Goal: Information Seeking & Learning: Learn about a topic

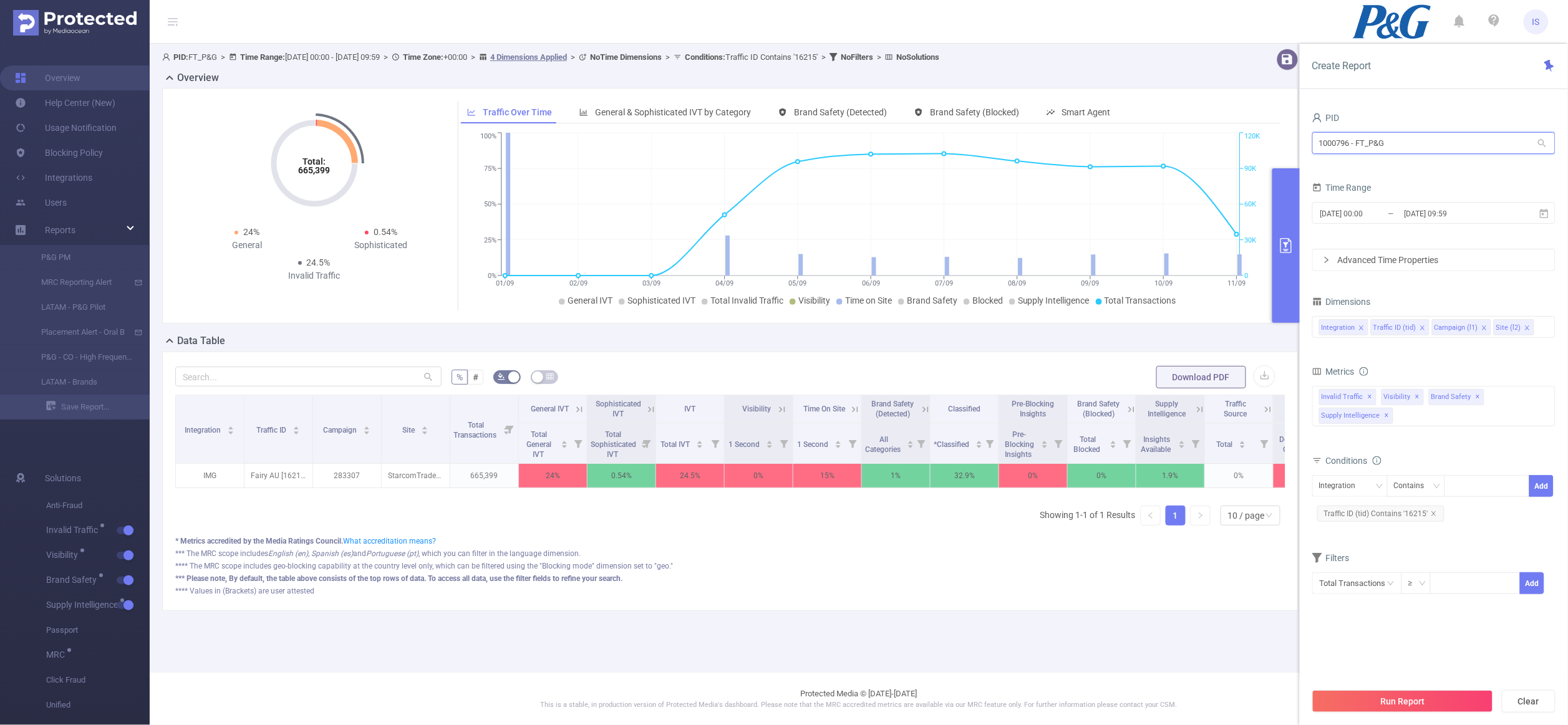
drag, startPoint x: 1420, startPoint y: 150, endPoint x: 1190, endPoint y: 154, distance: 230.0
click at [1190, 154] on section "PID: FT_P&G > Time Range: 2025-09-01 00:00 - 2025-09-11 09:59 > Time Zone: +00:…" at bounding box center [858, 340] width 1418 height 592
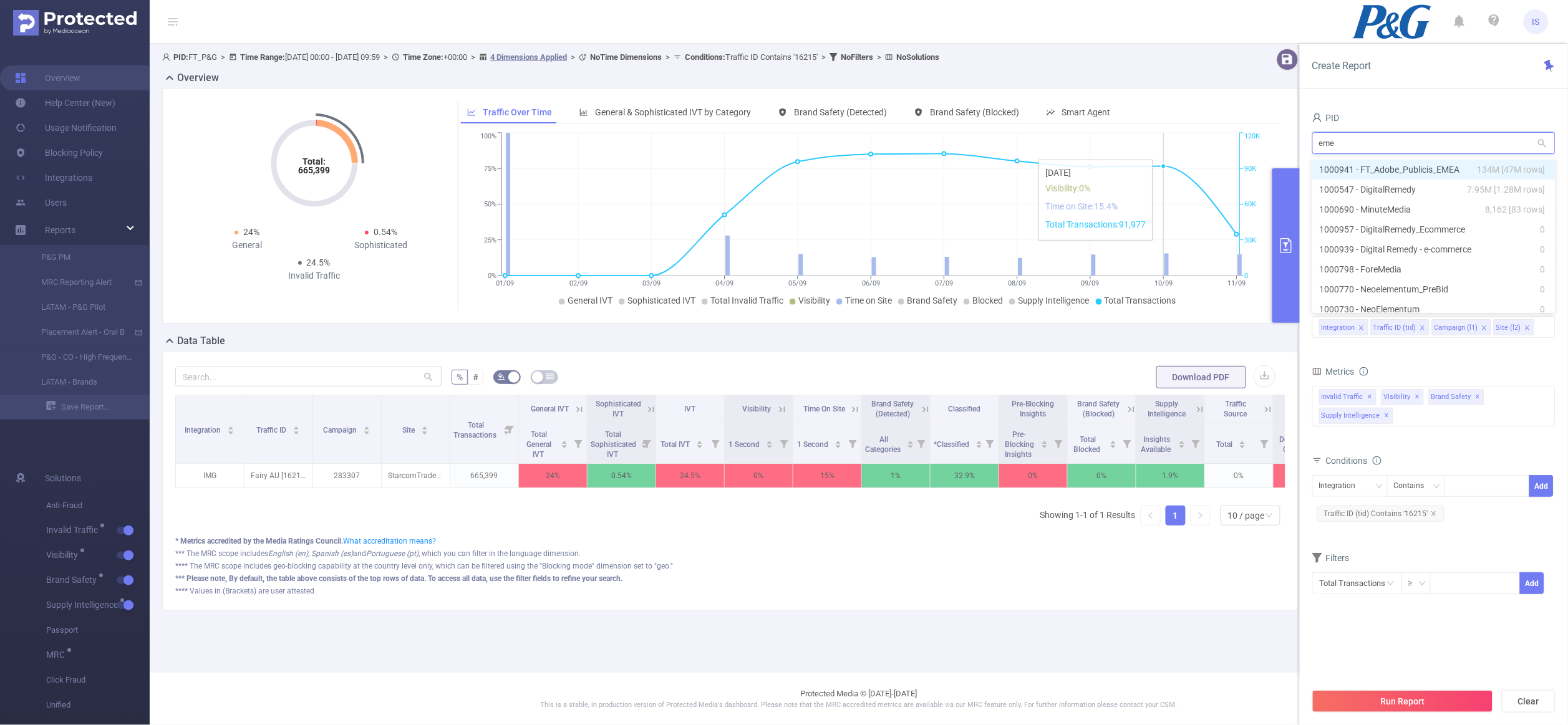
type input "emea"
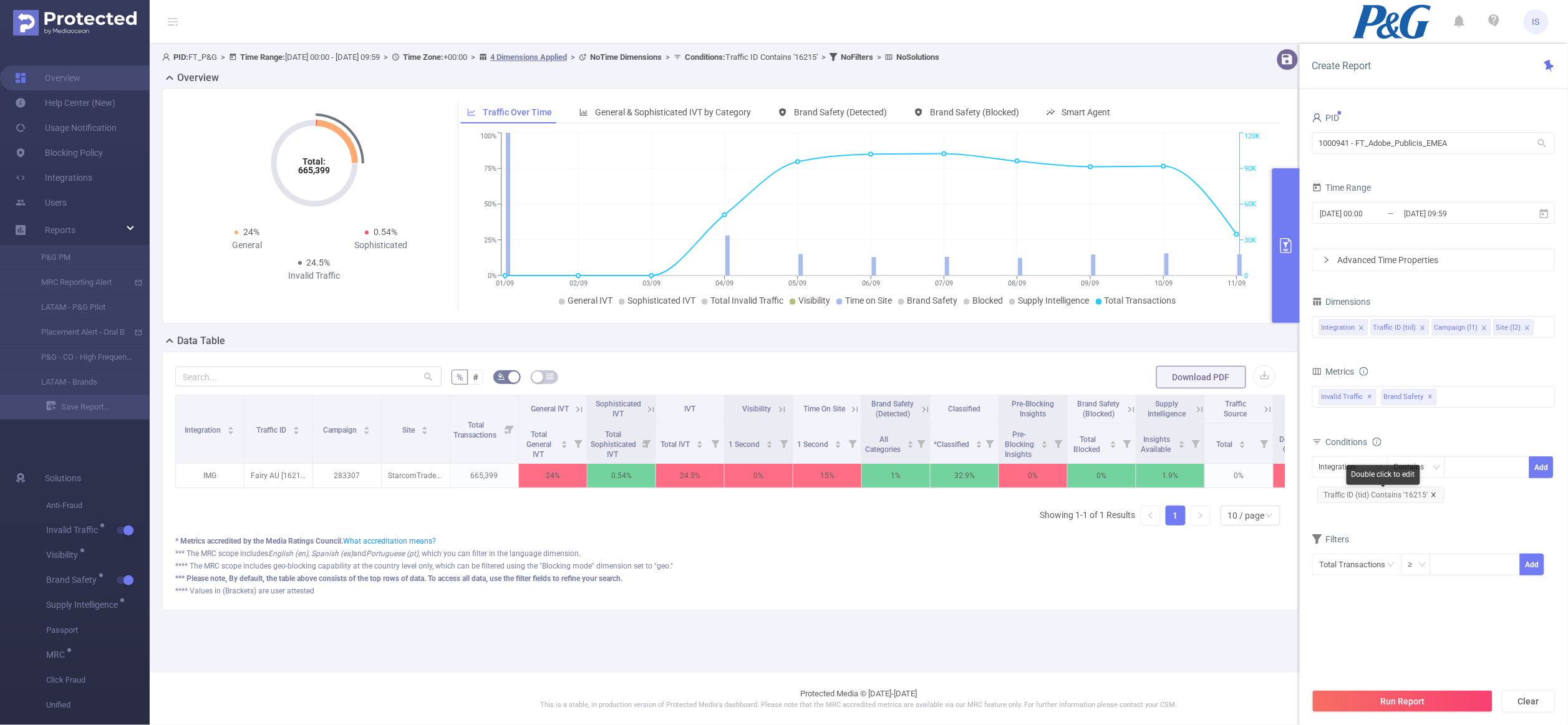
click at [1431, 496] on icon "icon: close" at bounding box center [1433, 494] width 6 height 6
click at [1422, 220] on input "2025-09-11 09:59" at bounding box center [1453, 213] width 101 height 17
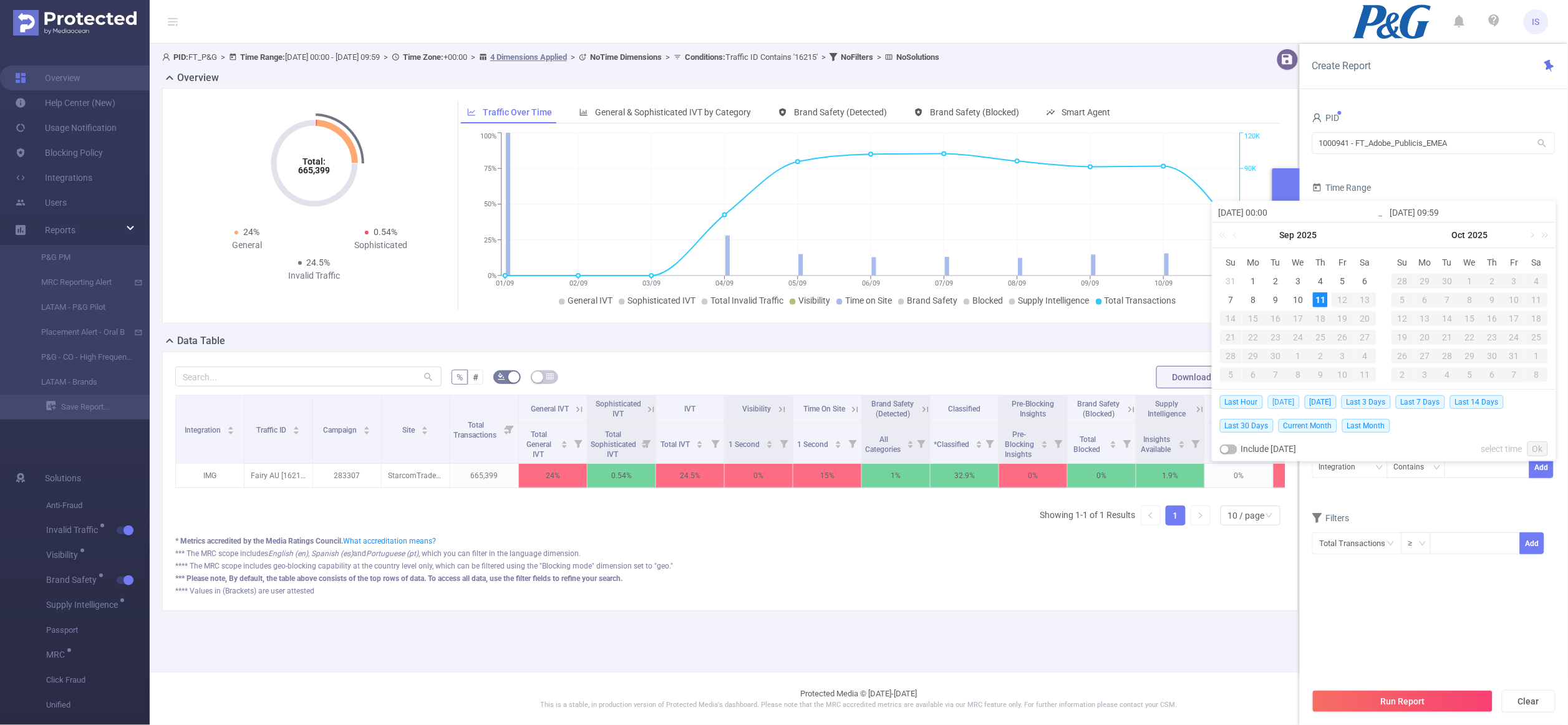
click at [1279, 403] on span "Today" at bounding box center [1284, 402] width 32 height 14
type input "2025-09-11 00:00"
type input "2025-09-11 23:59"
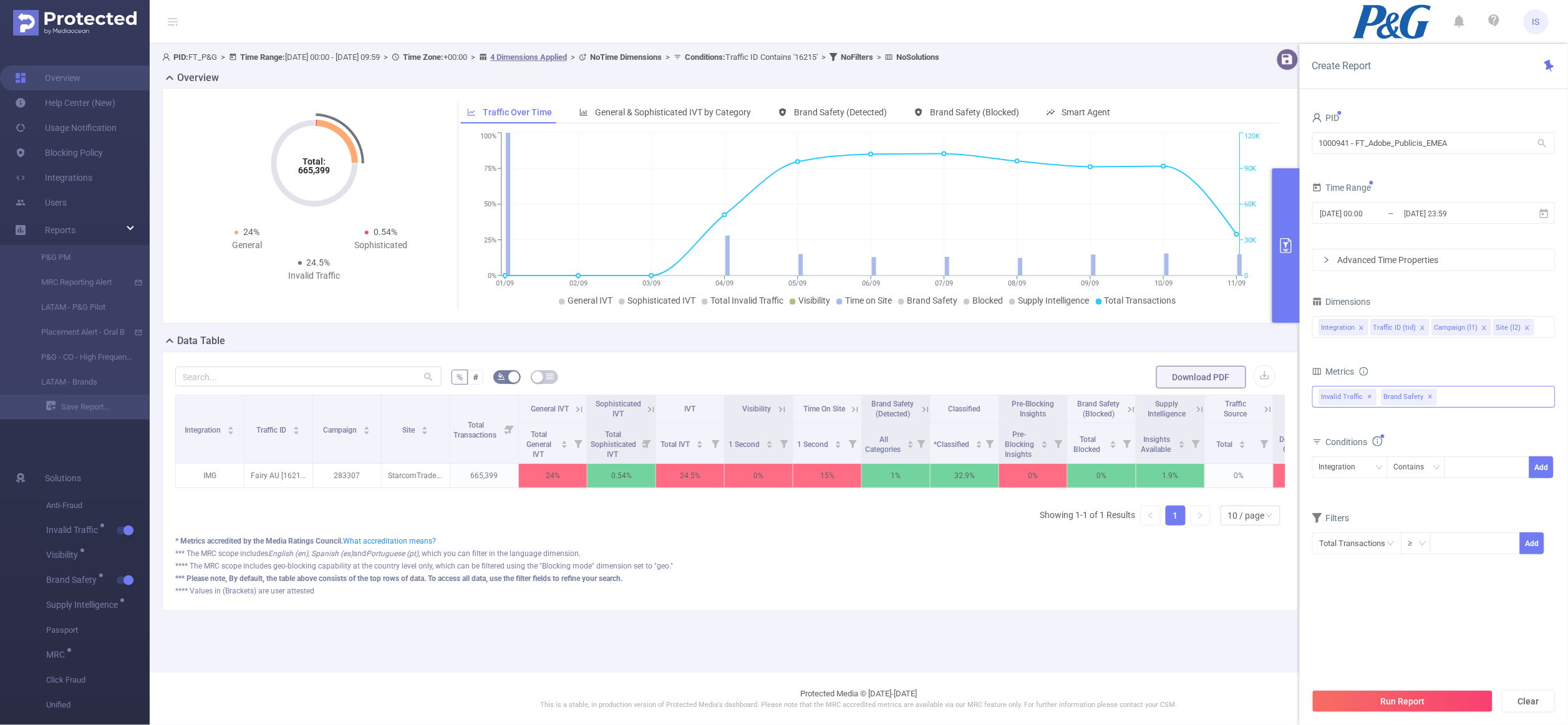
click at [1453, 395] on div "Invalid Traffic ✕ Anti-Fraud Invalid Traffic Visibility Brand Safety Supply Int…" at bounding box center [1433, 397] width 243 height 22
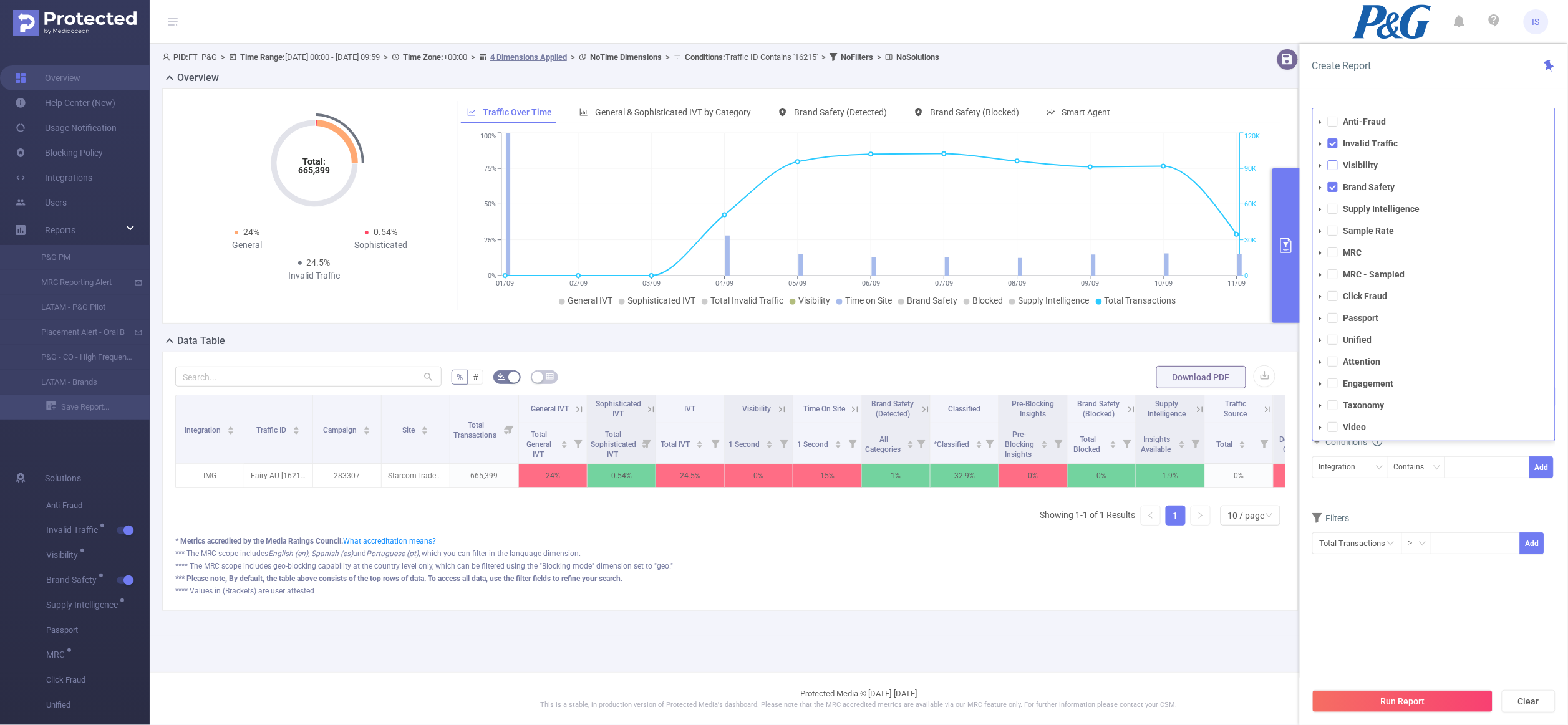
click at [1334, 167] on span at bounding box center [1332, 165] width 10 height 10
click at [1335, 214] on span at bounding box center [1332, 209] width 10 height 10
click at [1388, 699] on button "Run Report" at bounding box center [1403, 701] width 181 height 23
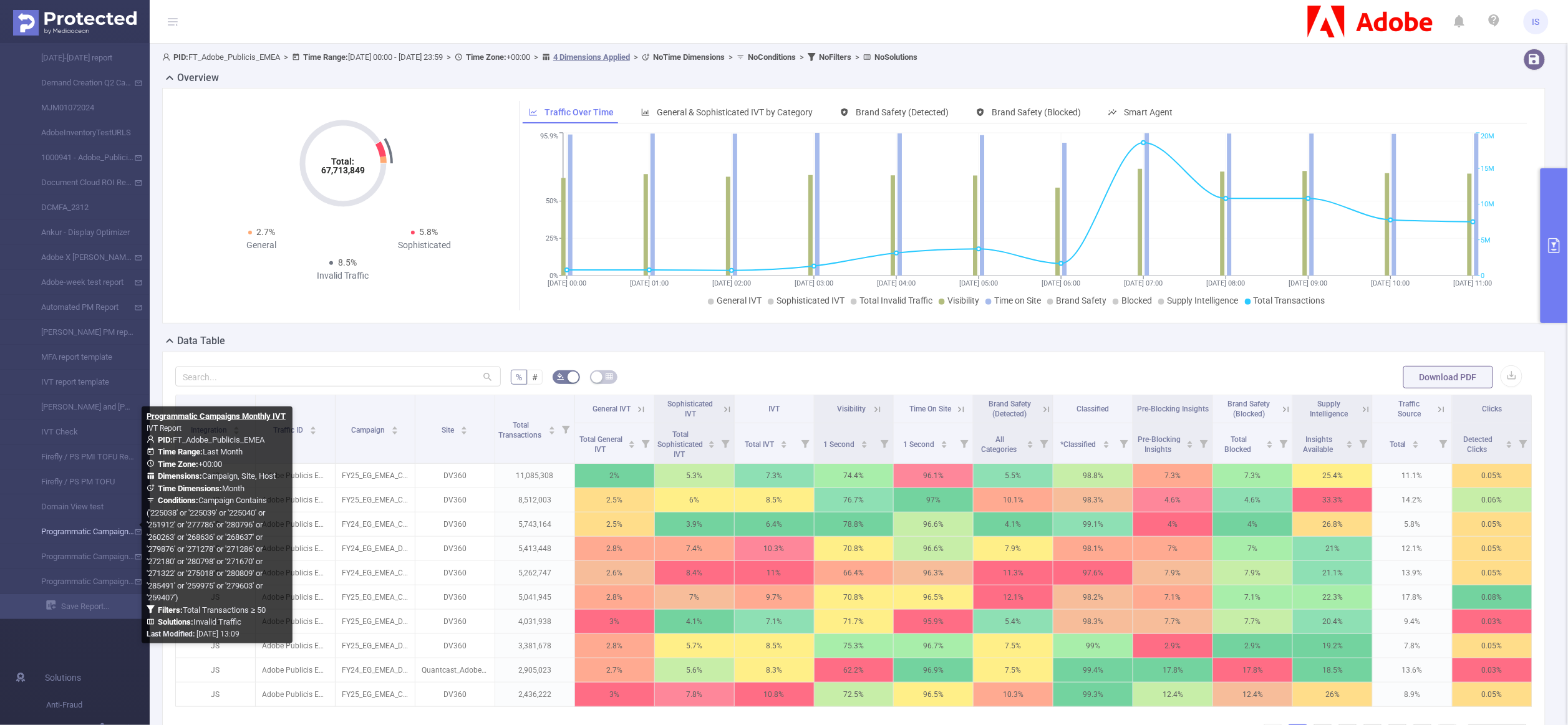
click at [76, 534] on link "Programmatic Campaigns Monthly IVT" at bounding box center [79, 531] width 110 height 25
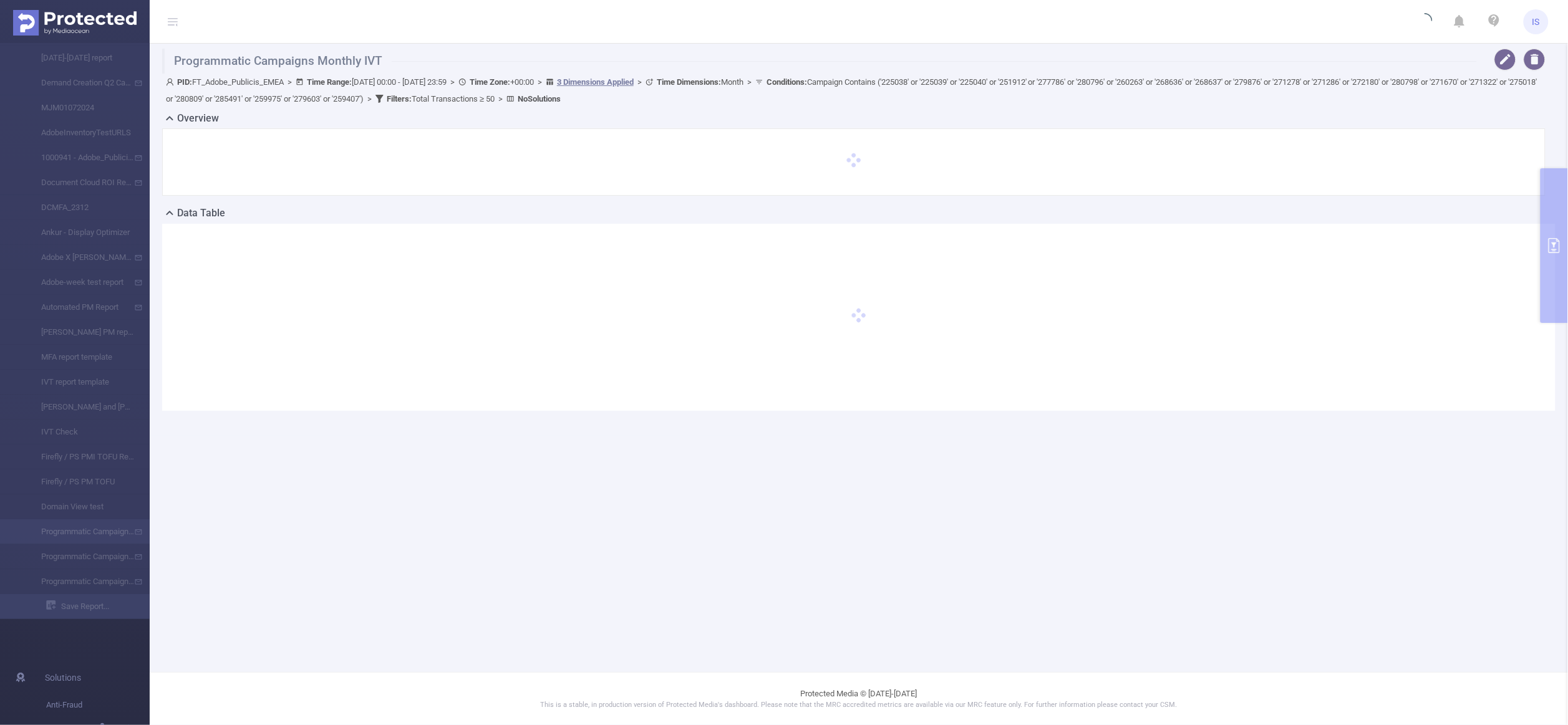
type input "2025-08-01 00:00"
type input "2025-08-31 23:59"
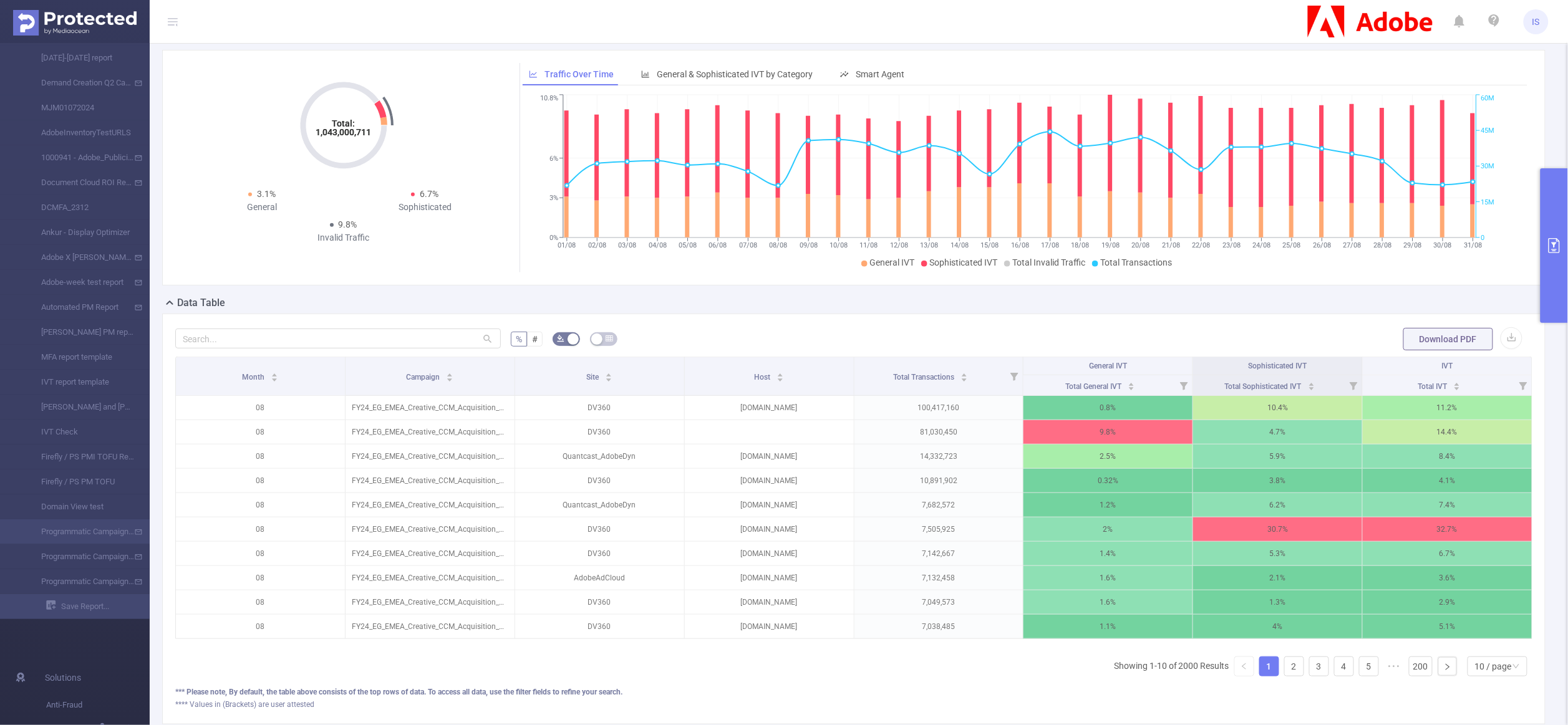
scroll to position [173, 0]
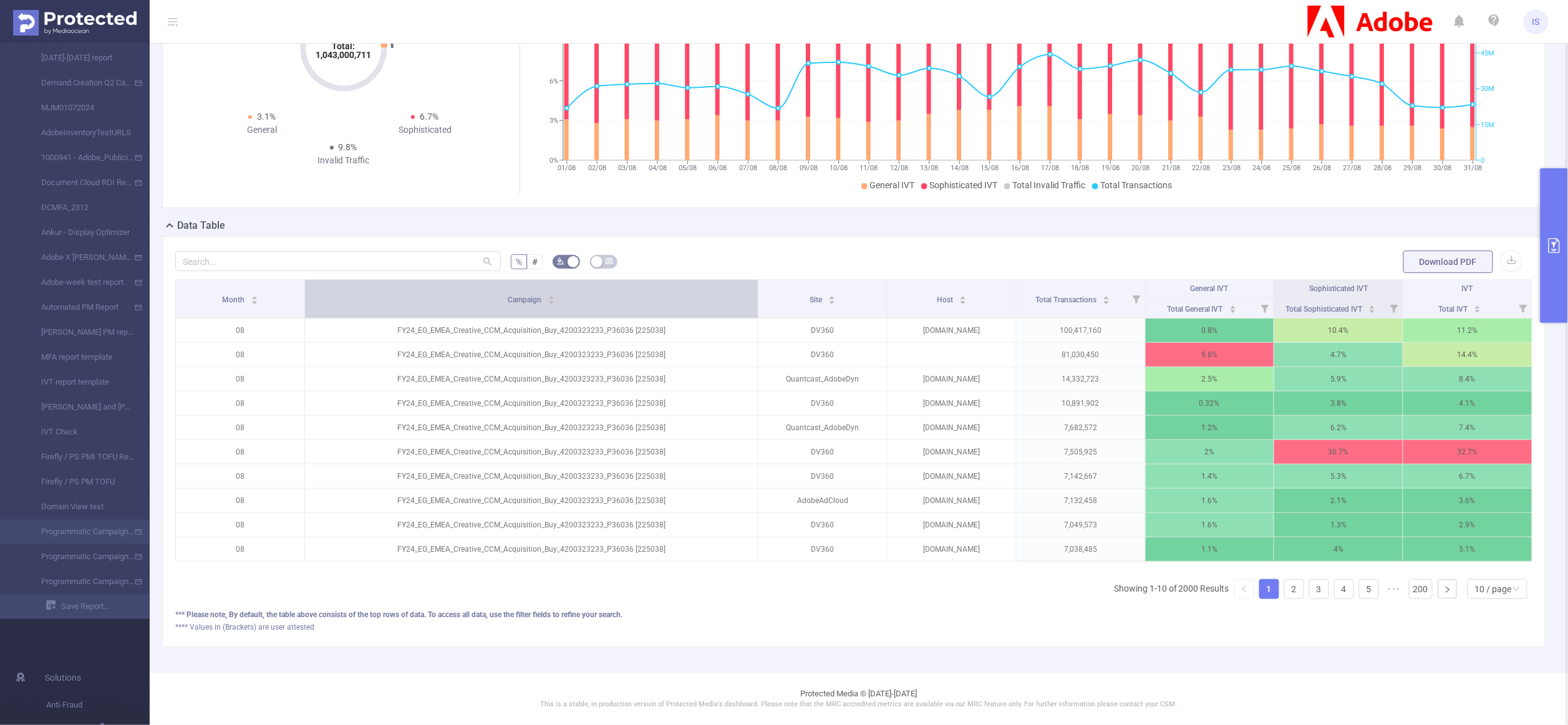
drag, startPoint x: 509, startPoint y: 277, endPoint x: 641, endPoint y: 275, distance: 132.0
click at [641, 280] on th "Campaign" at bounding box center [531, 299] width 453 height 39
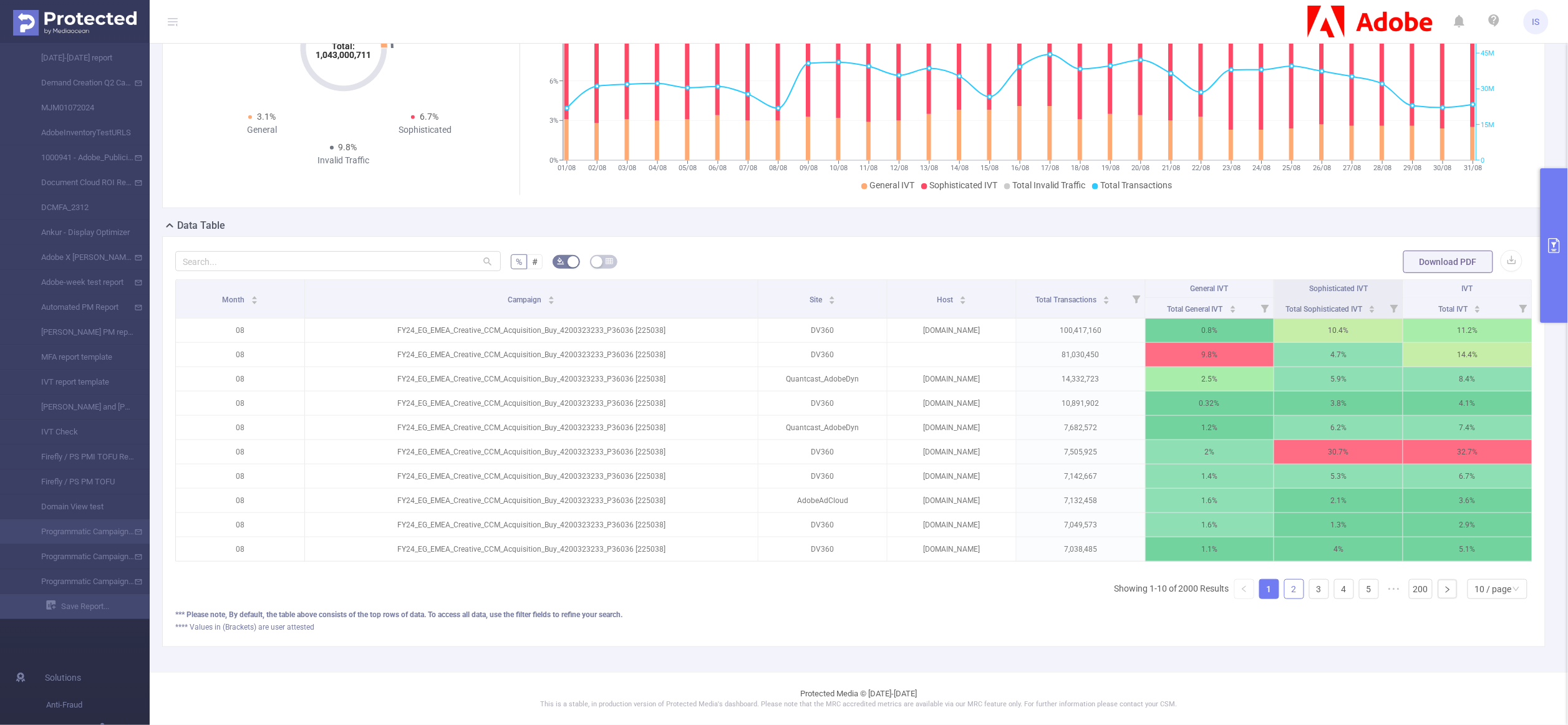
click at [1285, 581] on link "2" at bounding box center [1293, 589] width 18 height 18
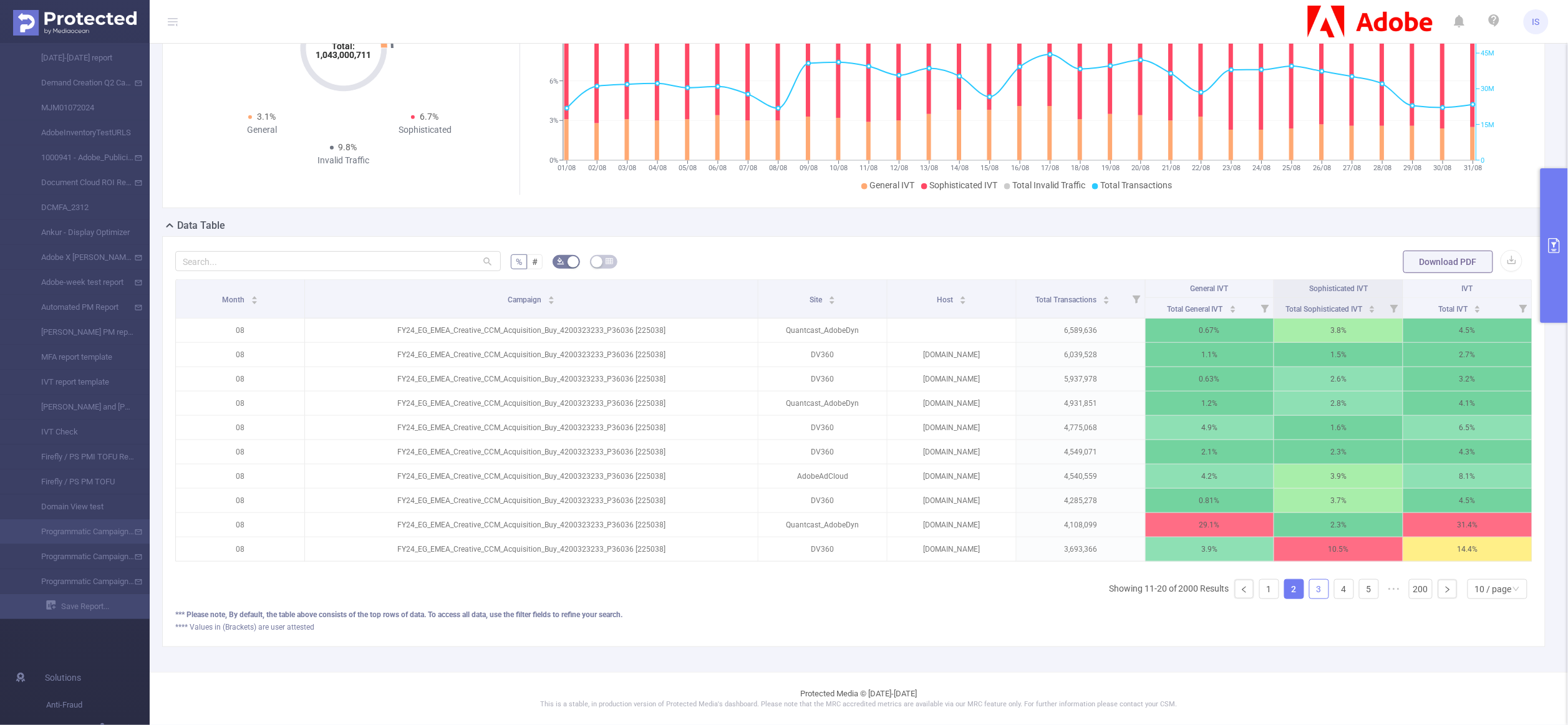
click at [1309, 591] on link "3" at bounding box center [1318, 589] width 18 height 18
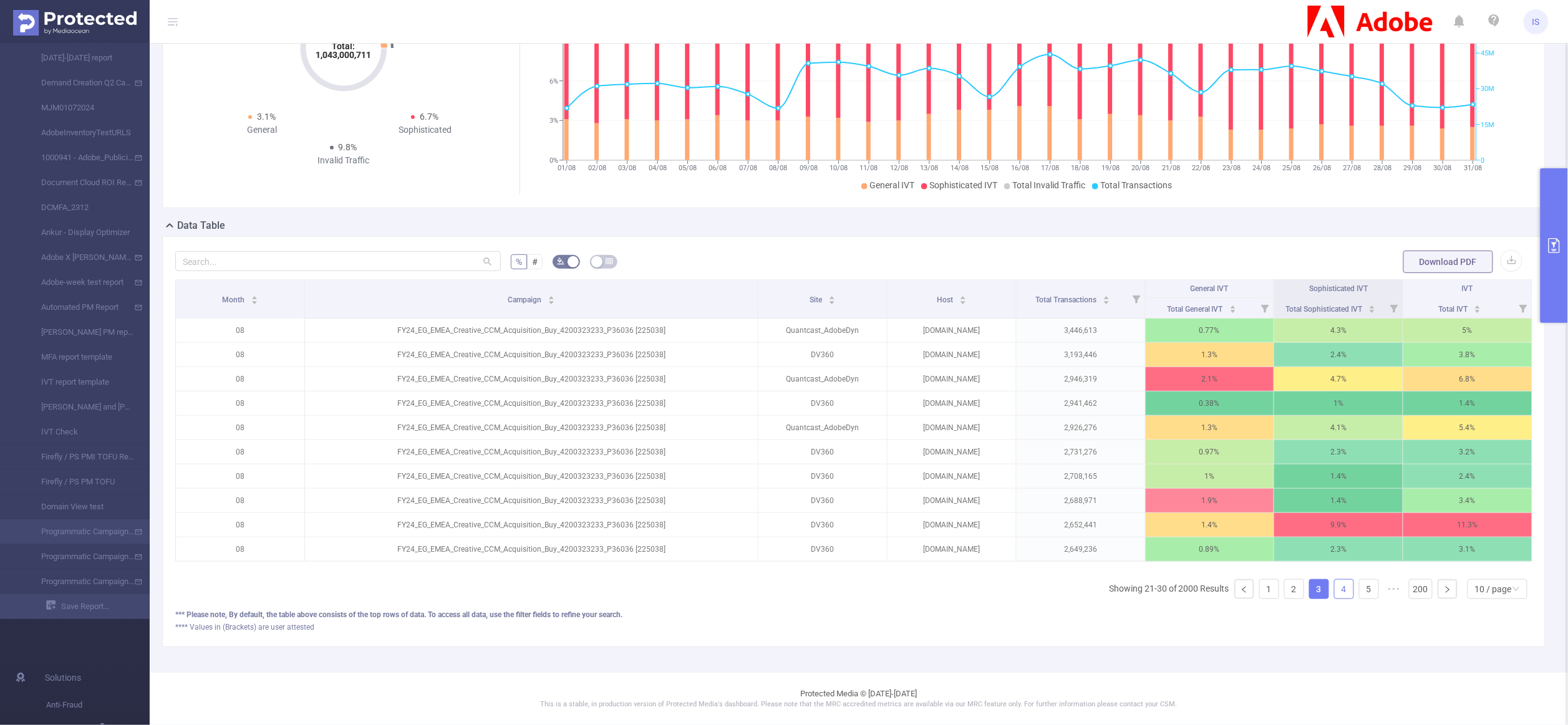
click at [1335, 588] on link "4" at bounding box center [1344, 589] width 18 height 18
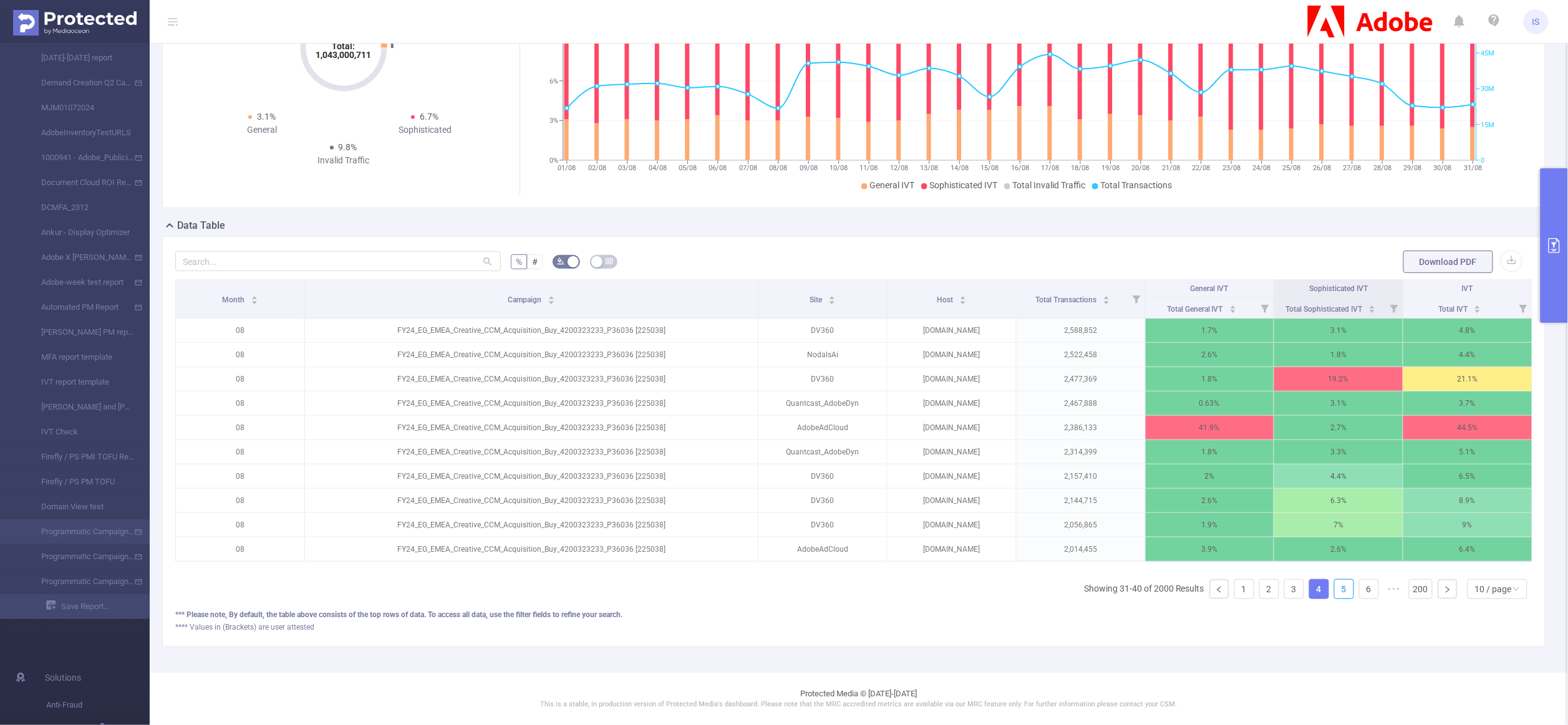
click at [1335, 588] on link "5" at bounding box center [1344, 589] width 18 height 18
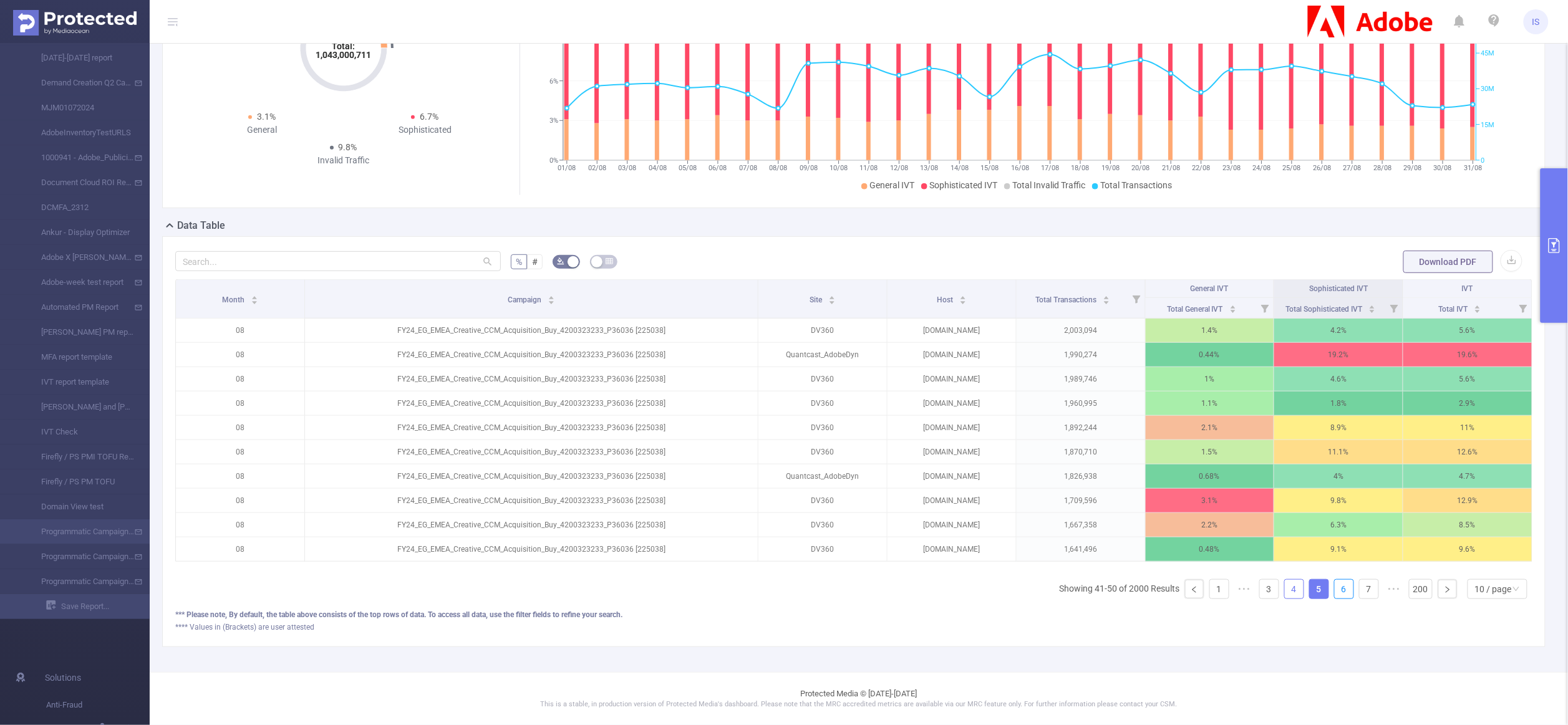
click at [1335, 588] on link "6" at bounding box center [1344, 589] width 18 height 18
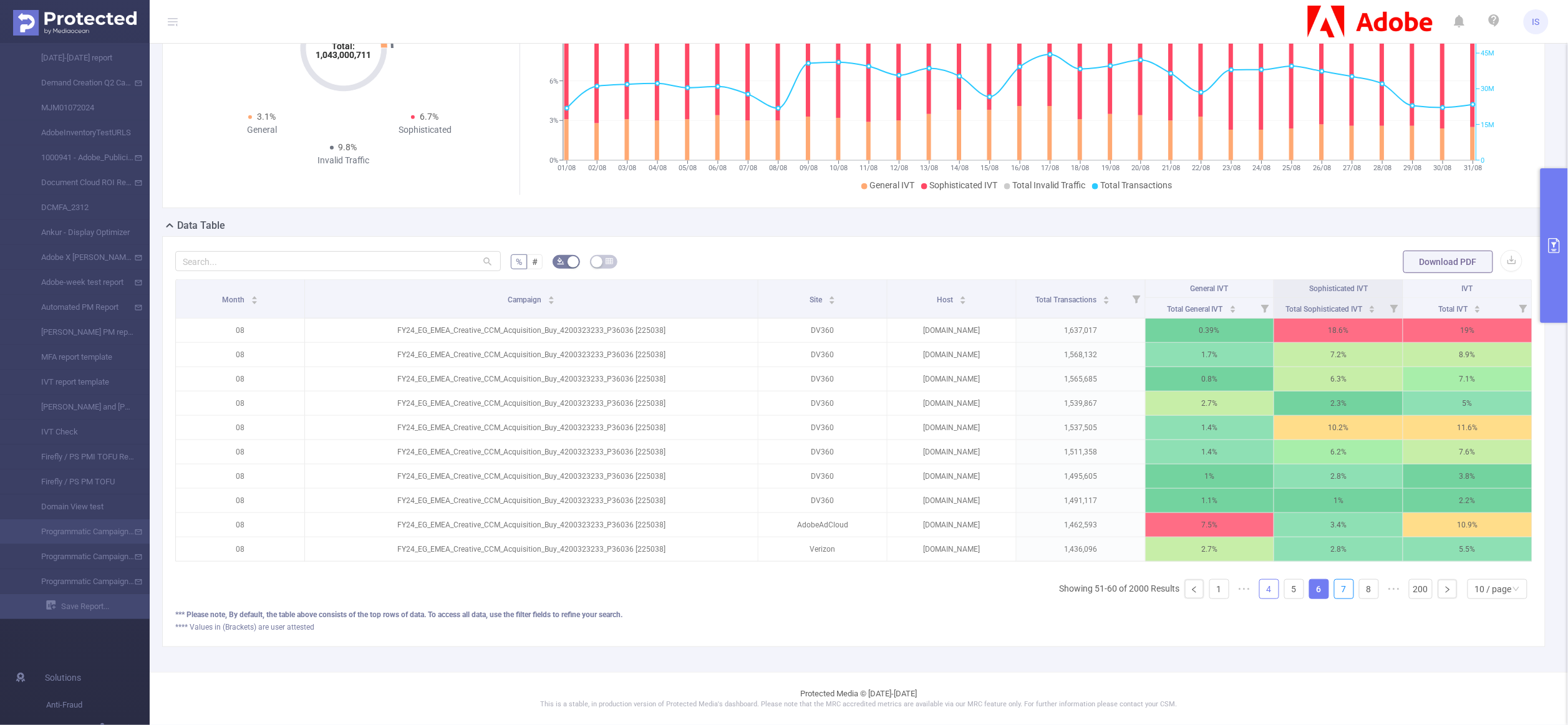
click at [1335, 588] on link "7" at bounding box center [1344, 589] width 18 height 18
click at [1359, 588] on link "8" at bounding box center [1368, 589] width 18 height 18
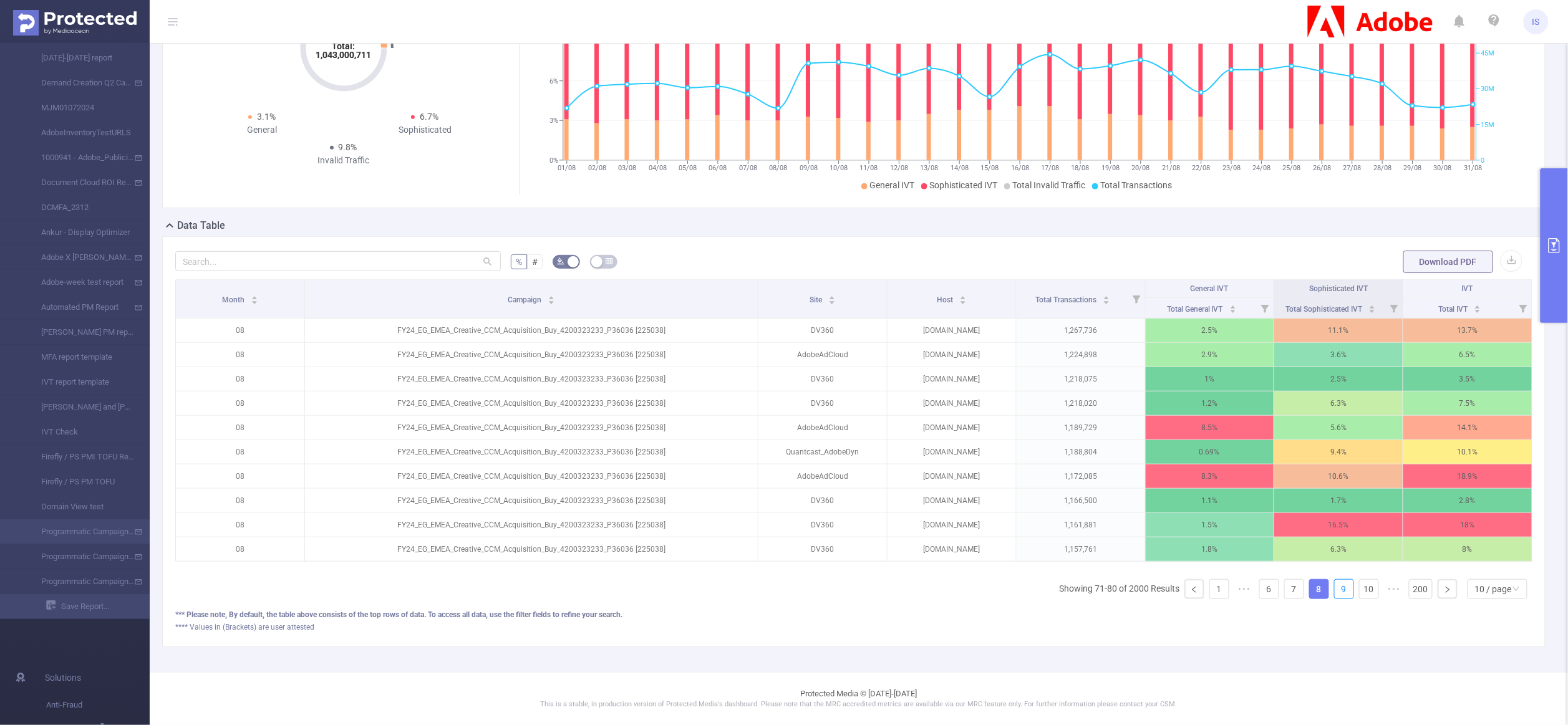
click at [1335, 588] on link "9" at bounding box center [1344, 589] width 18 height 18
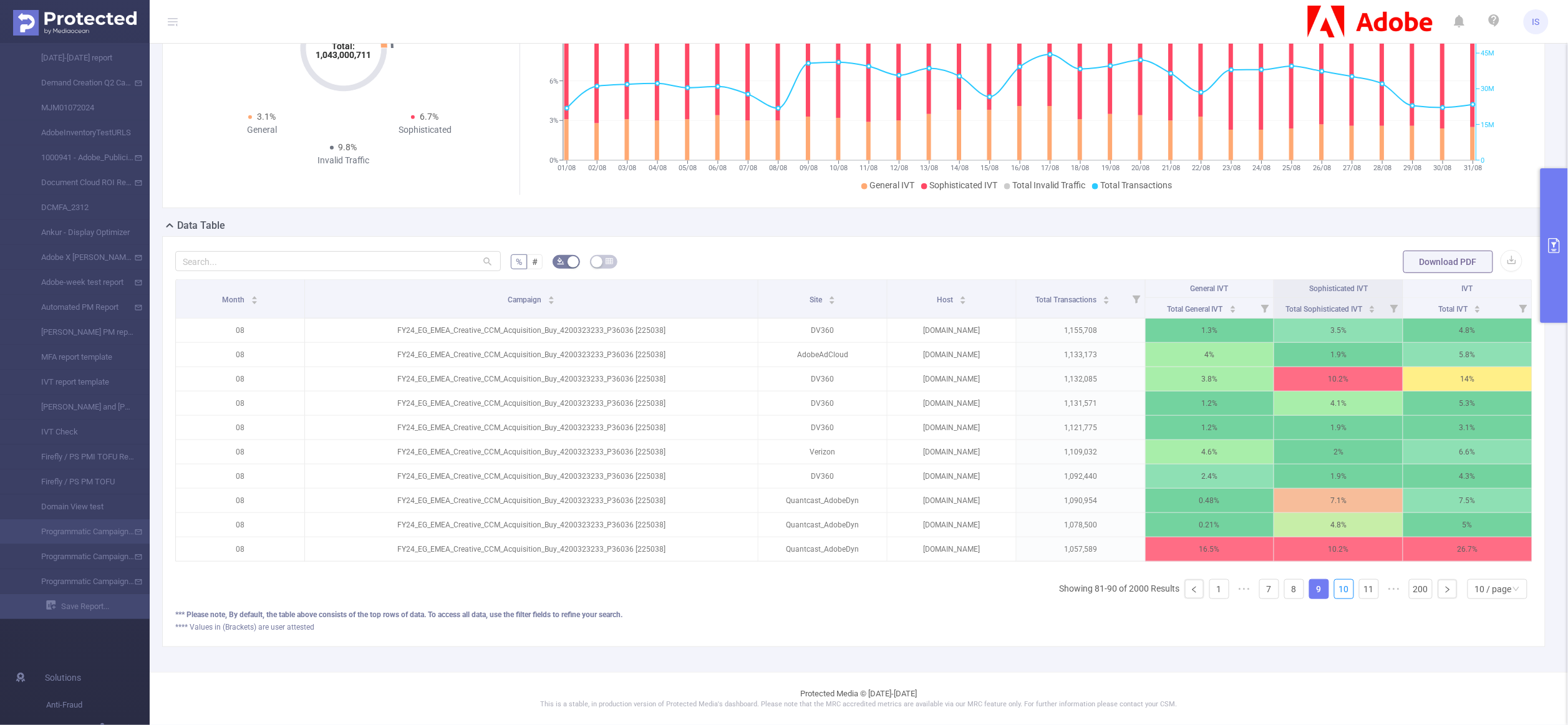
click at [1335, 588] on link "10" at bounding box center [1344, 589] width 18 height 18
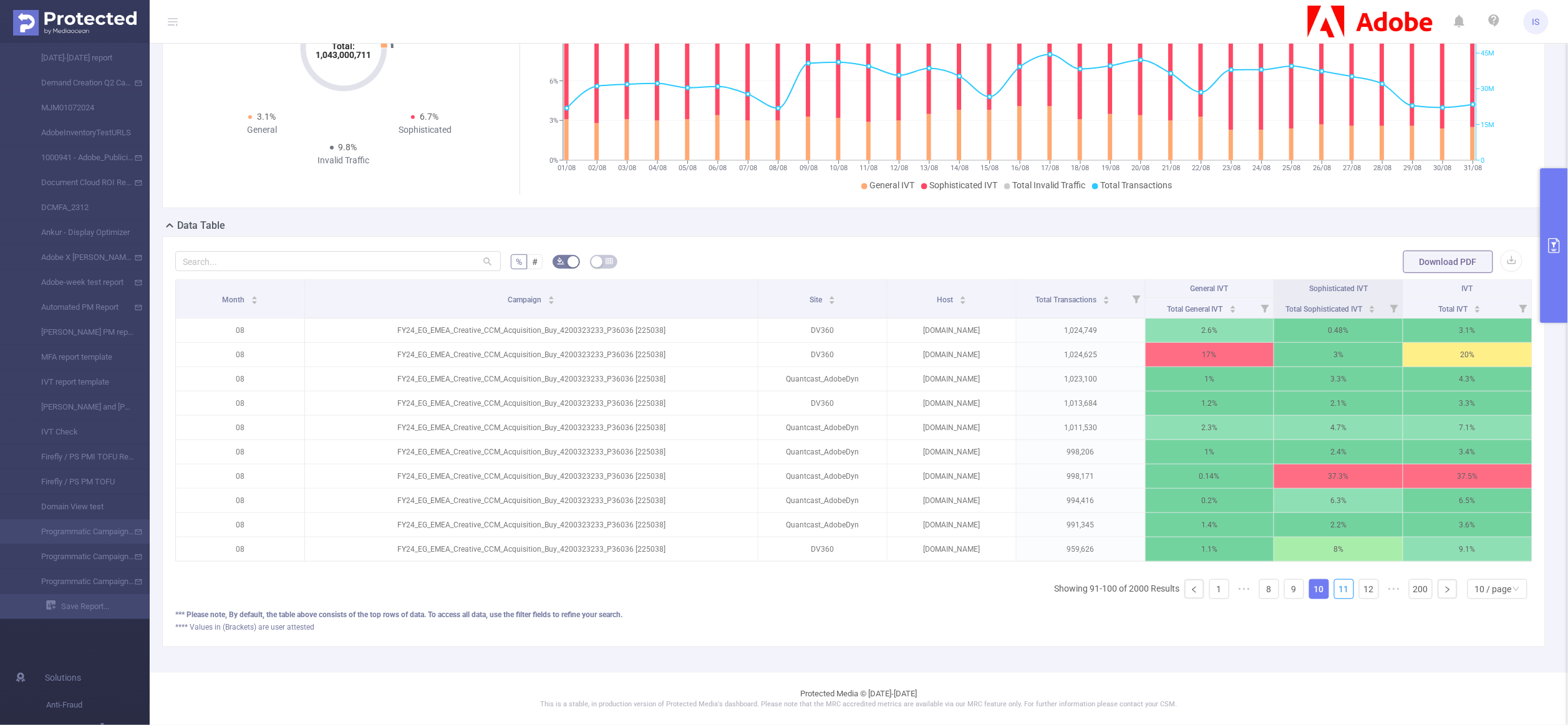
click at [1335, 588] on link "11" at bounding box center [1344, 589] width 18 height 18
click at [1359, 588] on link "12" at bounding box center [1368, 589] width 18 height 18
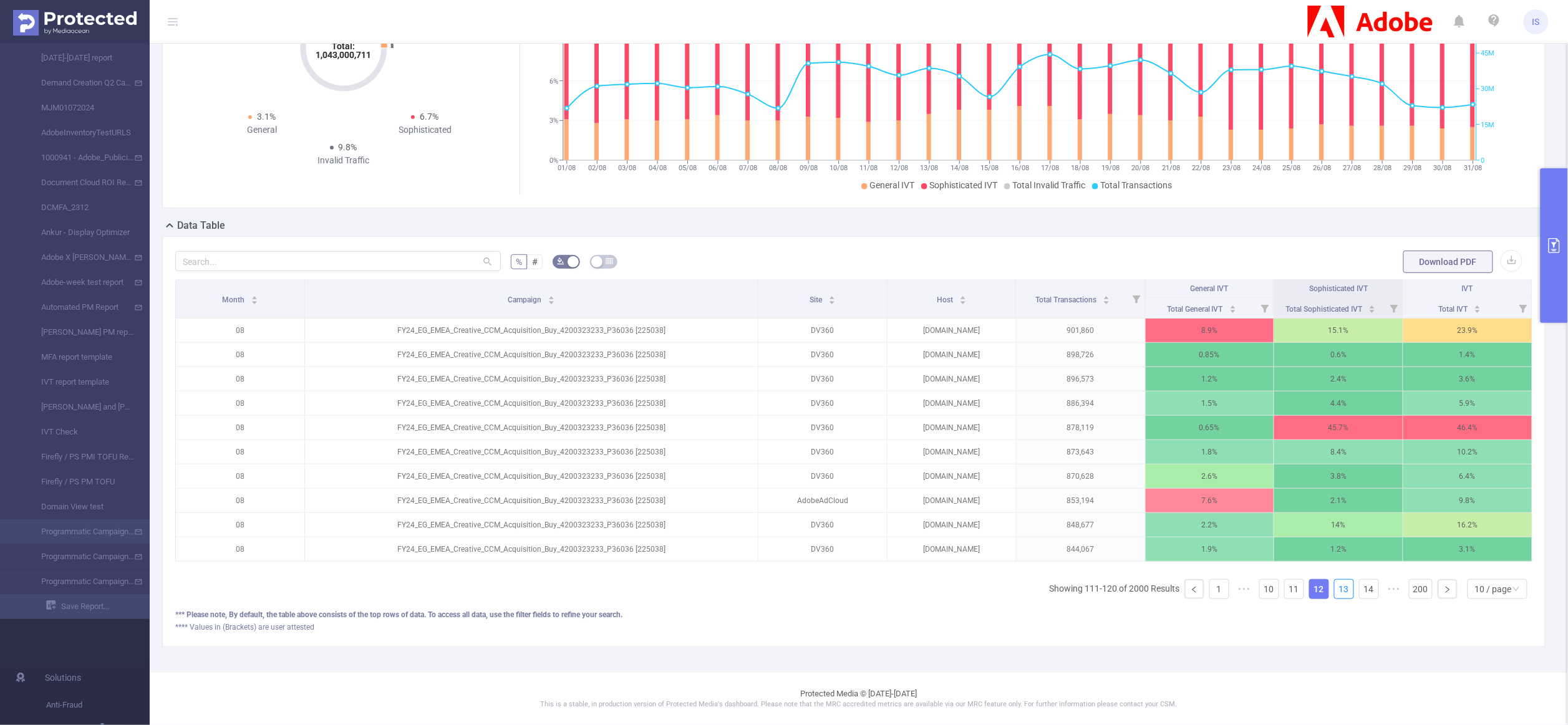
click at [1335, 588] on link "13" at bounding box center [1344, 589] width 18 height 18
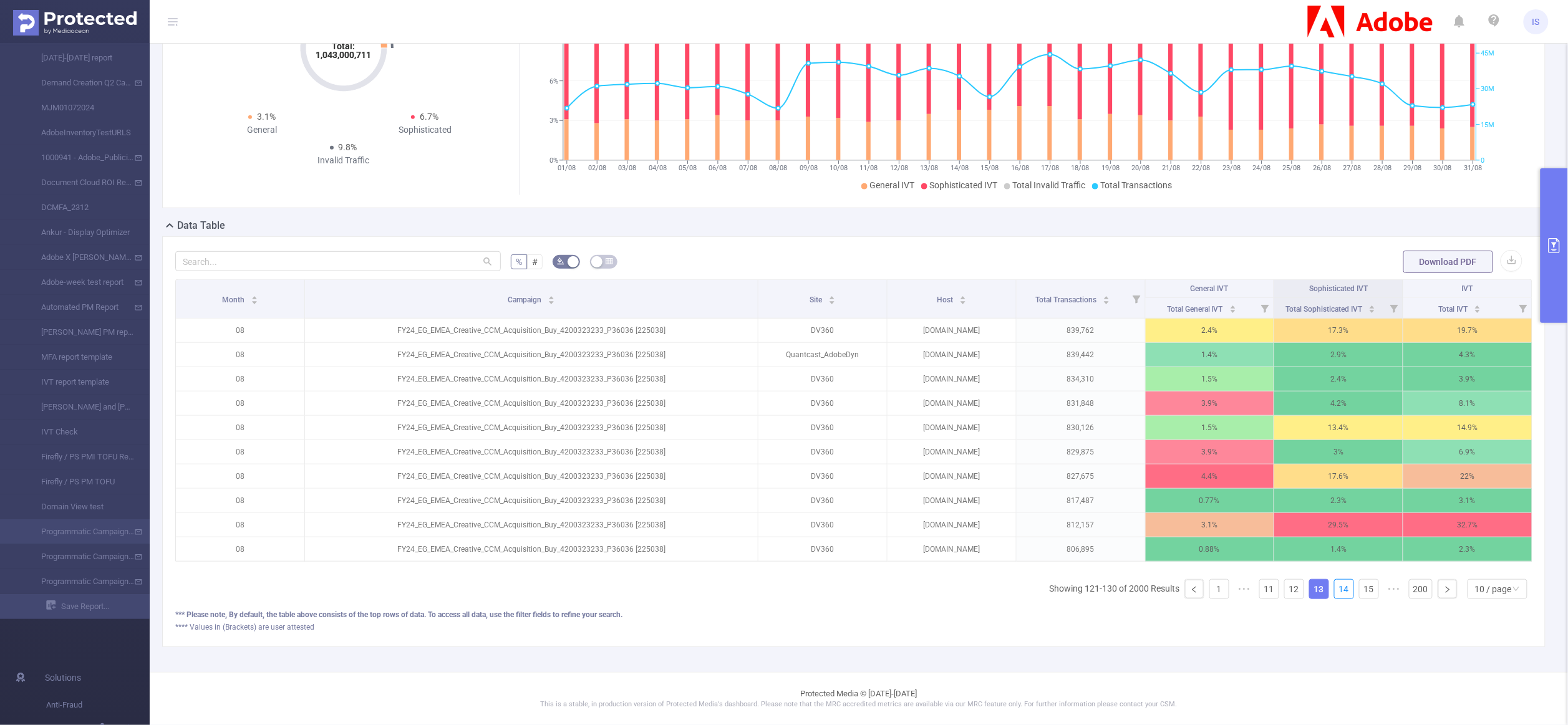
click at [1335, 588] on link "14" at bounding box center [1344, 589] width 18 height 18
click at [1359, 588] on link "15" at bounding box center [1368, 589] width 18 height 18
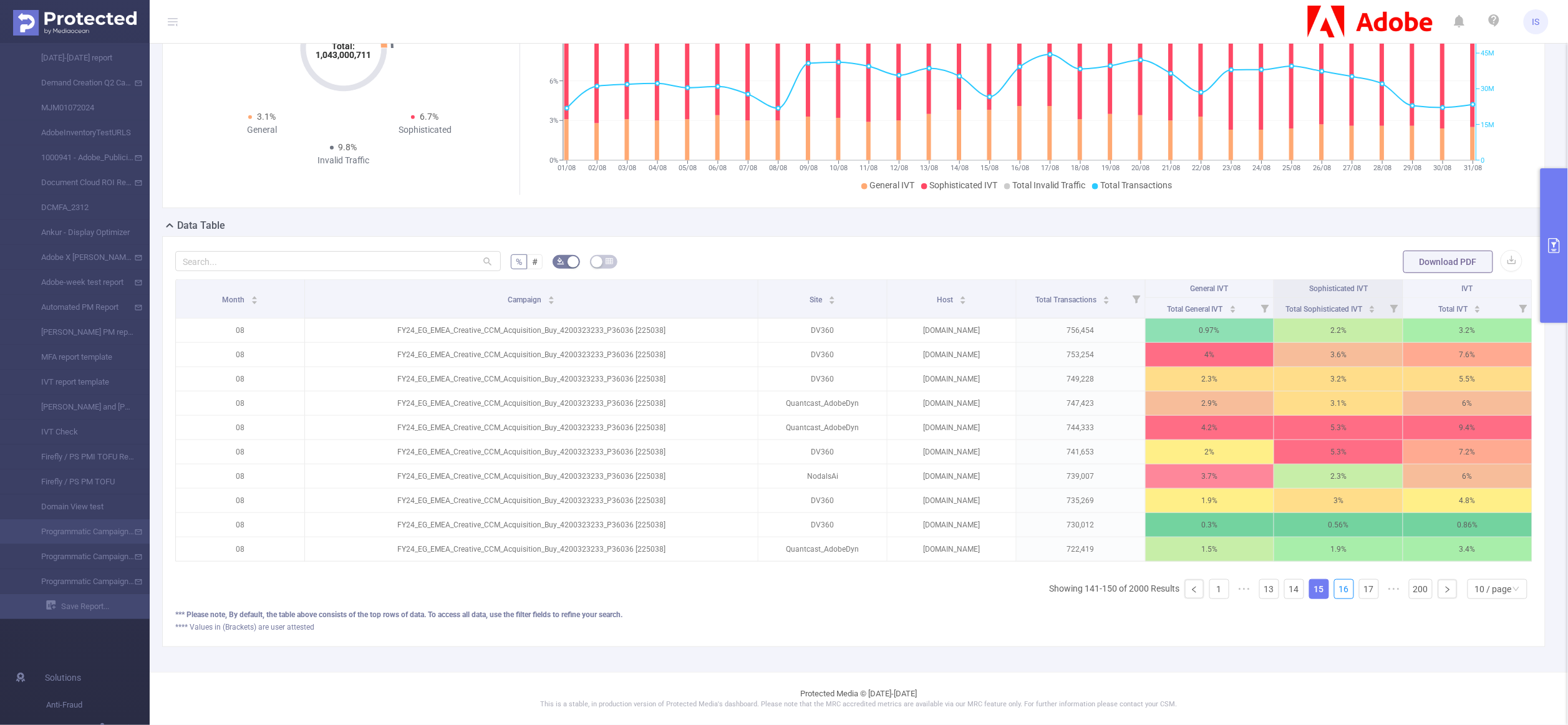
click at [1335, 588] on link "16" at bounding box center [1344, 589] width 18 height 18
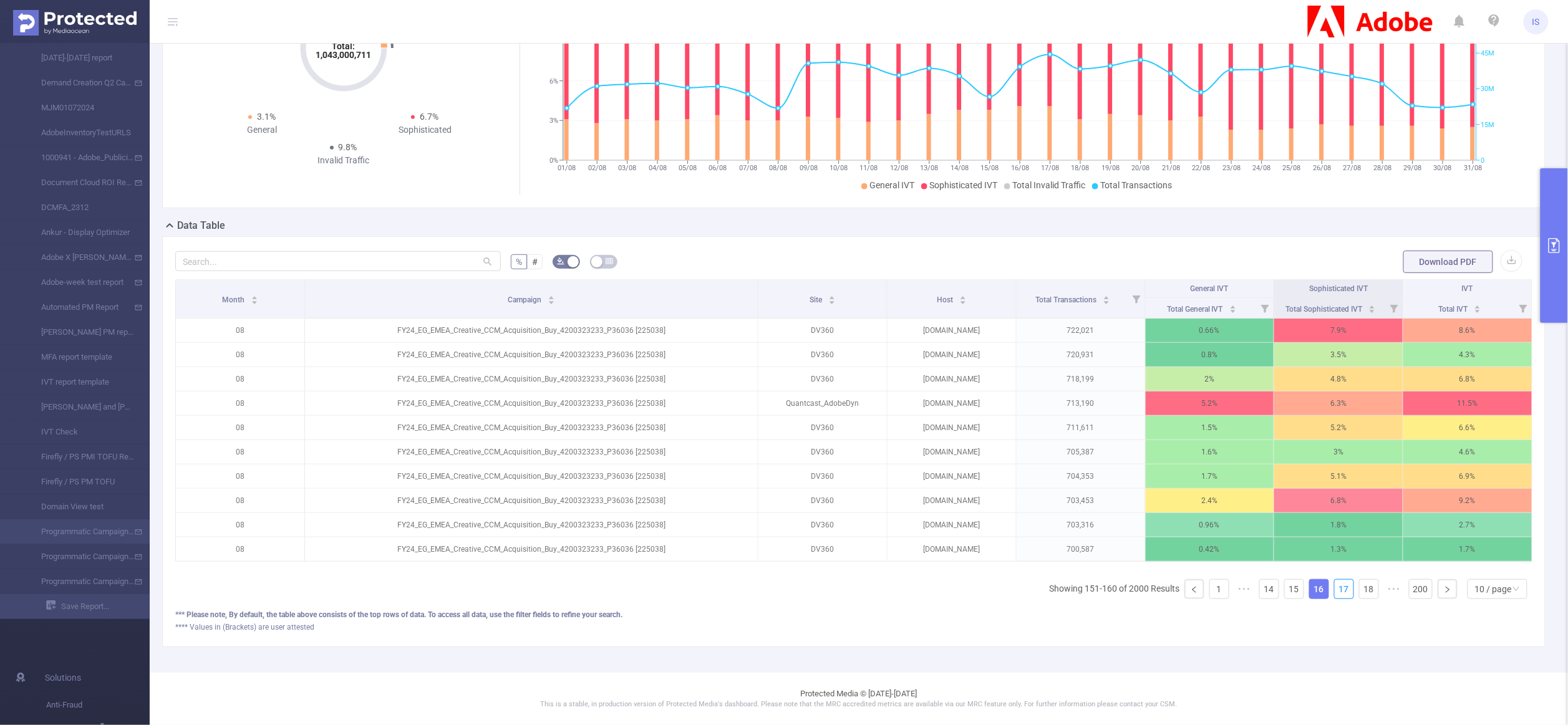
click at [1335, 588] on link "17" at bounding box center [1344, 589] width 18 height 18
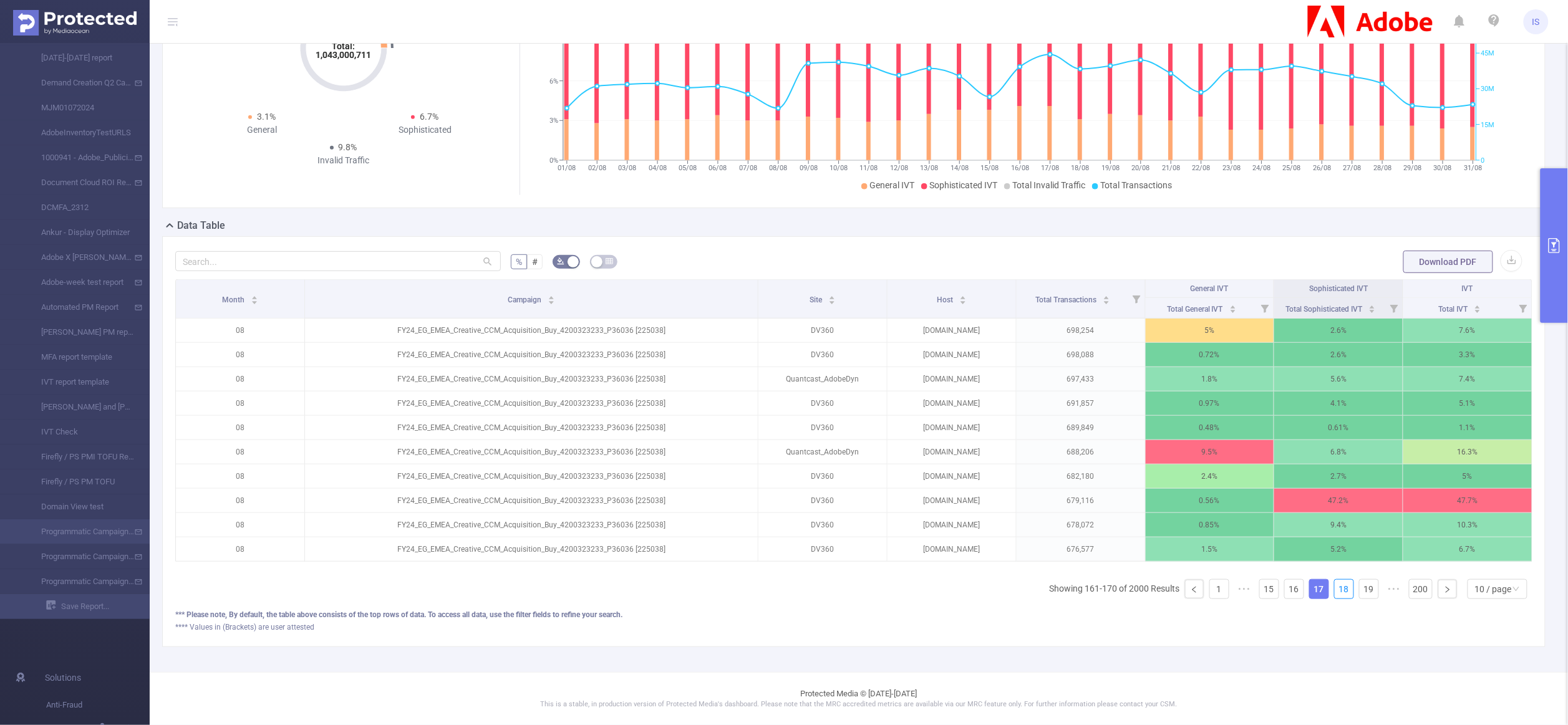
click at [1335, 588] on link "18" at bounding box center [1344, 589] width 18 height 18
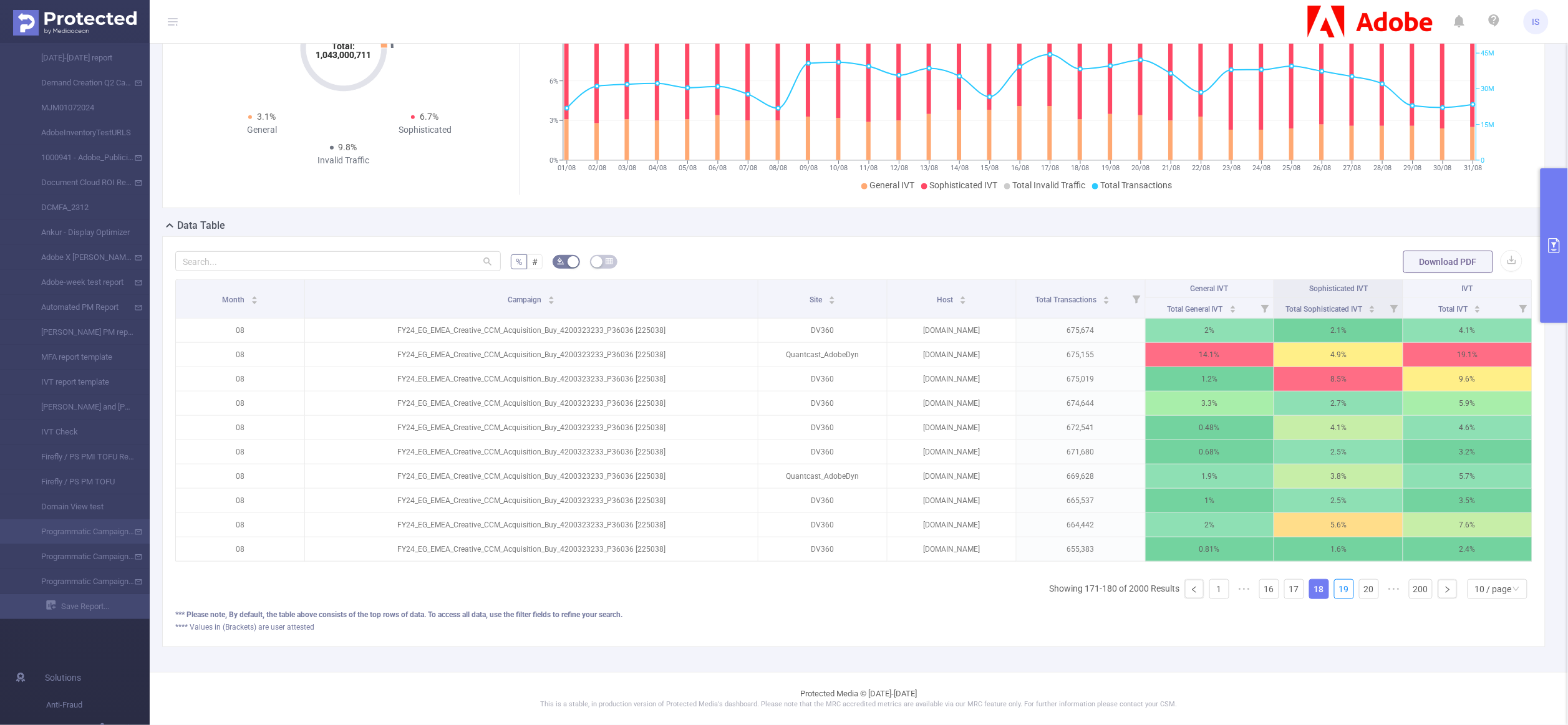
click at [1335, 588] on link "19" at bounding box center [1344, 589] width 18 height 18
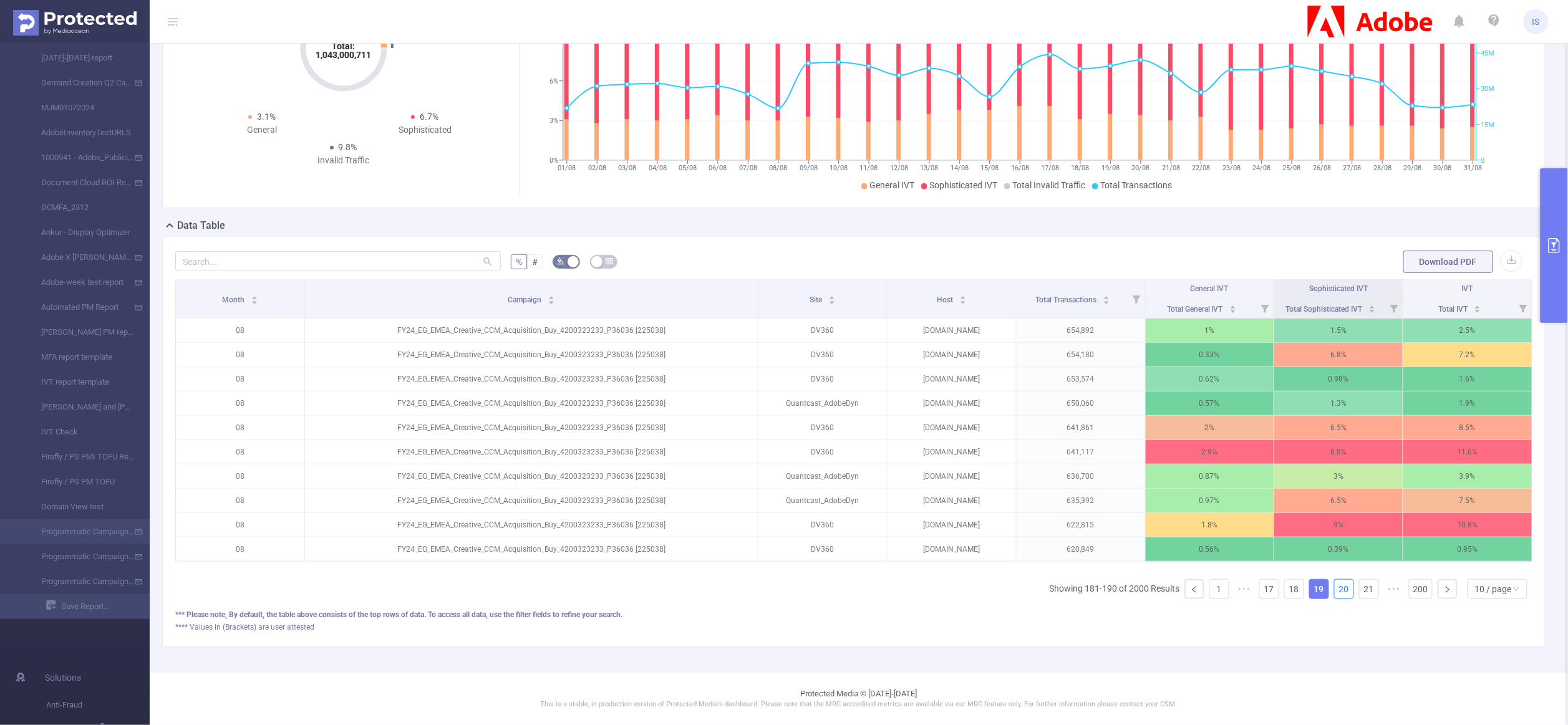
click at [1335, 588] on link "20" at bounding box center [1344, 589] width 18 height 18
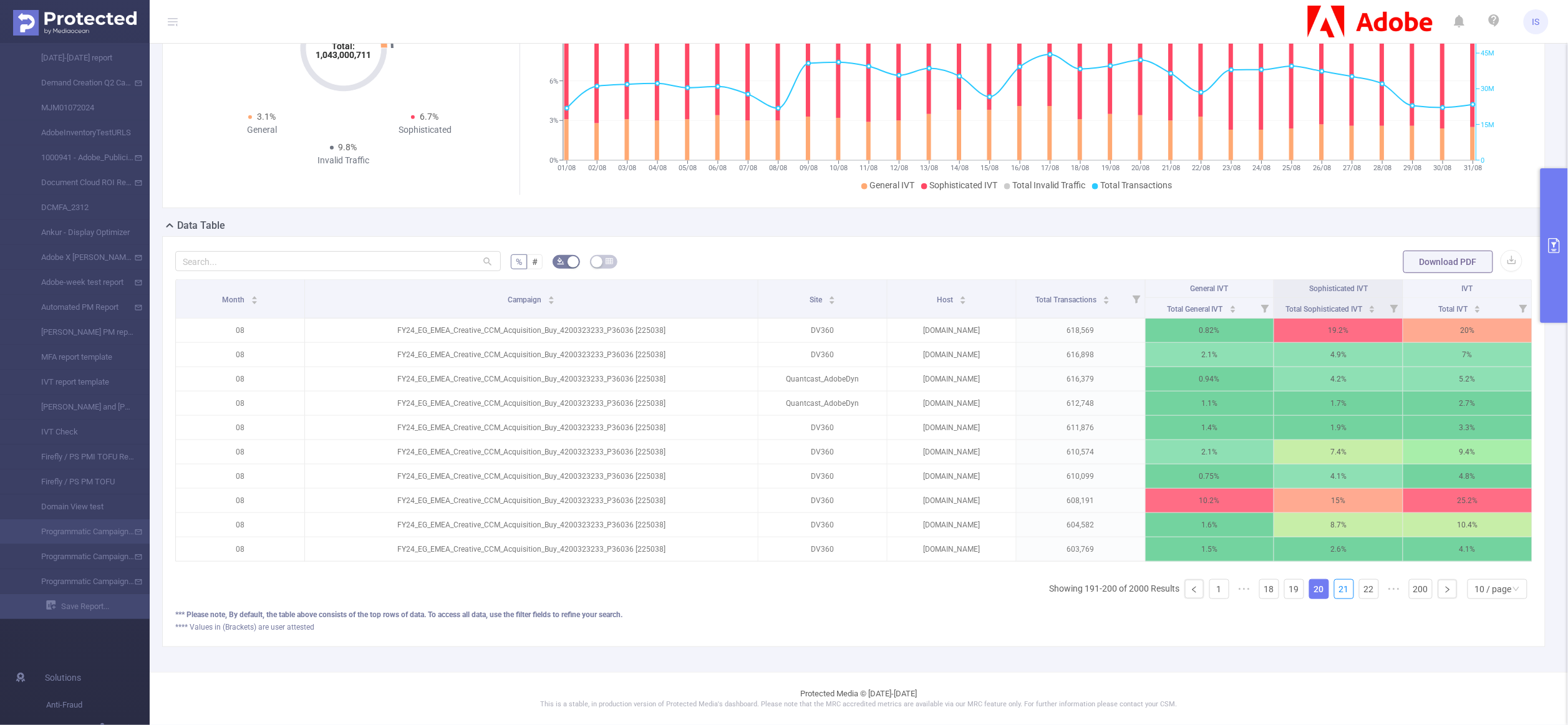
click at [1335, 588] on link "21" at bounding box center [1344, 589] width 18 height 18
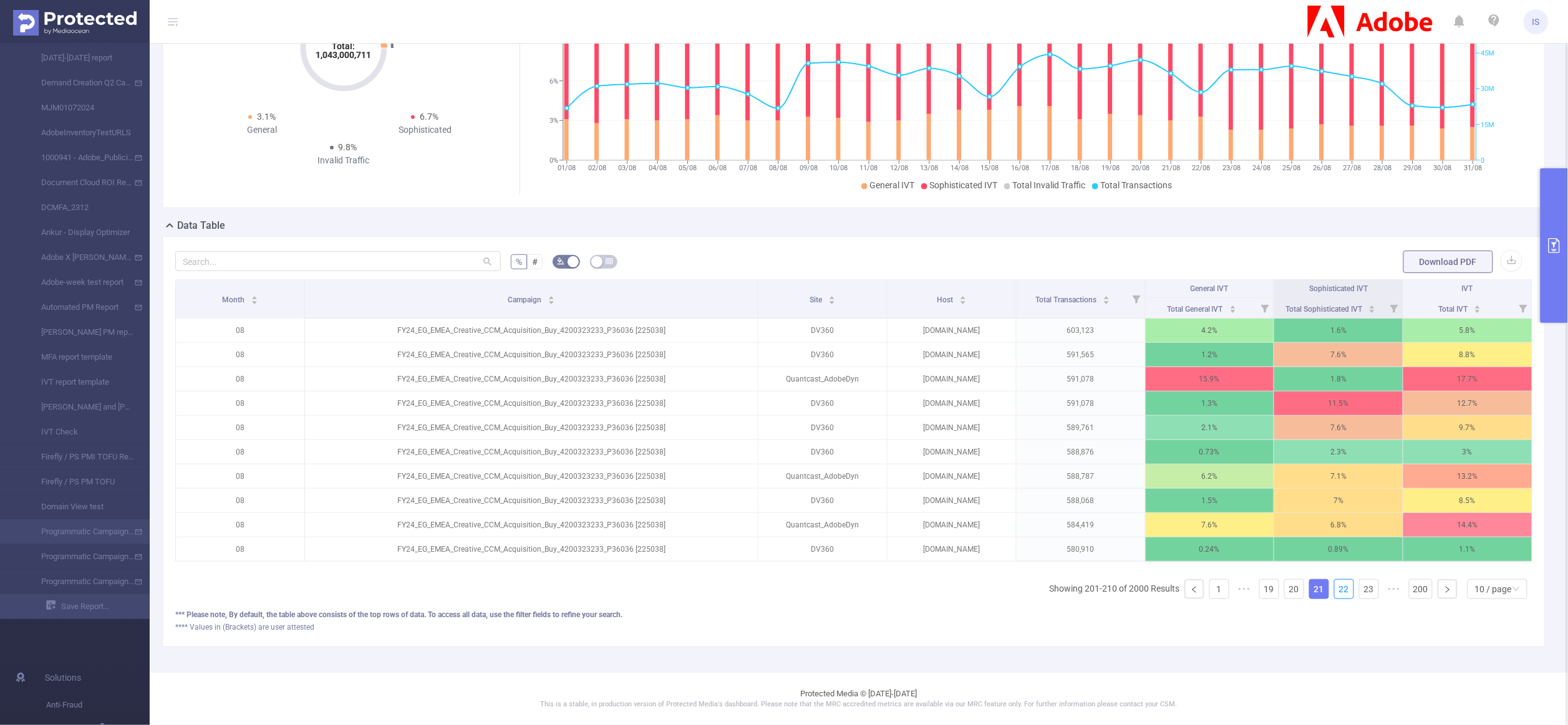
click at [1335, 588] on link "22" at bounding box center [1344, 589] width 18 height 18
click at [1359, 588] on link "23" at bounding box center [1368, 589] width 18 height 18
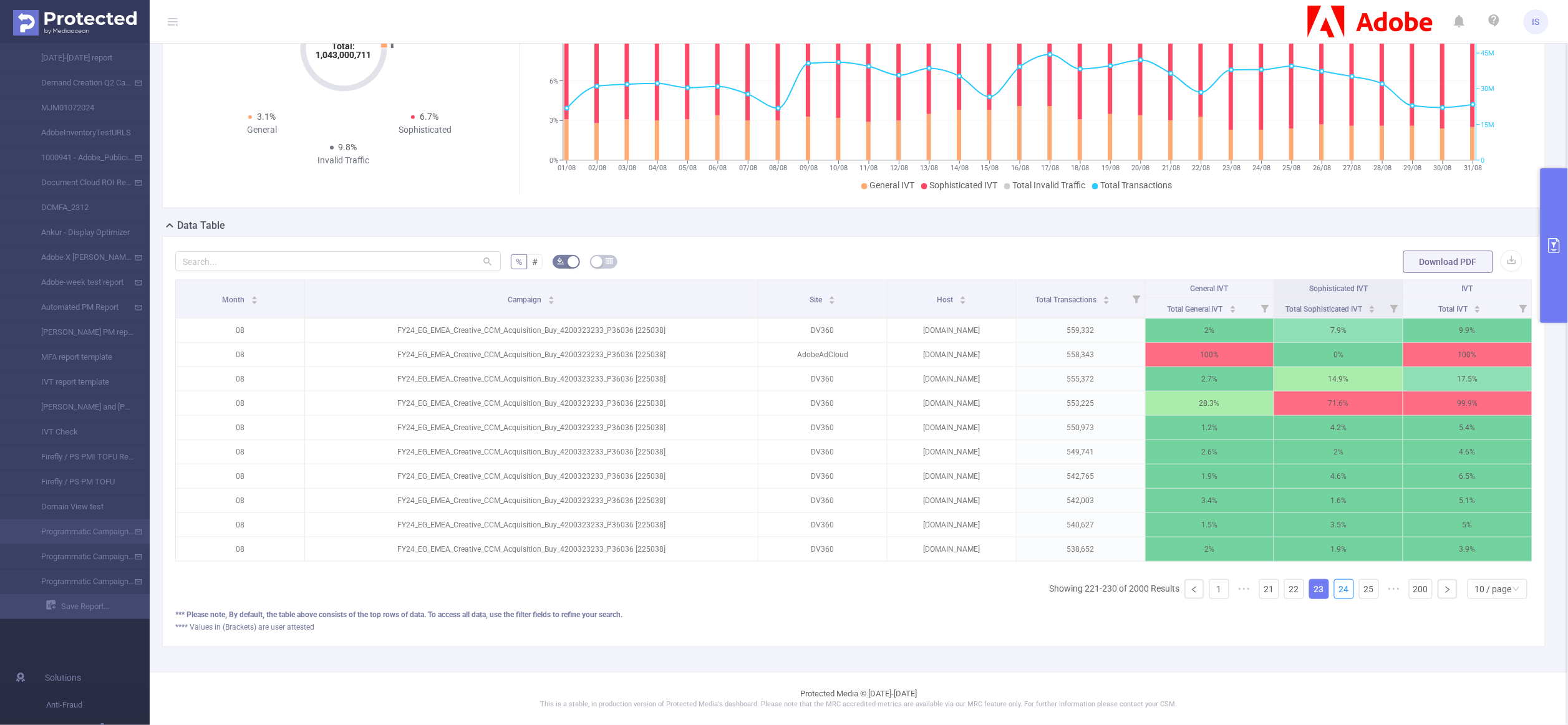
click at [1335, 588] on link "24" at bounding box center [1344, 589] width 18 height 18
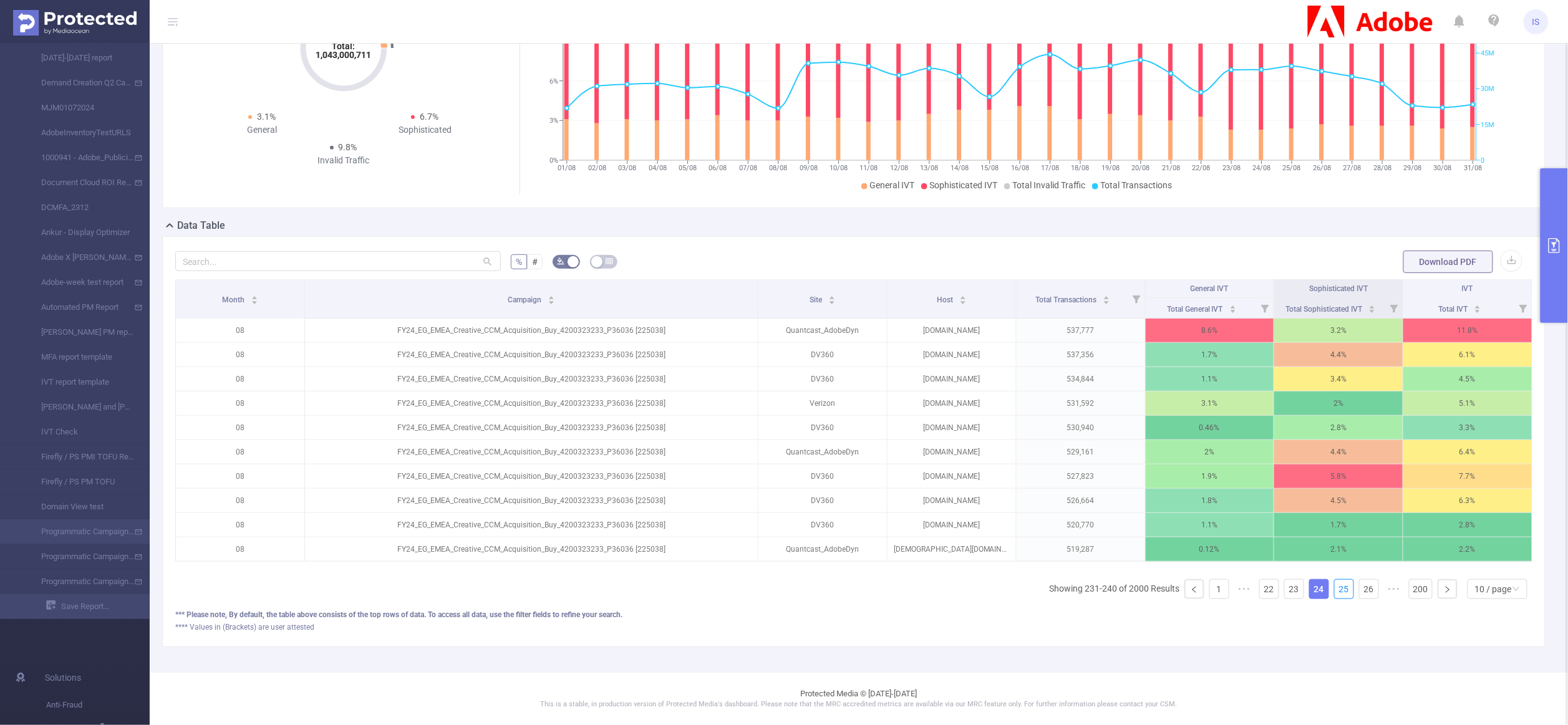
click at [1335, 588] on link "25" at bounding box center [1344, 589] width 18 height 18
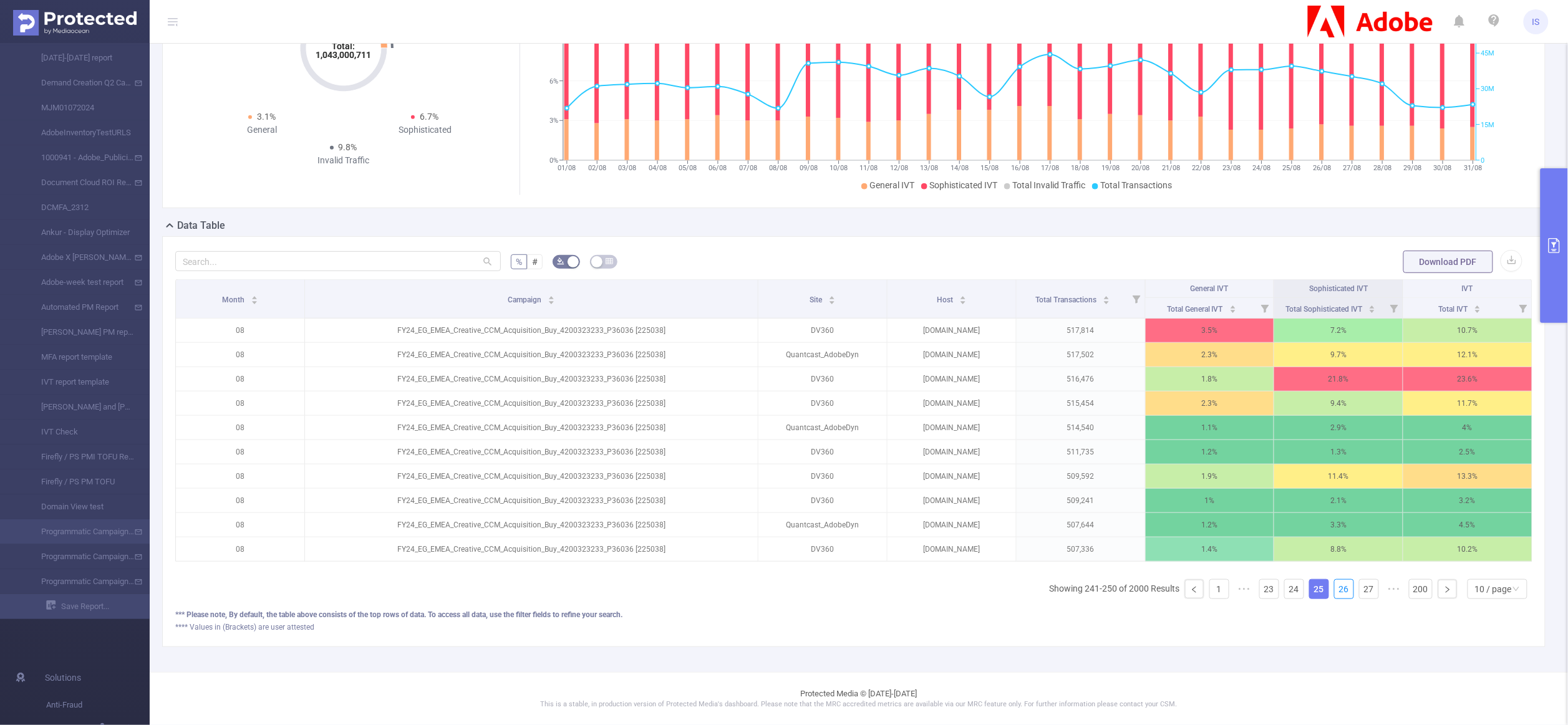
click at [1335, 588] on link "26" at bounding box center [1344, 589] width 18 height 18
click at [1359, 588] on link "27" at bounding box center [1368, 589] width 18 height 18
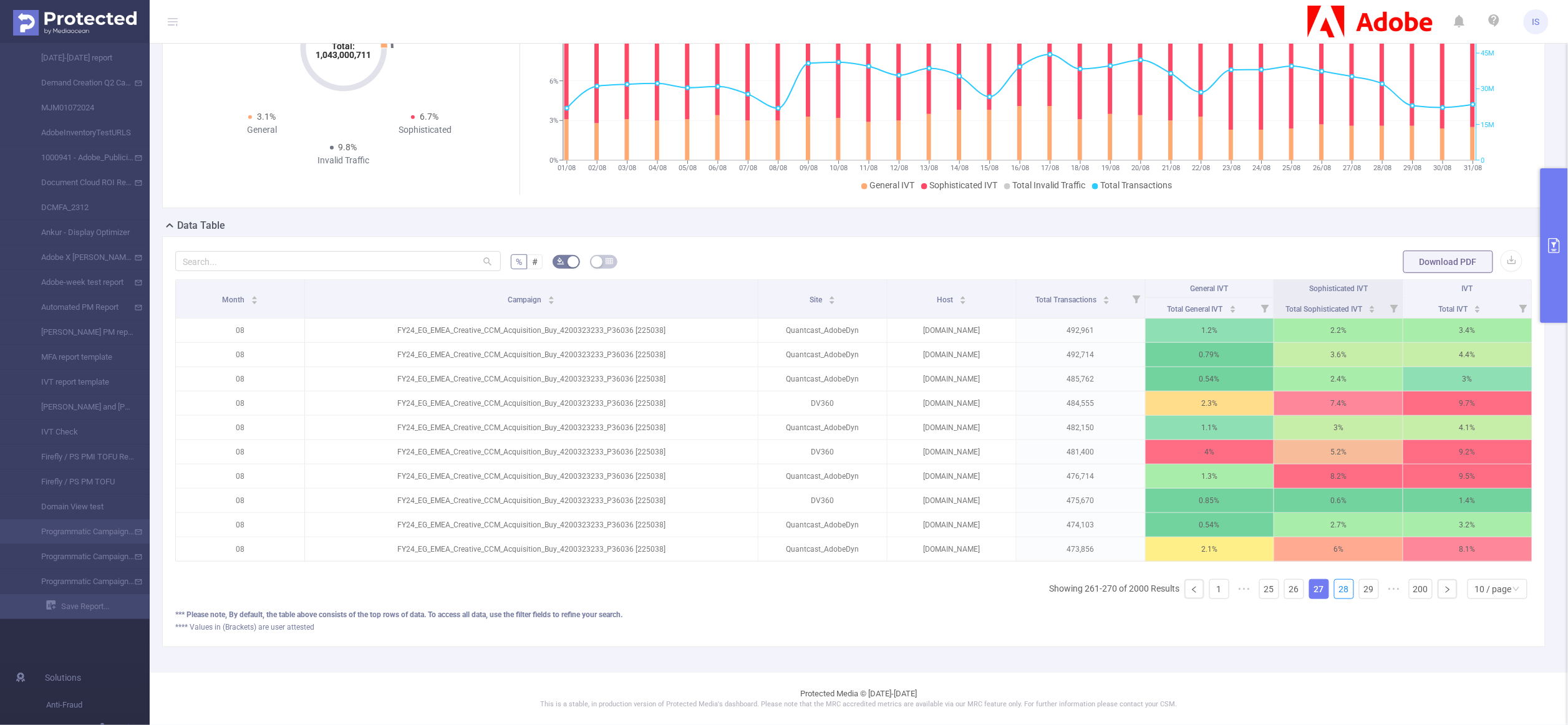
click at [1335, 588] on link "28" at bounding box center [1344, 589] width 18 height 18
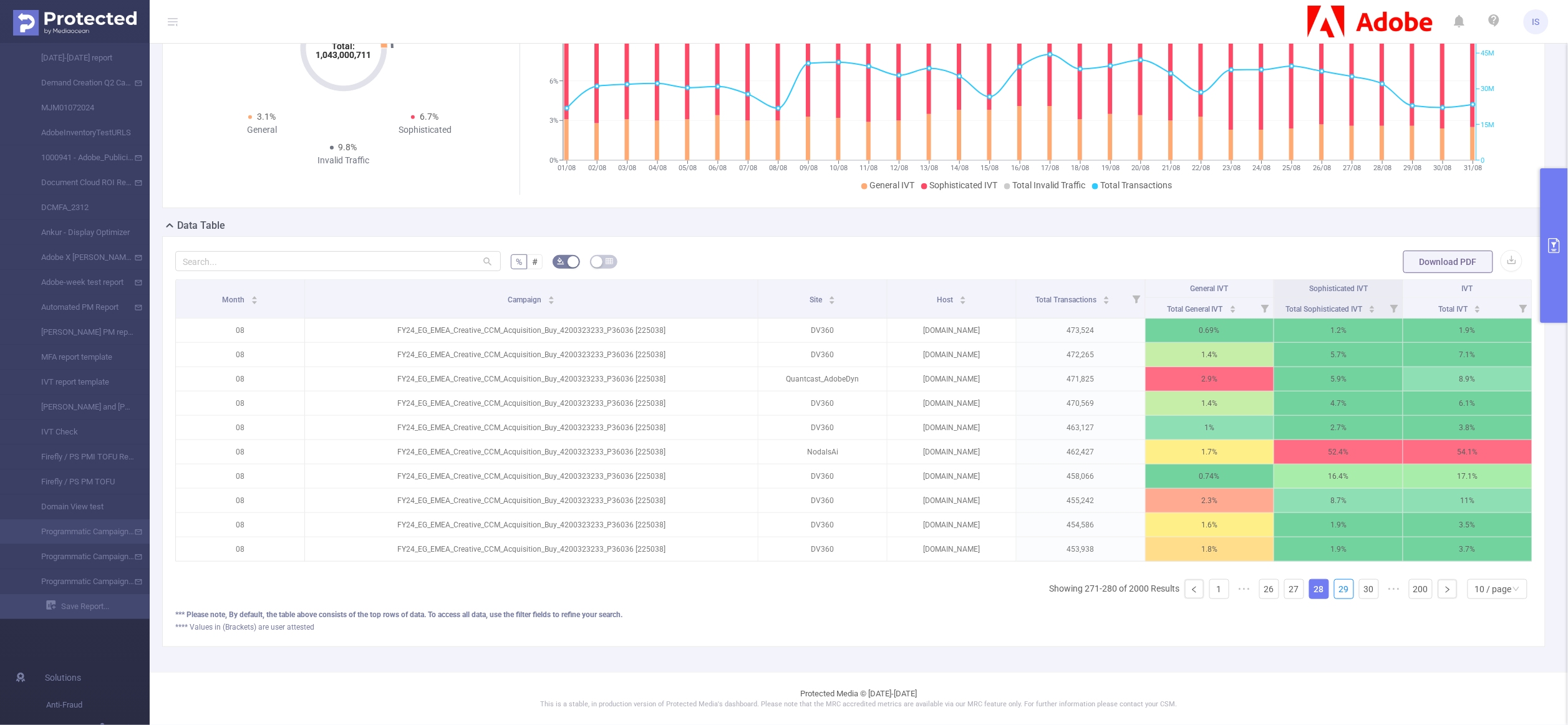
click at [1335, 588] on link "29" at bounding box center [1344, 589] width 18 height 18
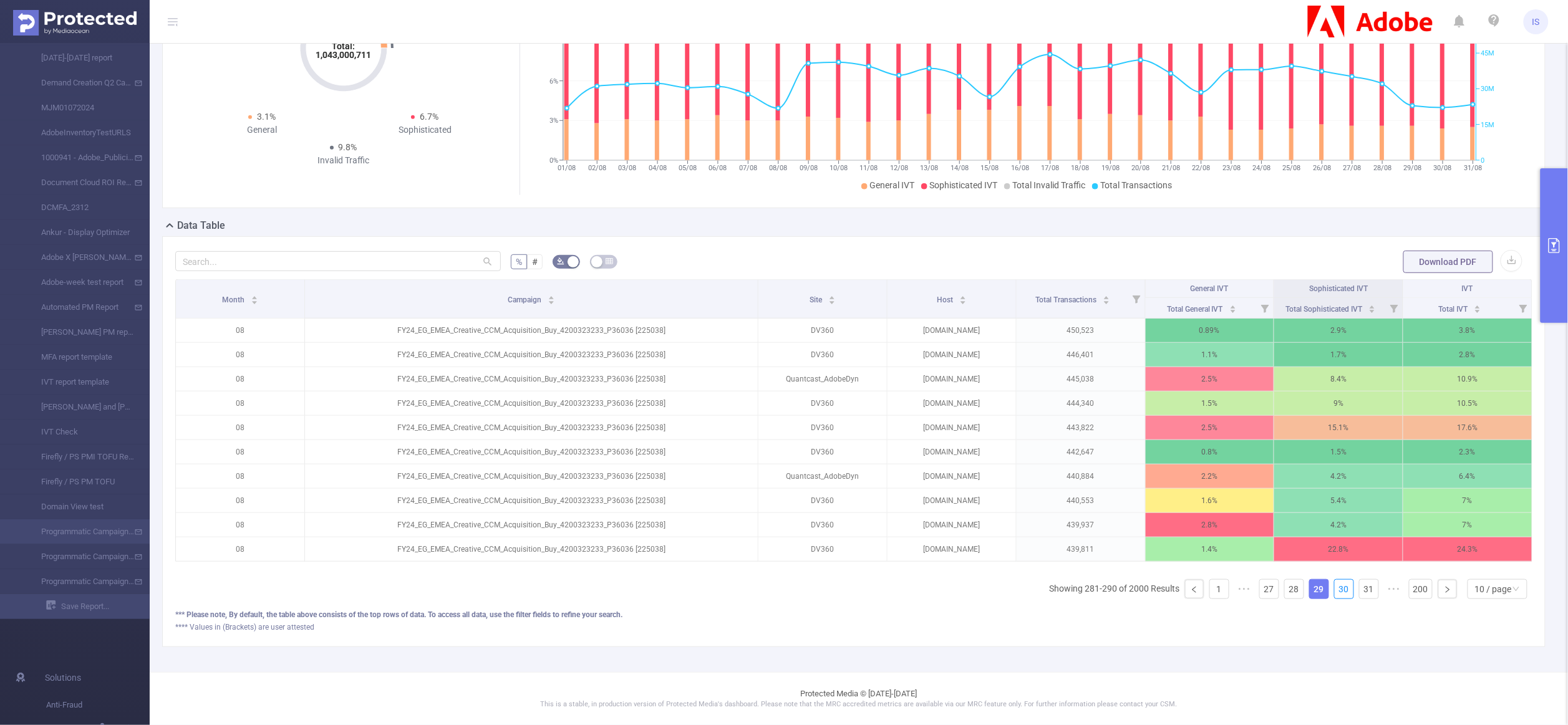
click at [1335, 588] on link "30" at bounding box center [1344, 589] width 18 height 18
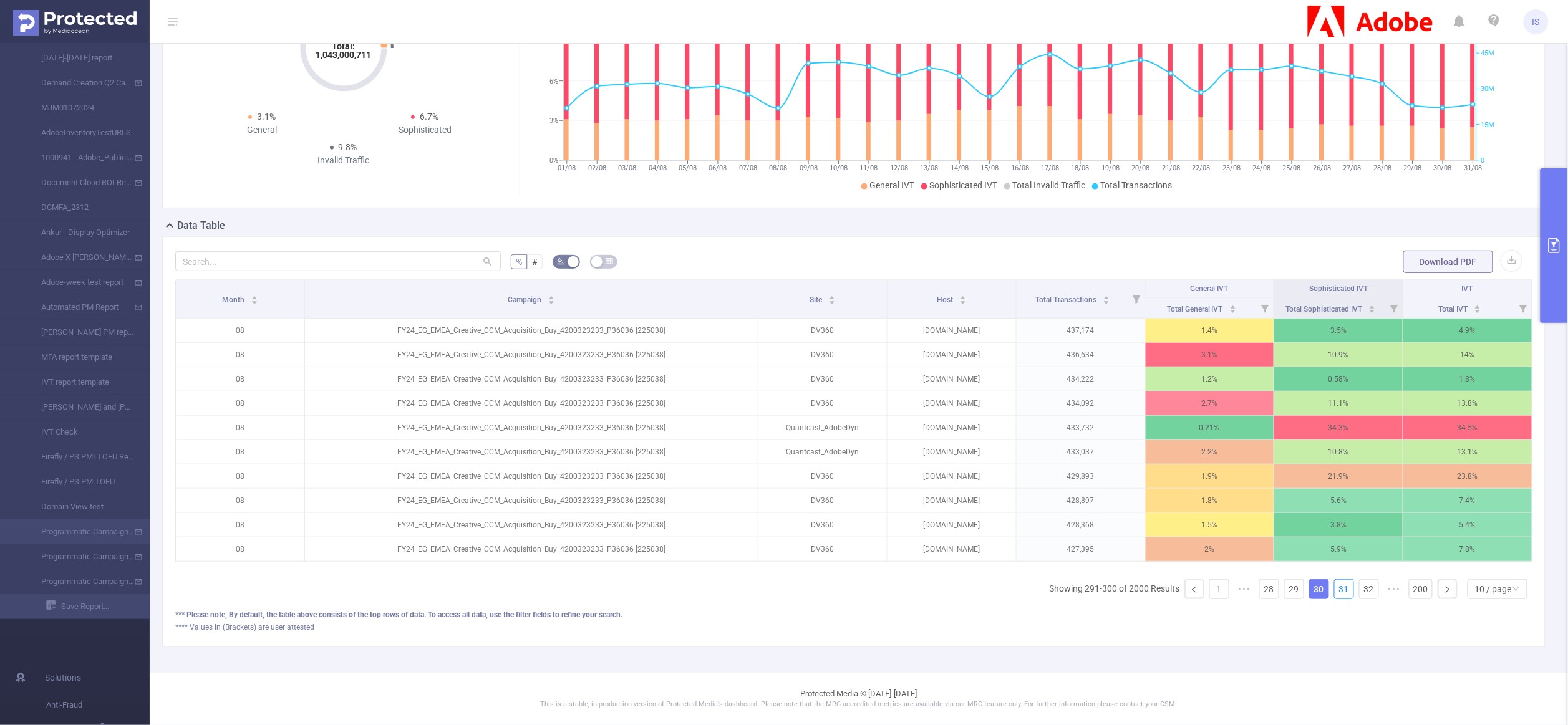
click at [1335, 588] on link "31" at bounding box center [1344, 589] width 18 height 18
click at [1359, 588] on link "32" at bounding box center [1368, 589] width 18 height 18
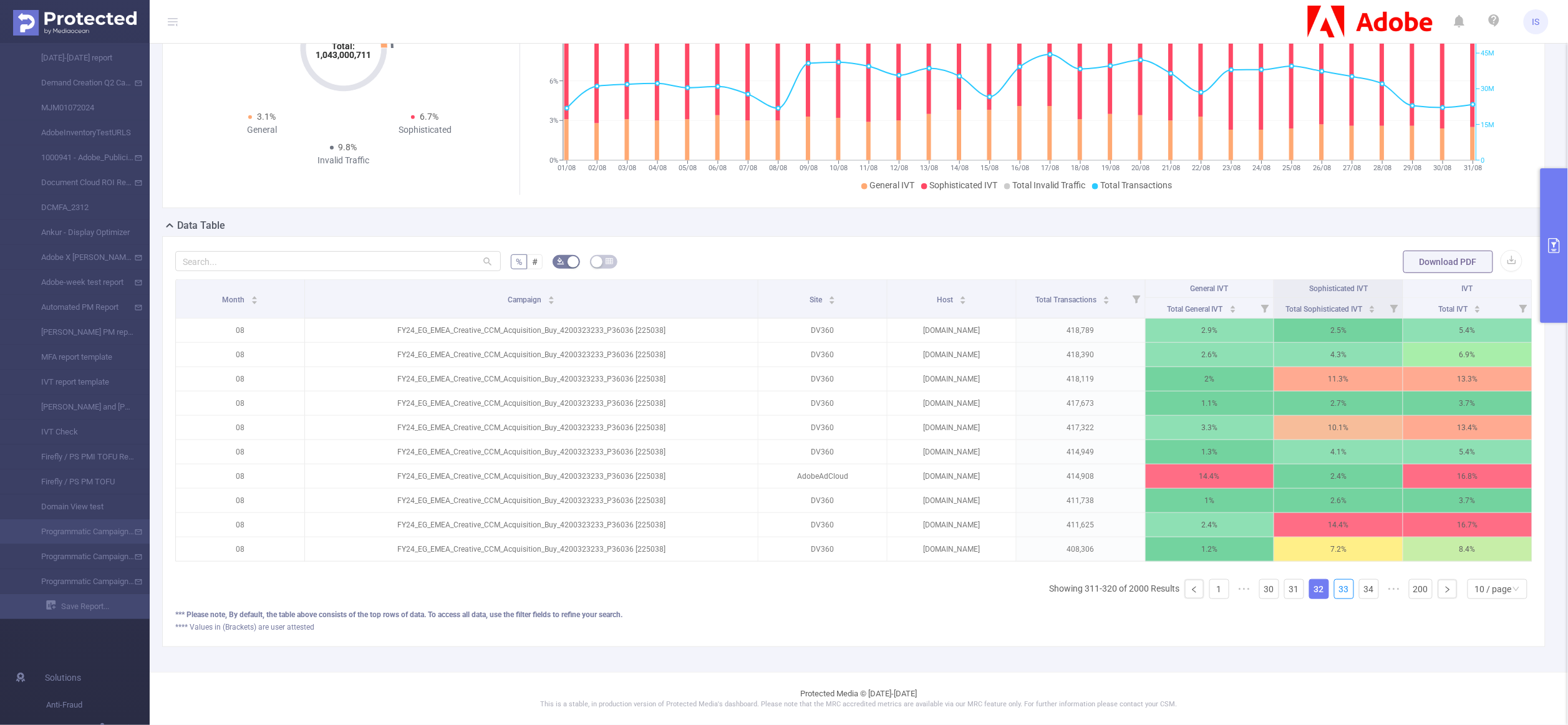
click at [1335, 588] on link "33" at bounding box center [1344, 589] width 18 height 18
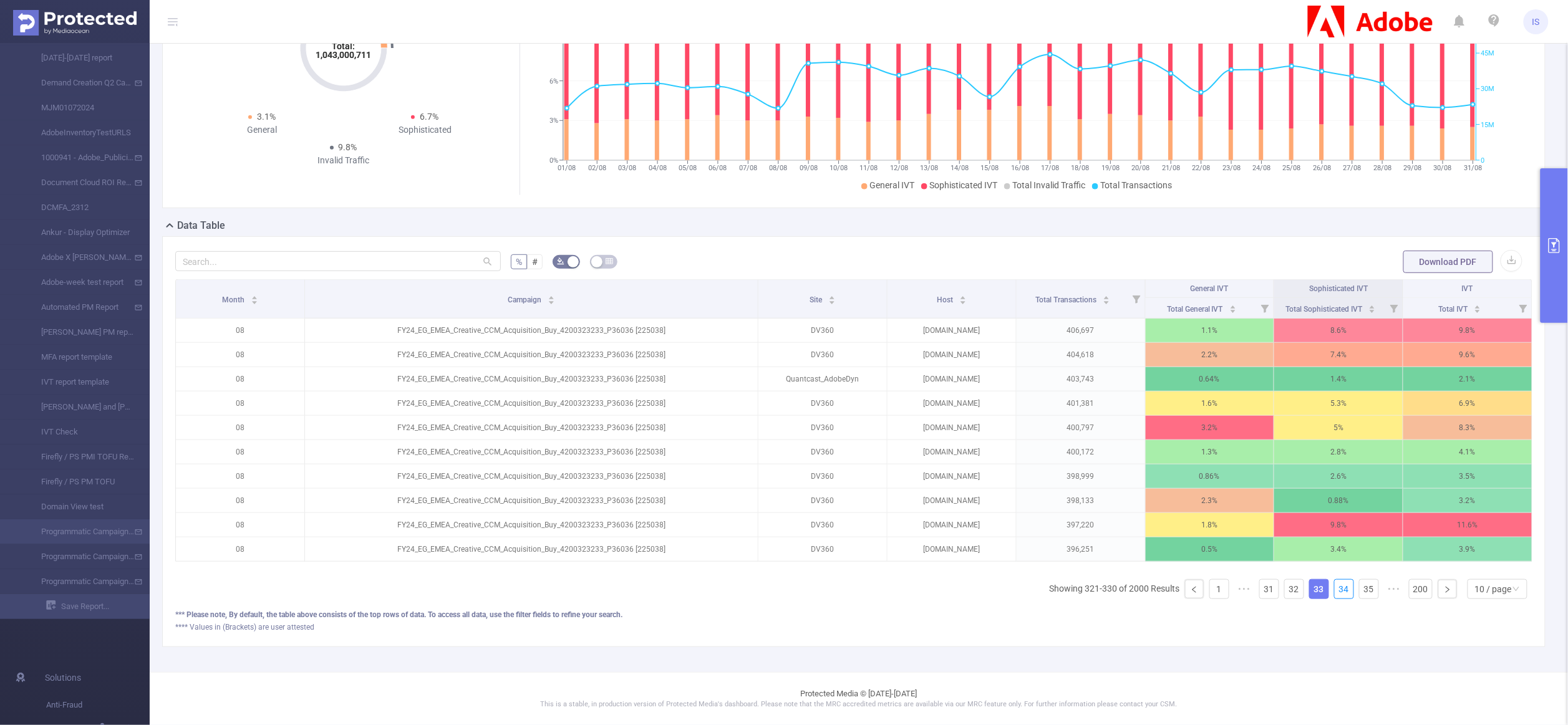
click at [1335, 588] on link "34" at bounding box center [1344, 589] width 18 height 18
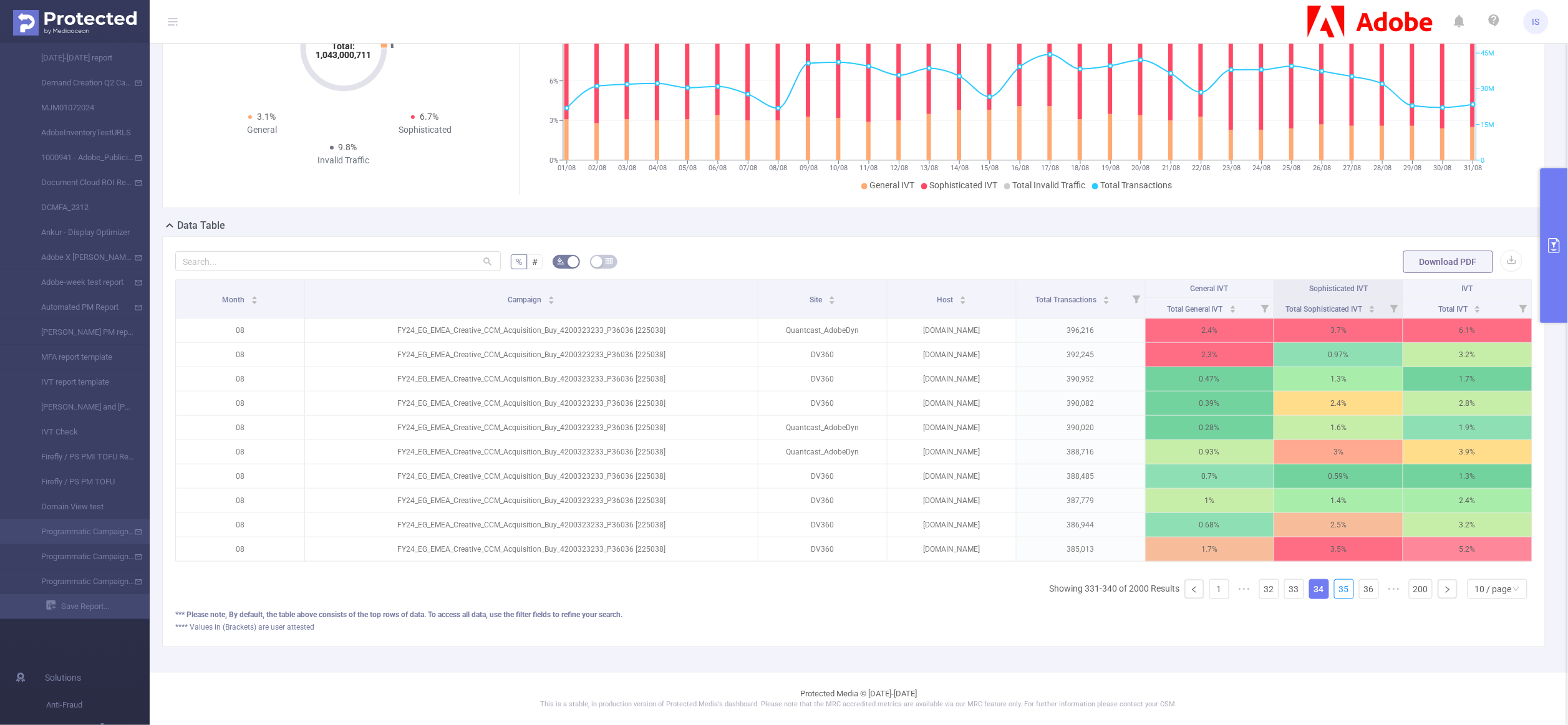
click at [1335, 588] on link "35" at bounding box center [1344, 589] width 18 height 18
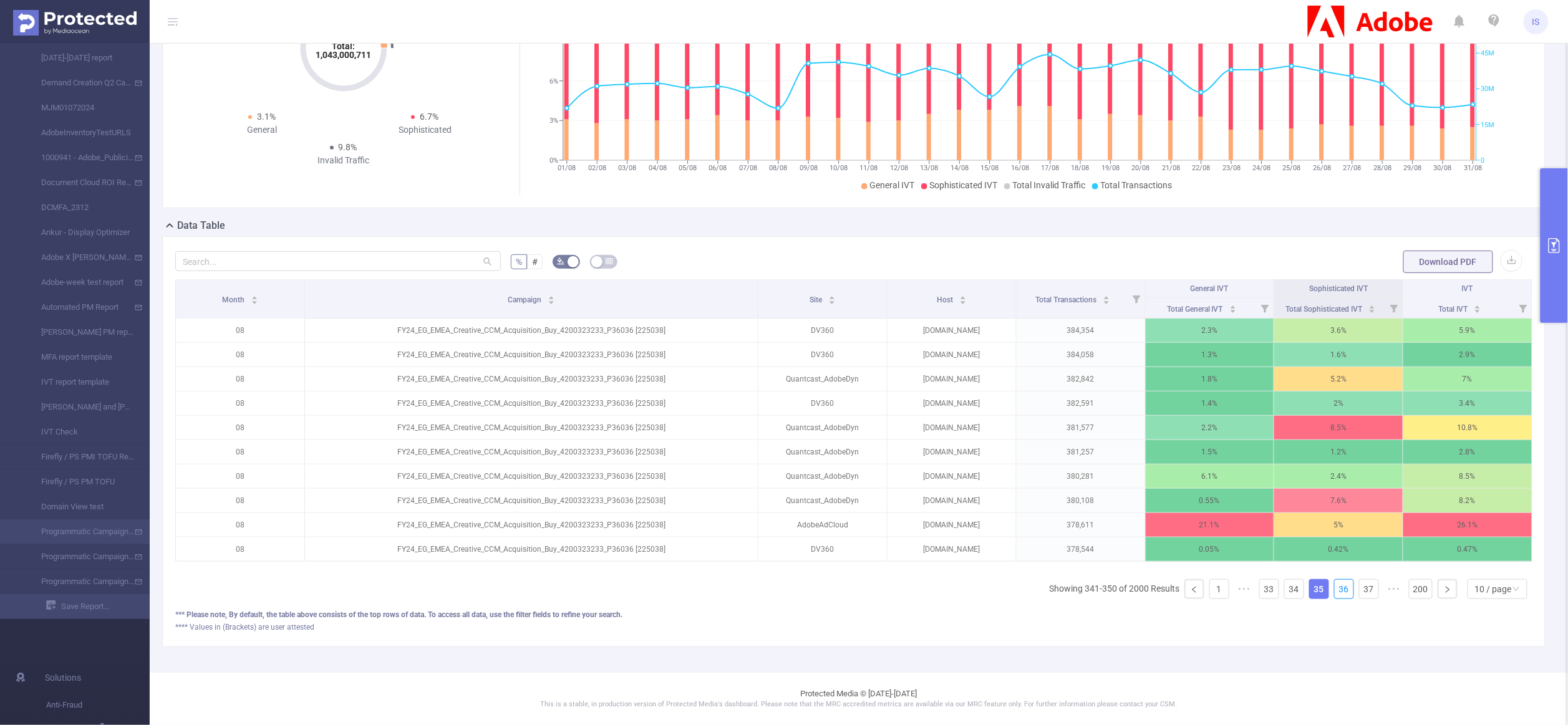
click at [1335, 588] on link "36" at bounding box center [1344, 589] width 18 height 18
click at [1359, 588] on link "37" at bounding box center [1368, 589] width 18 height 18
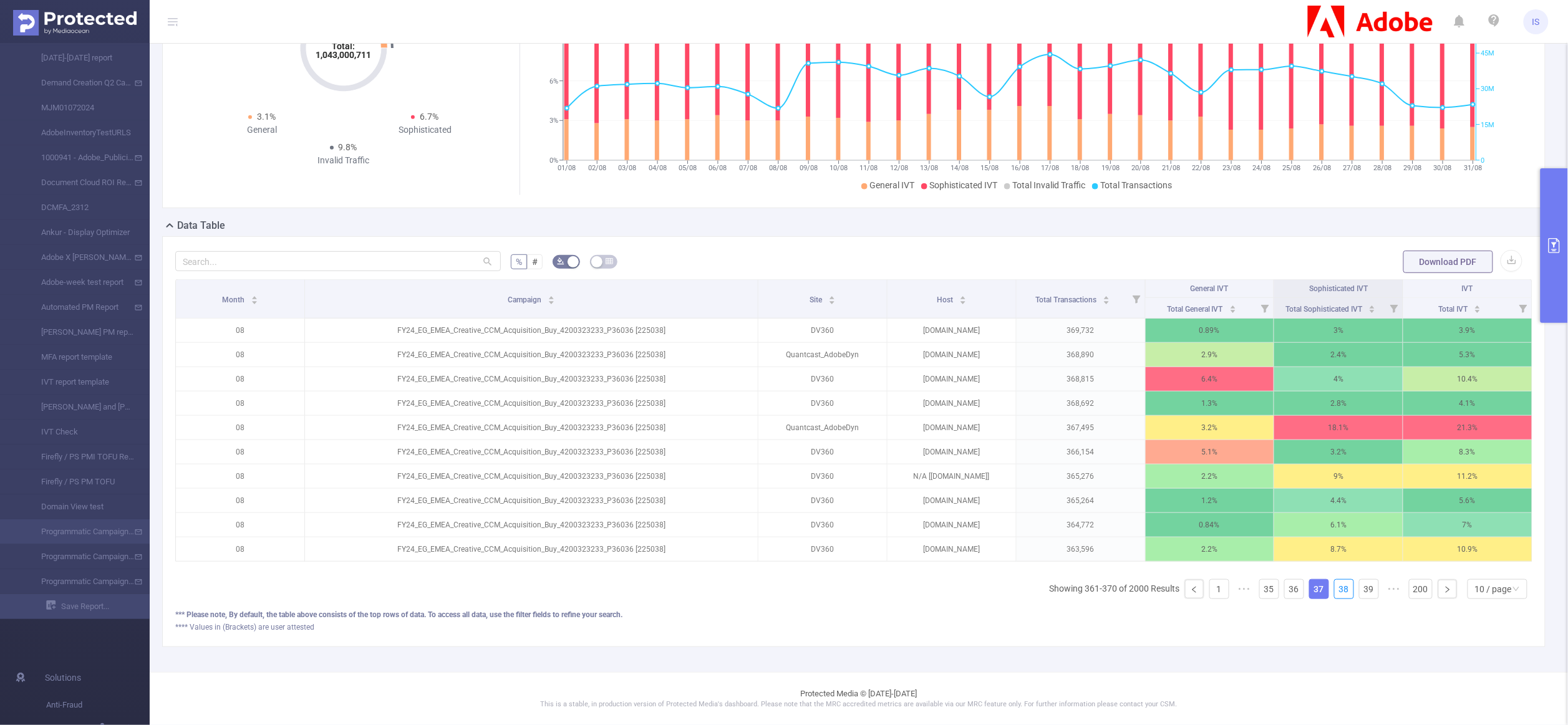
click at [1335, 588] on link "38" at bounding box center [1344, 589] width 18 height 18
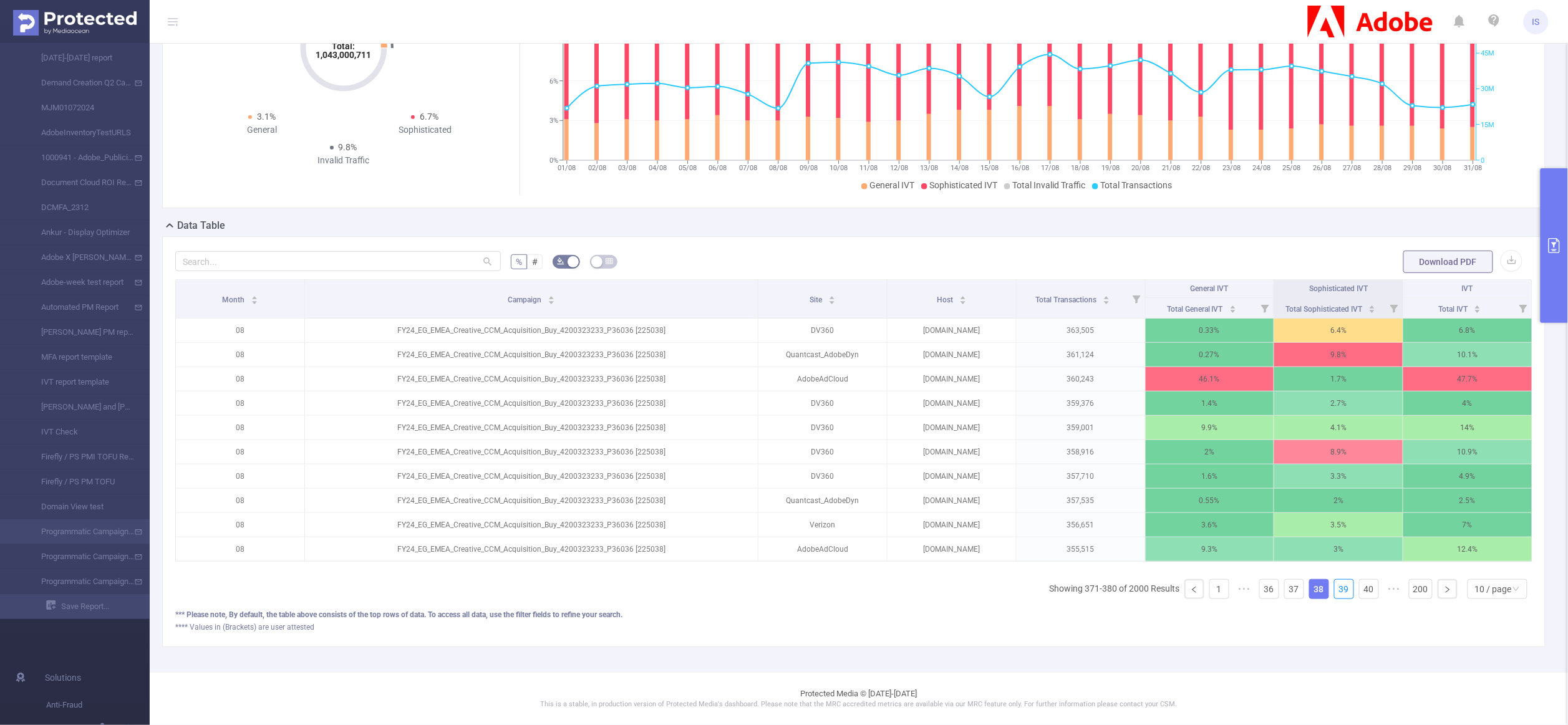
click at [1335, 588] on link "39" at bounding box center [1344, 589] width 18 height 18
click at [1359, 588] on link "40" at bounding box center [1368, 589] width 18 height 18
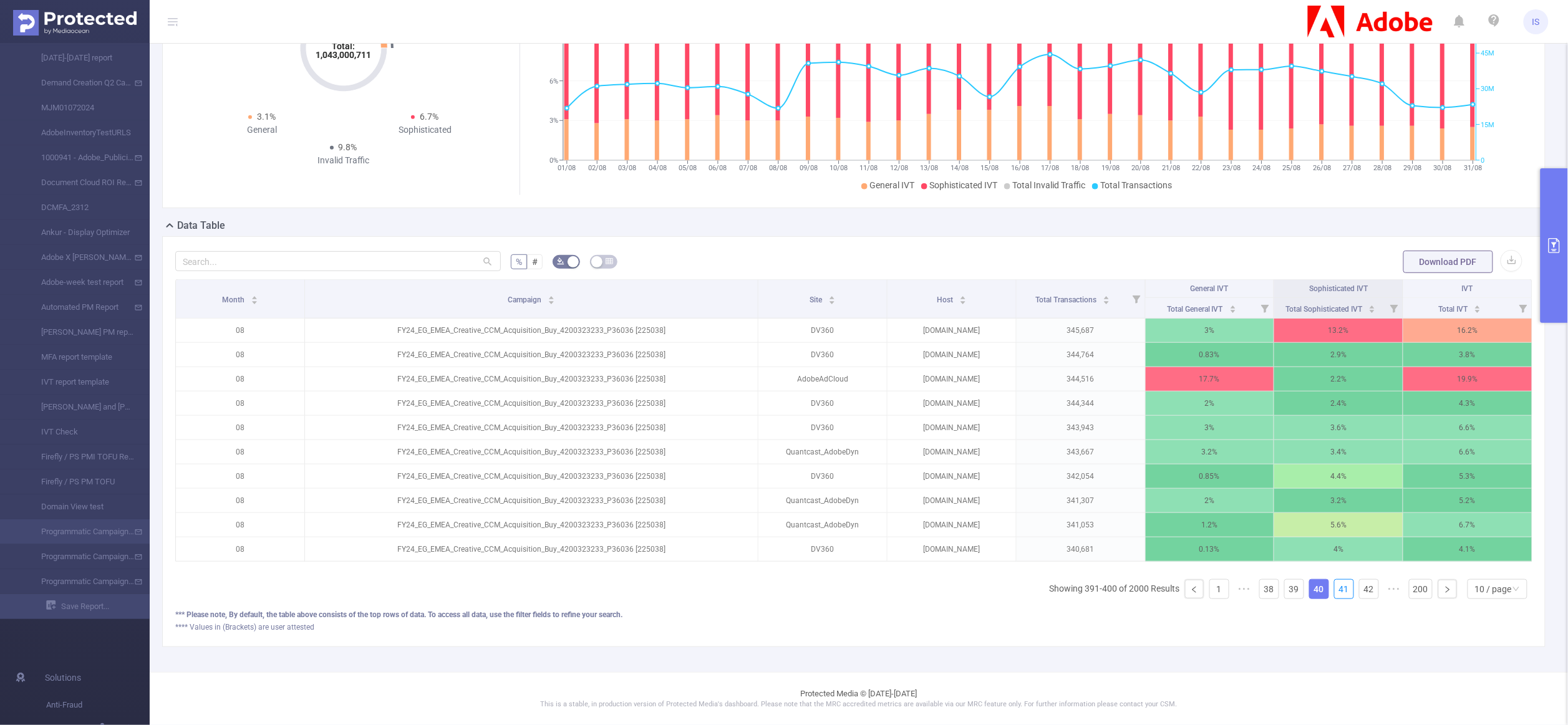
click at [1335, 588] on link "41" at bounding box center [1344, 589] width 18 height 18
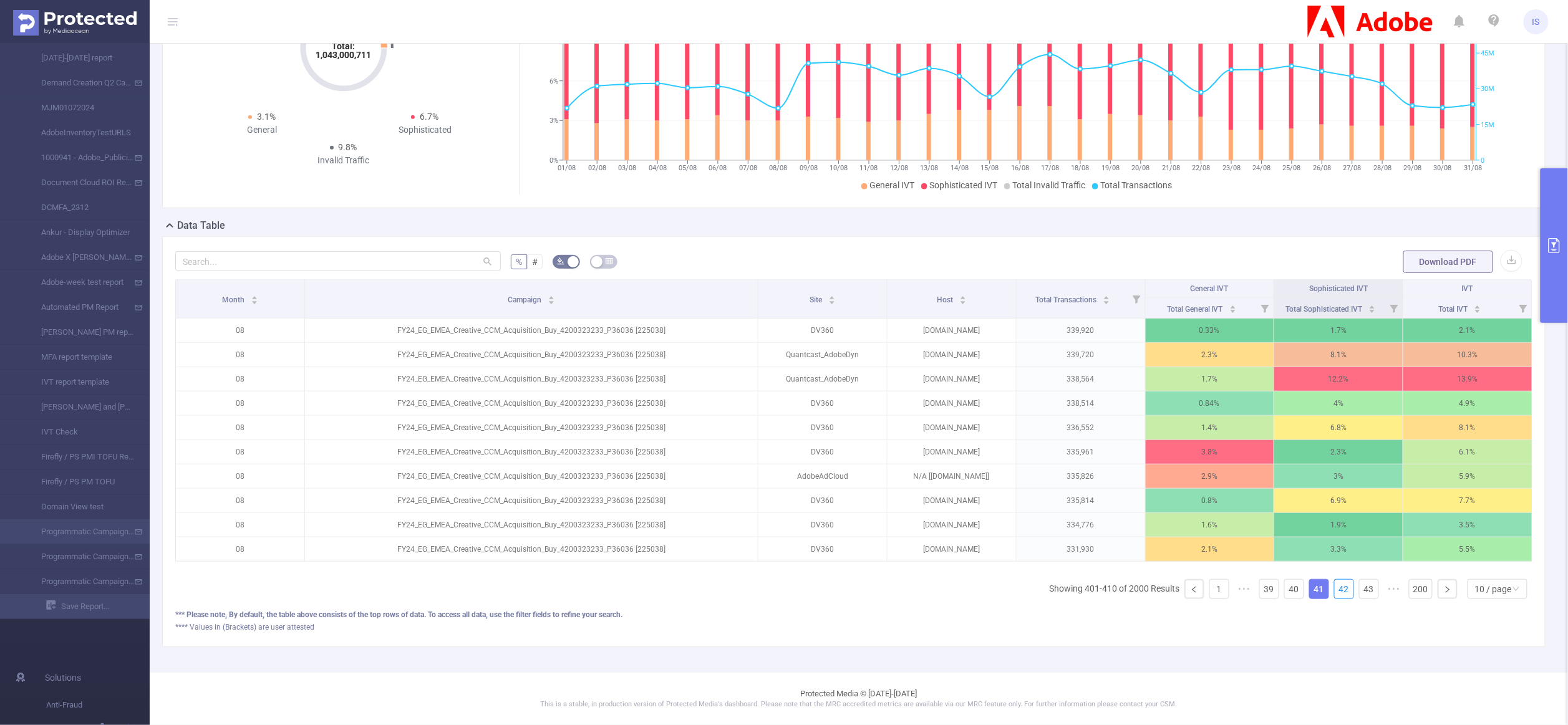
click at [1335, 588] on link "42" at bounding box center [1344, 589] width 18 height 18
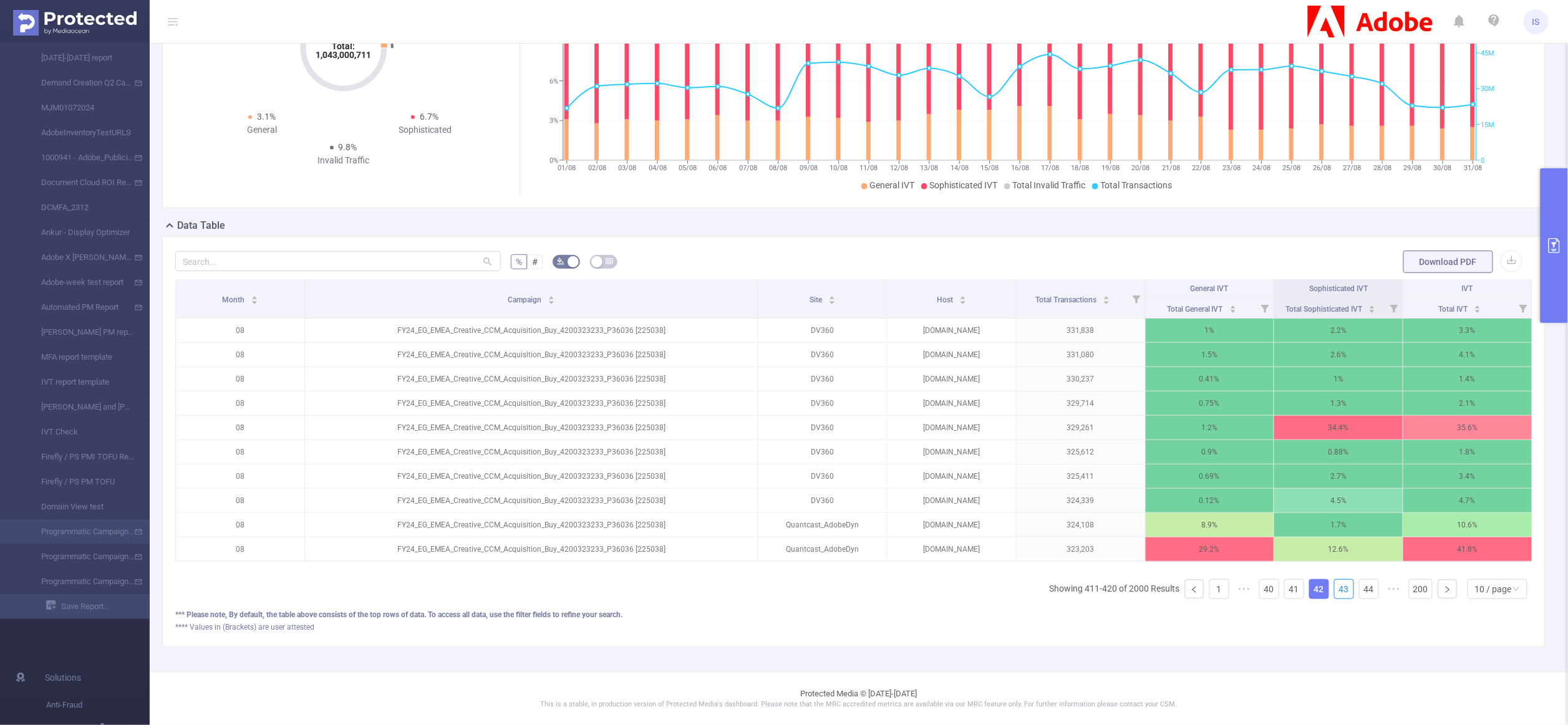
click at [1335, 588] on link "43" at bounding box center [1344, 589] width 18 height 18
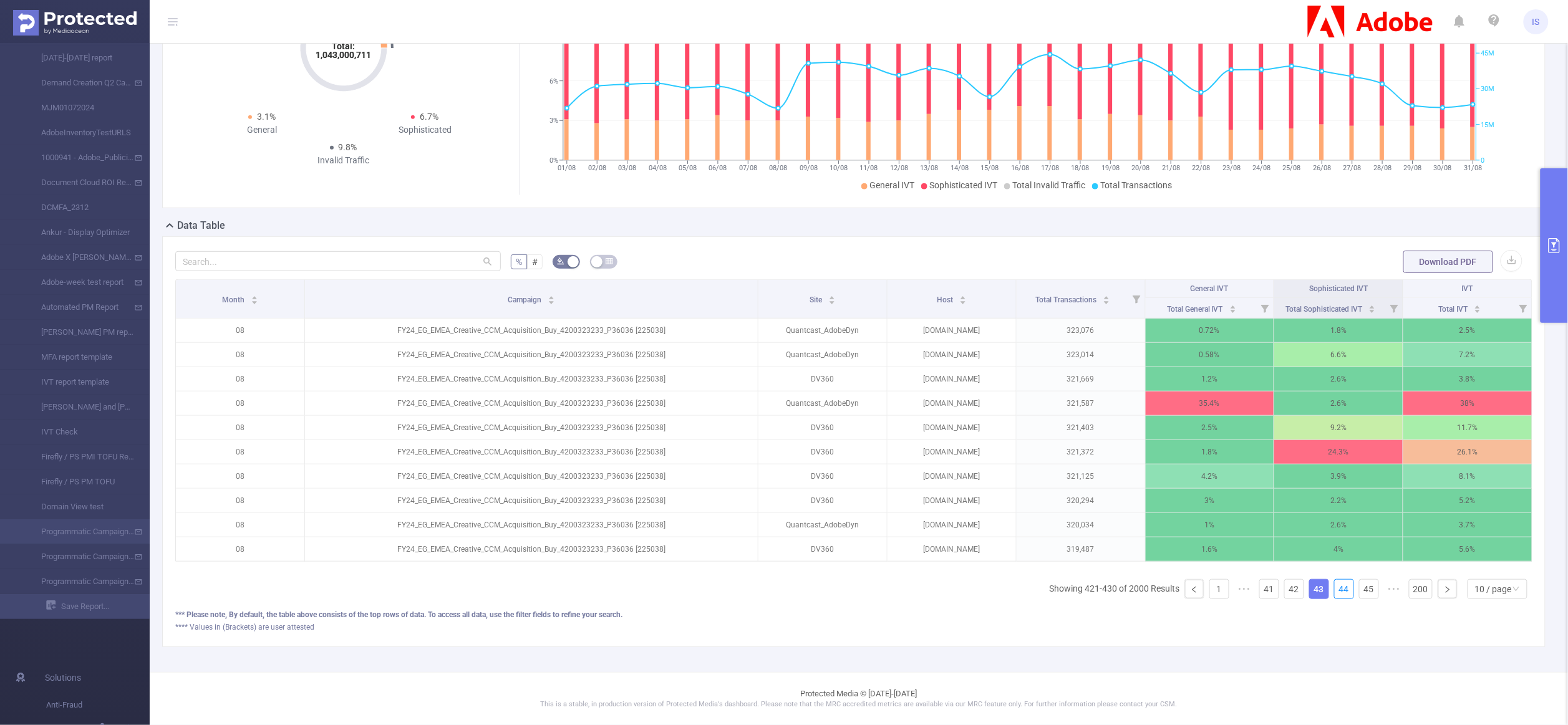
click at [1335, 588] on link "44" at bounding box center [1344, 589] width 18 height 18
click at [1359, 588] on link "45" at bounding box center [1368, 589] width 18 height 18
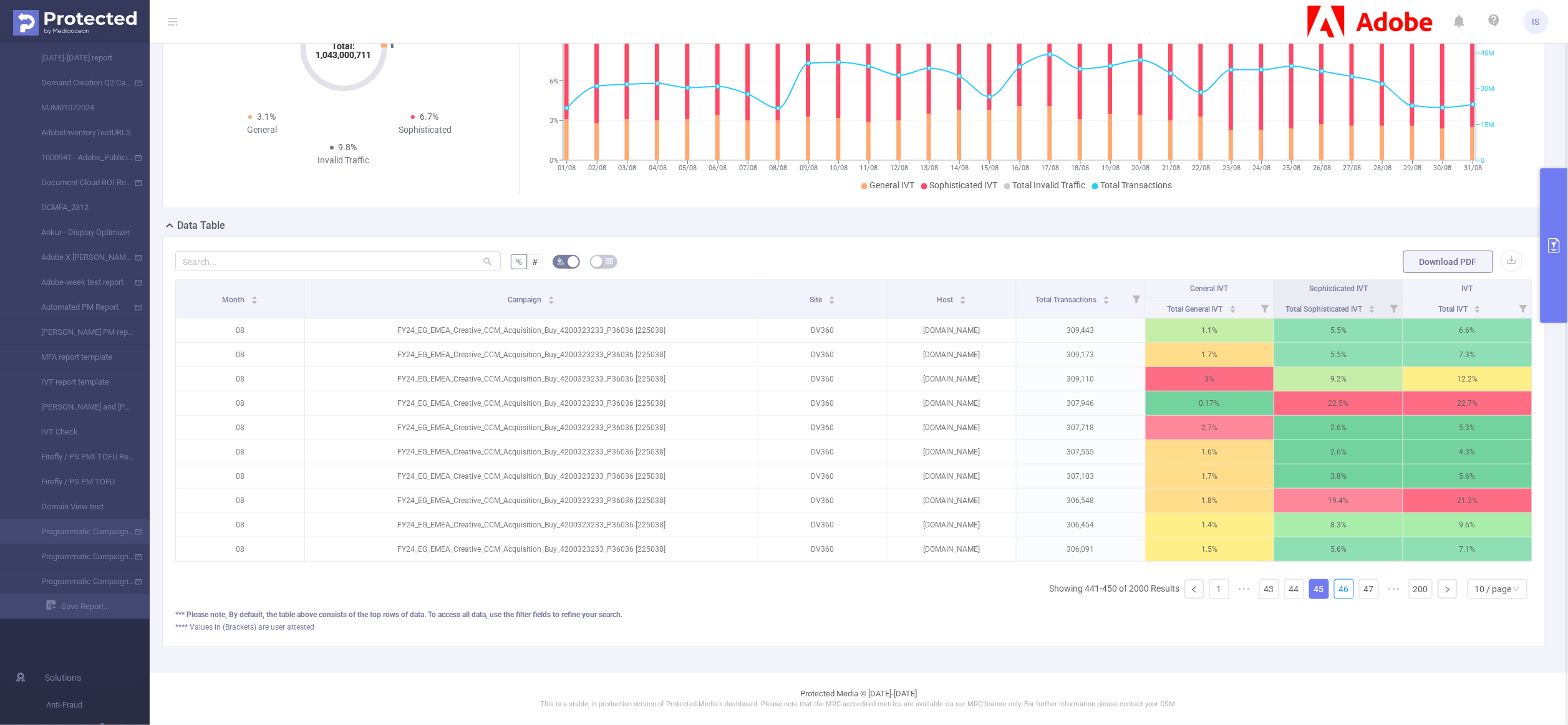
click at [1335, 588] on link "46" at bounding box center [1344, 589] width 18 height 18
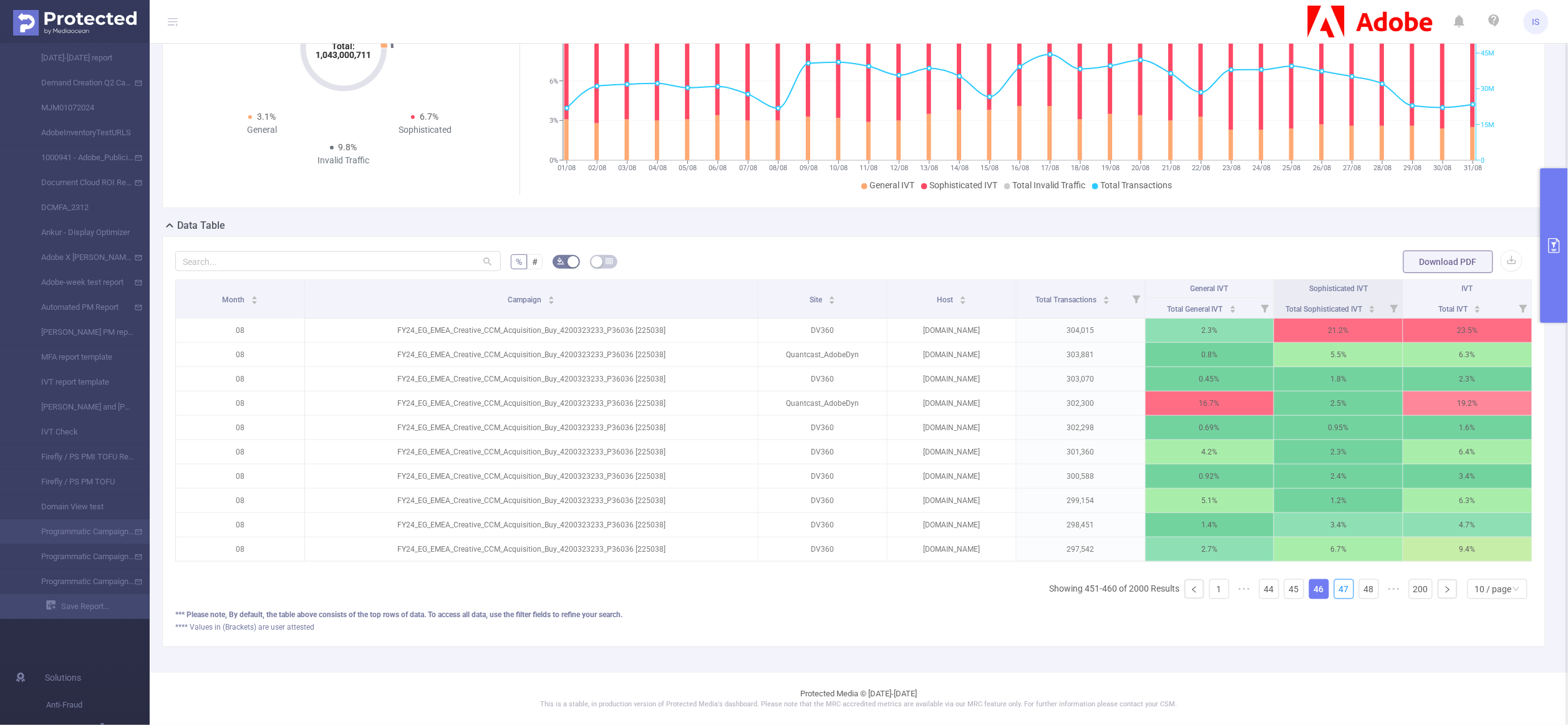
click at [1335, 588] on link "47" at bounding box center [1344, 589] width 18 height 18
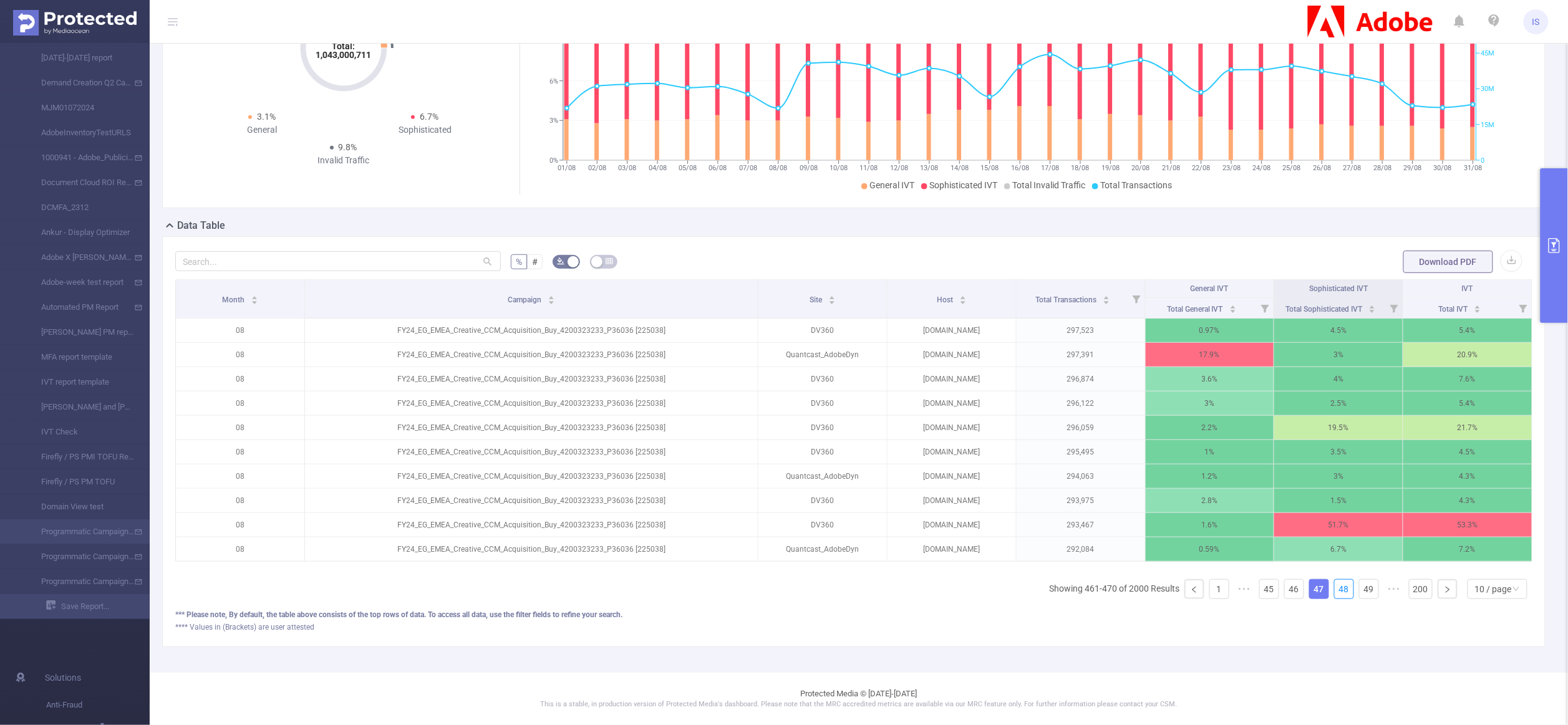
click at [1335, 588] on link "48" at bounding box center [1344, 589] width 18 height 18
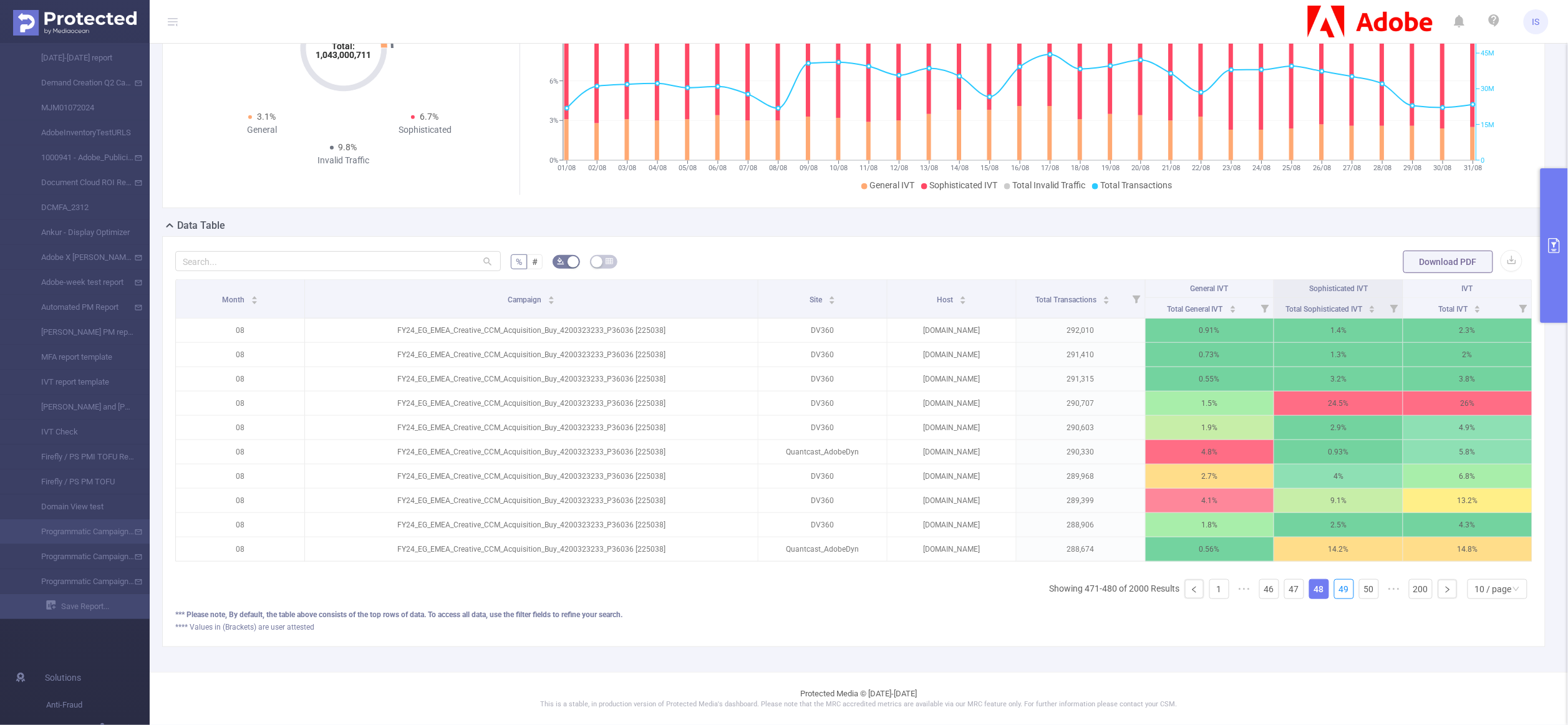
click at [1335, 588] on link "49" at bounding box center [1344, 589] width 18 height 18
click at [1359, 588] on link "50" at bounding box center [1368, 589] width 18 height 18
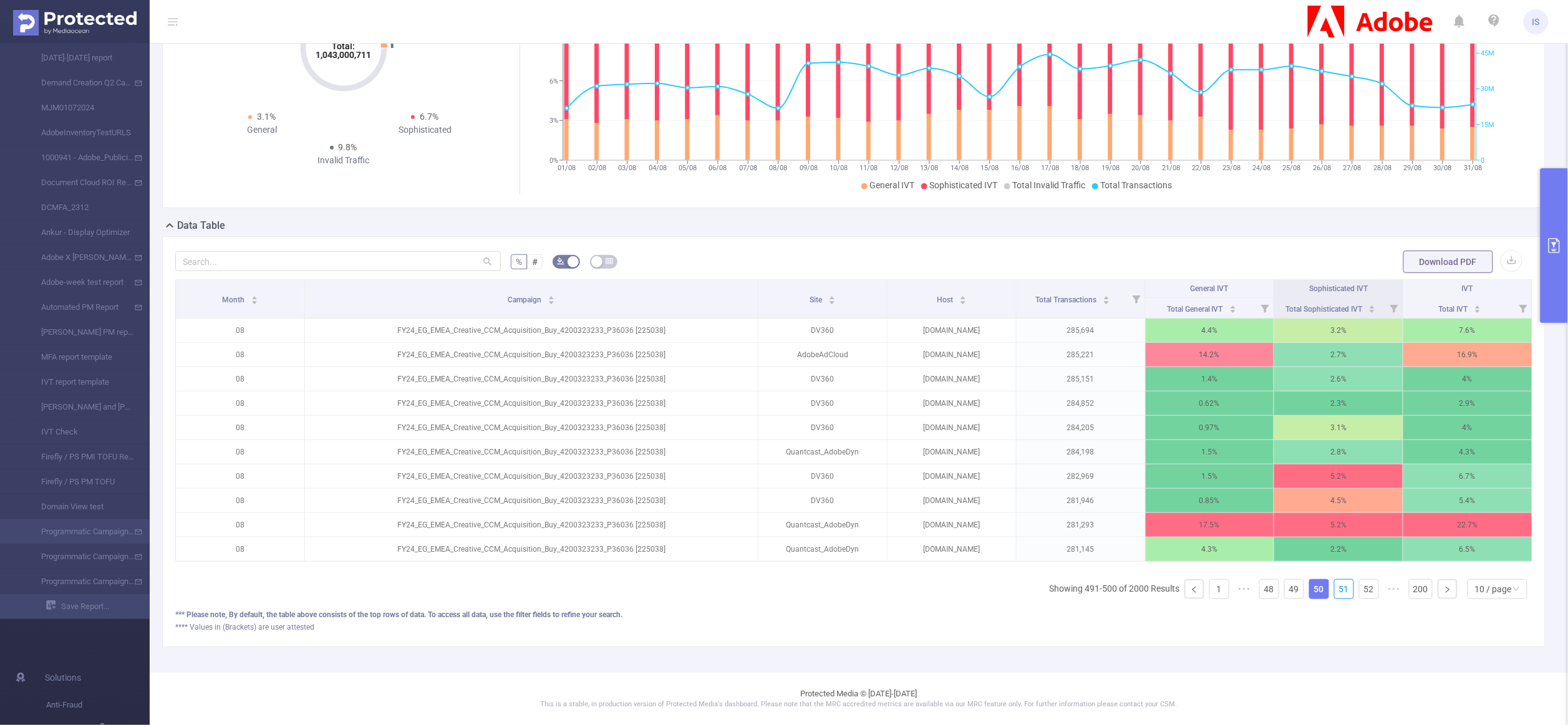
click at [1335, 588] on link "51" at bounding box center [1344, 589] width 18 height 18
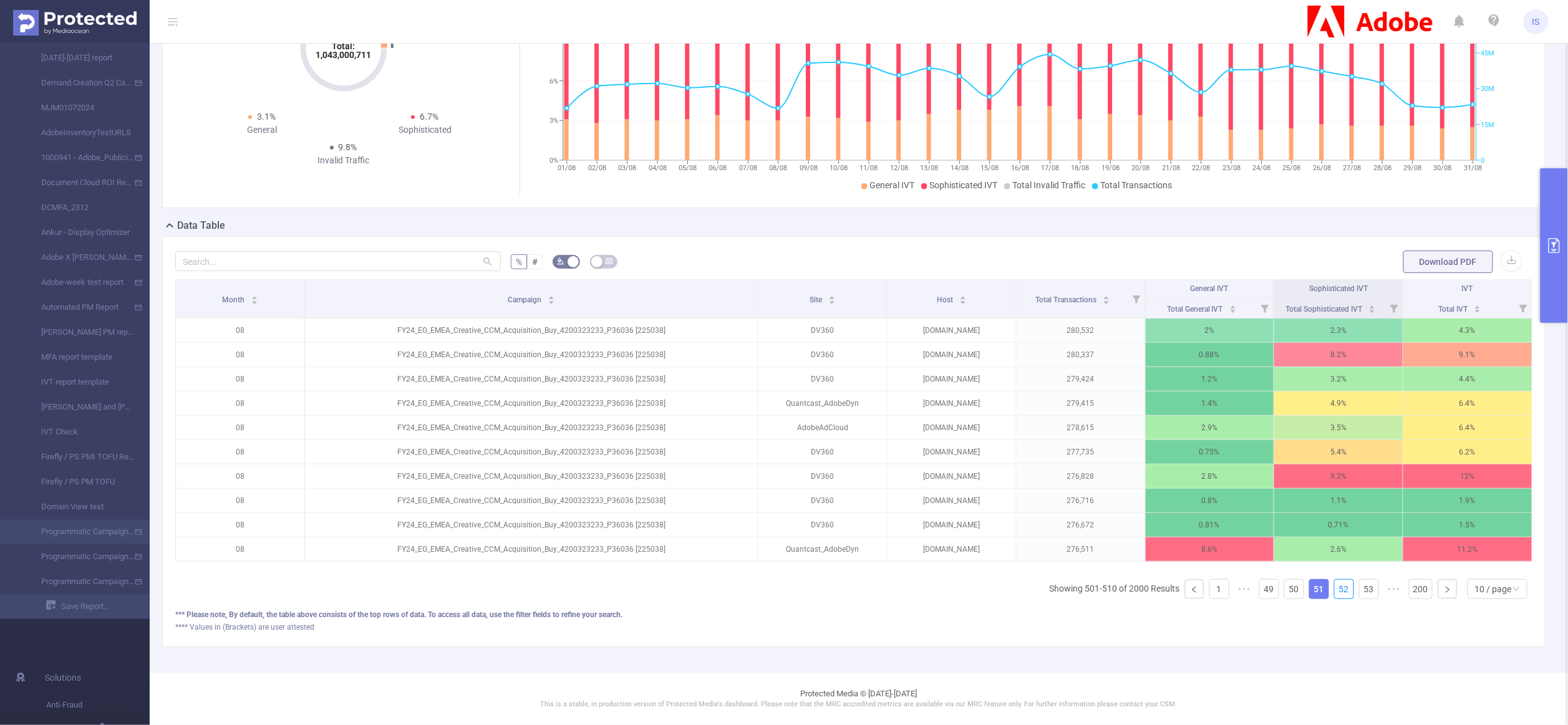
click at [1335, 588] on link "52" at bounding box center [1344, 589] width 18 height 18
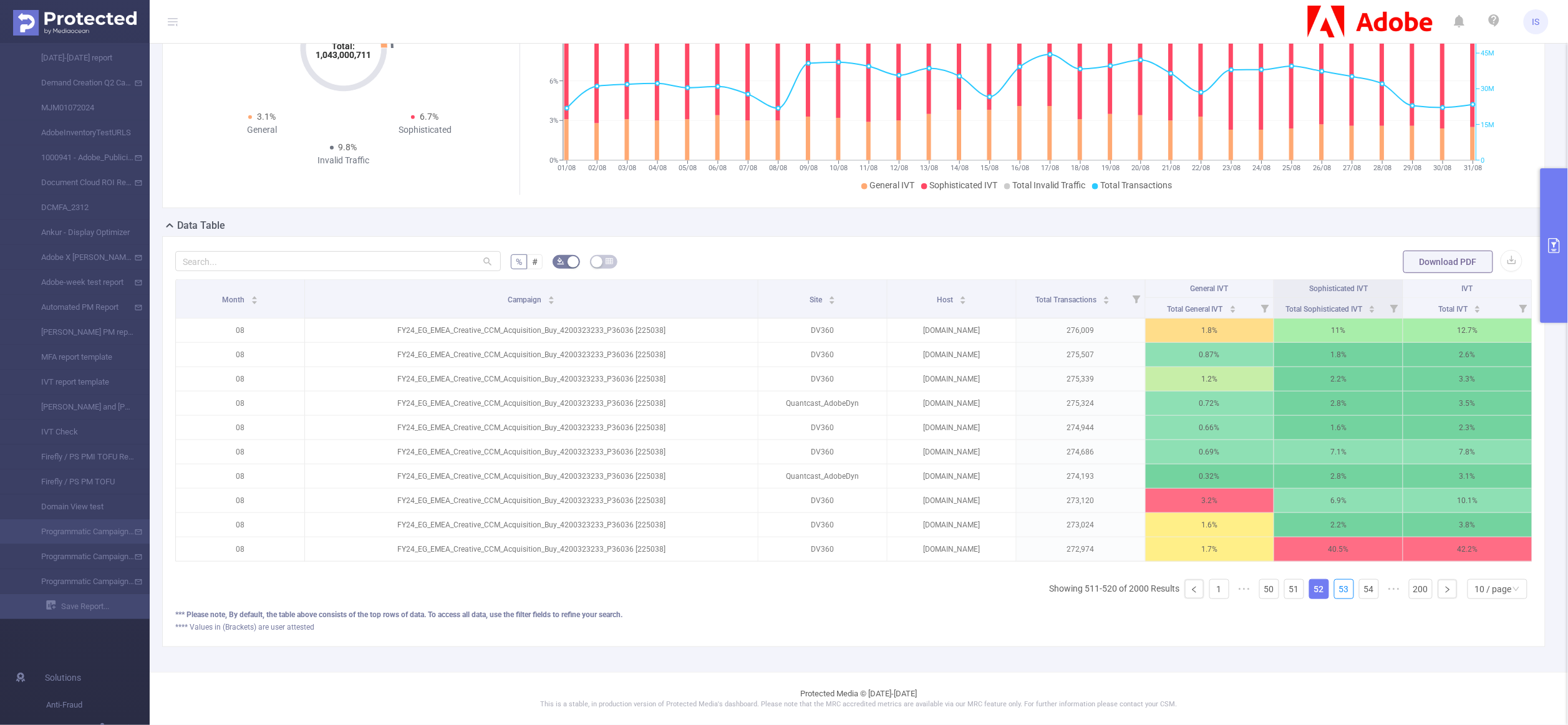
click at [1335, 588] on link "53" at bounding box center [1344, 589] width 18 height 18
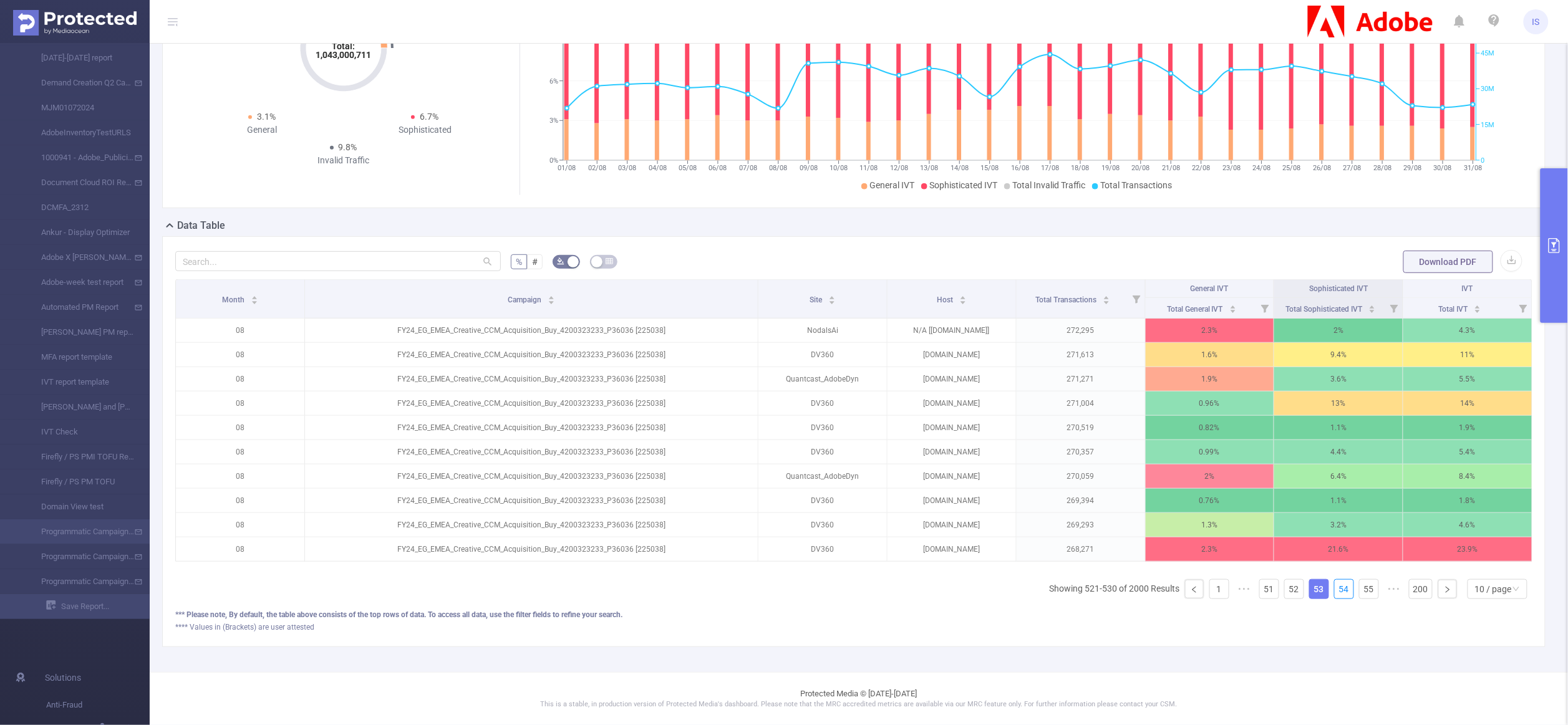
click at [1335, 588] on link "54" at bounding box center [1344, 589] width 18 height 18
click at [1359, 588] on link "55" at bounding box center [1368, 589] width 18 height 18
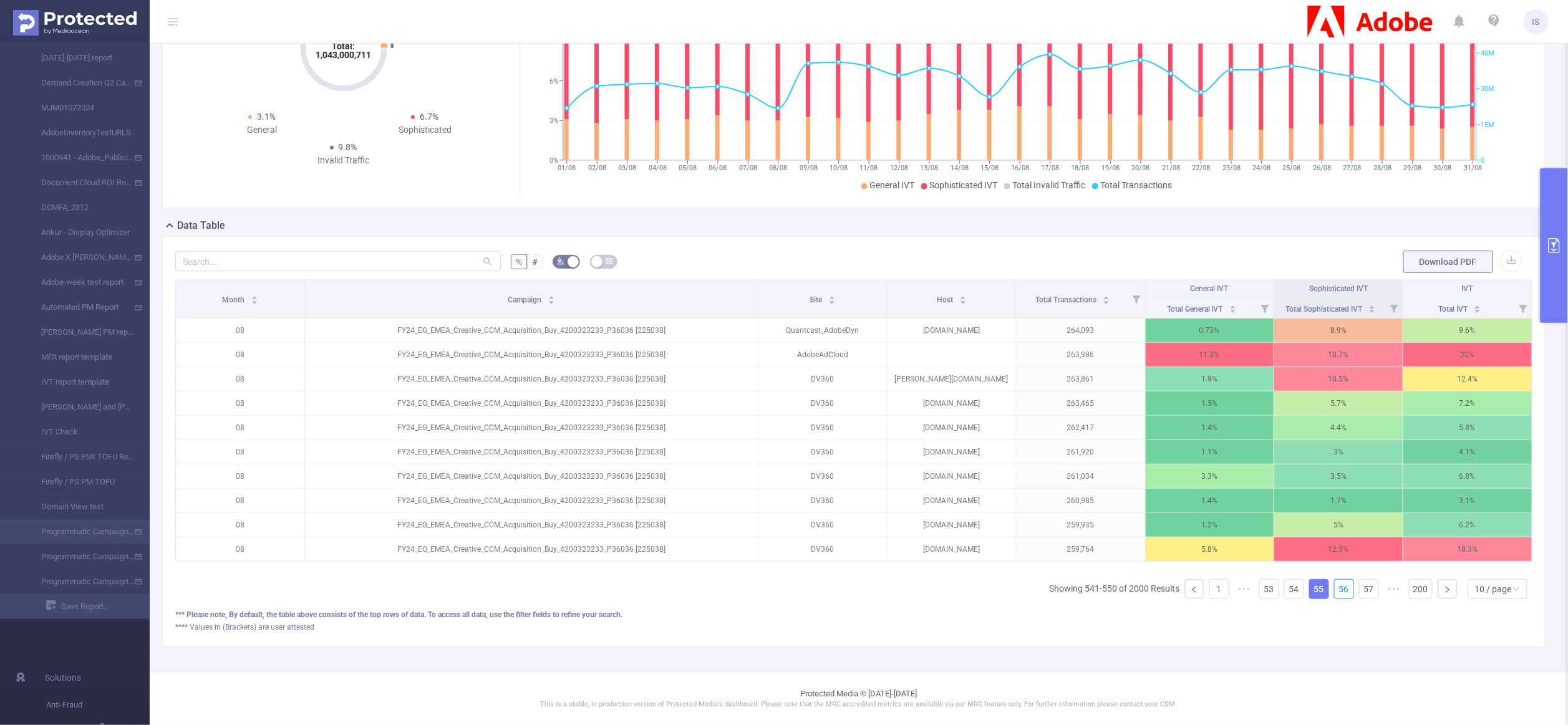
click at [1335, 588] on link "56" at bounding box center [1344, 589] width 18 height 18
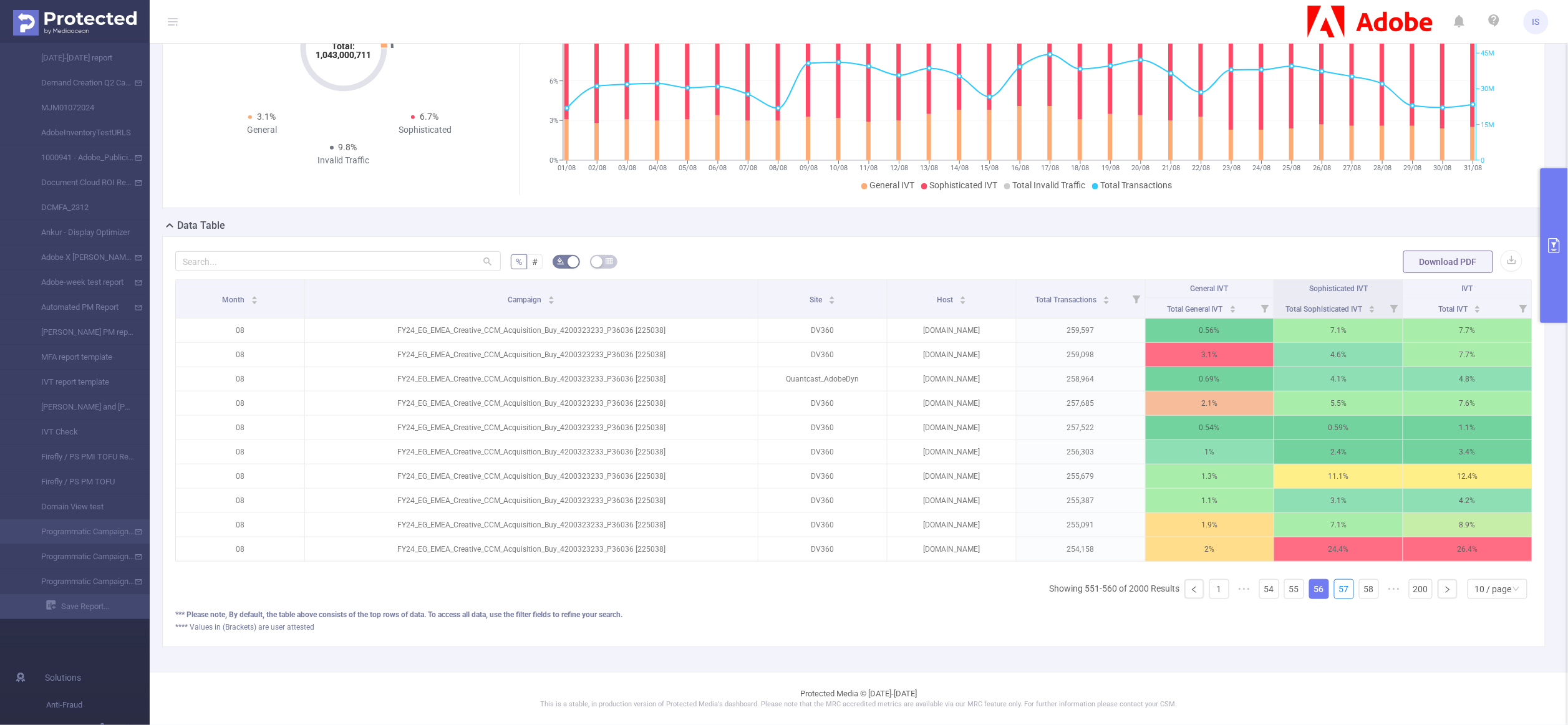
click at [1335, 588] on link "57" at bounding box center [1344, 589] width 18 height 18
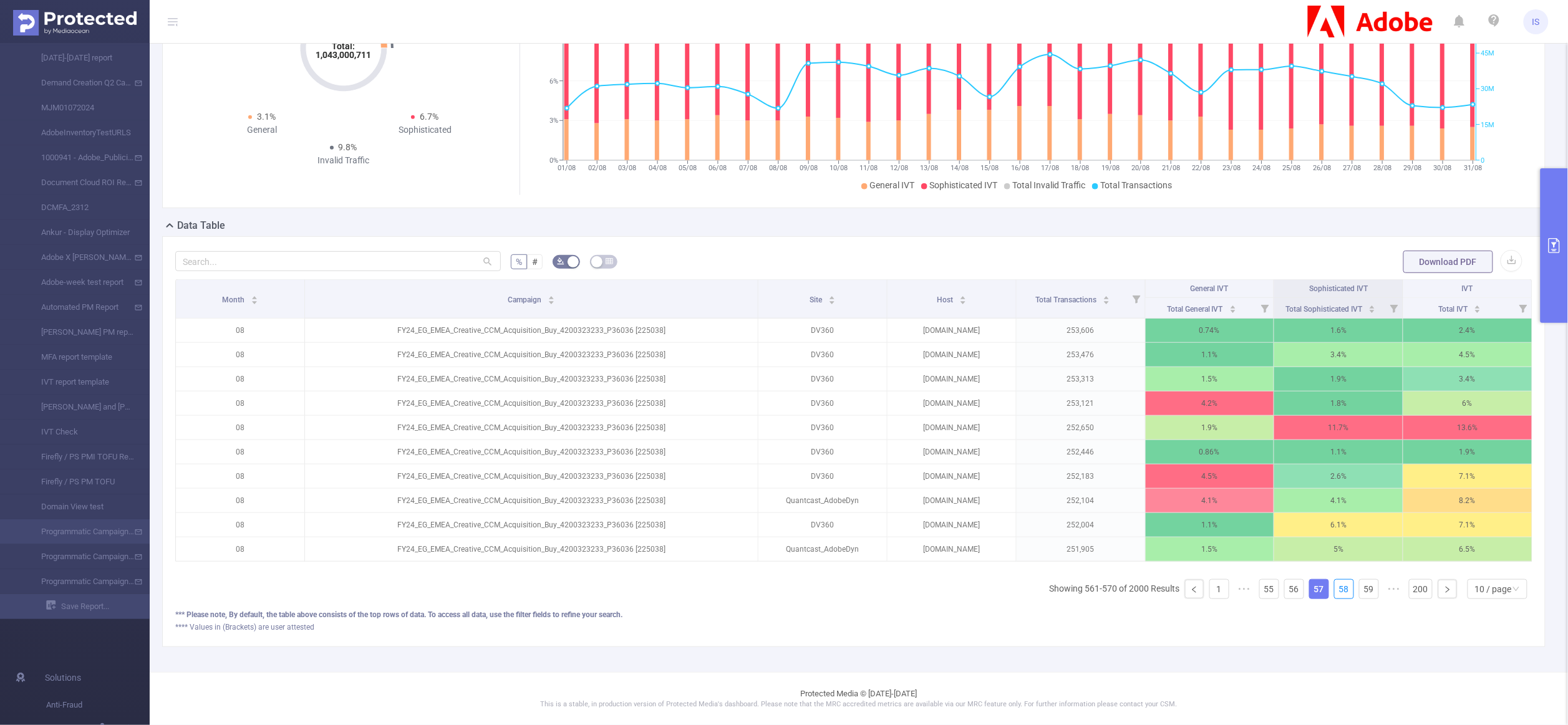
click at [1335, 588] on link "58" at bounding box center [1344, 589] width 18 height 18
click at [1359, 588] on link "59" at bounding box center [1368, 589] width 18 height 18
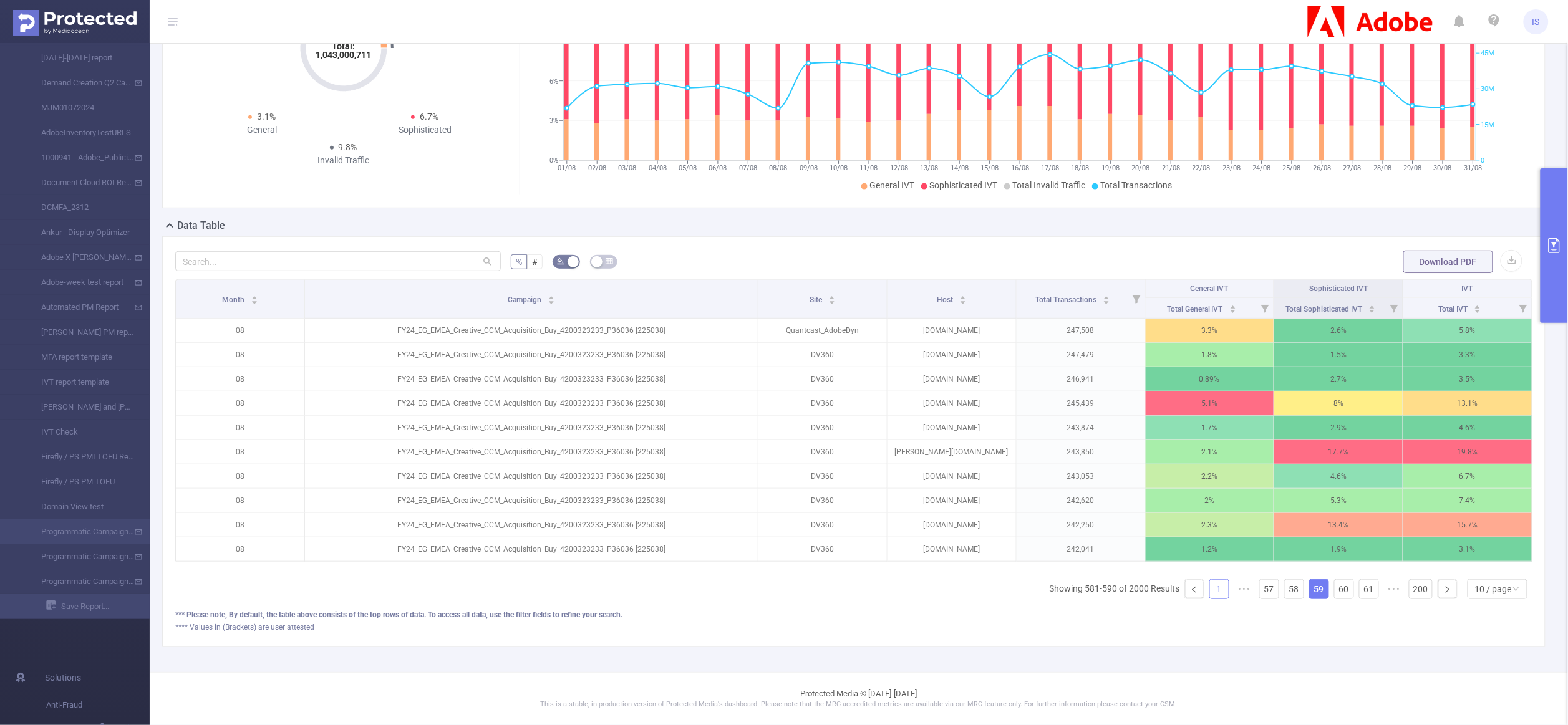
click at [1210, 587] on link "1" at bounding box center [1219, 589] width 18 height 18
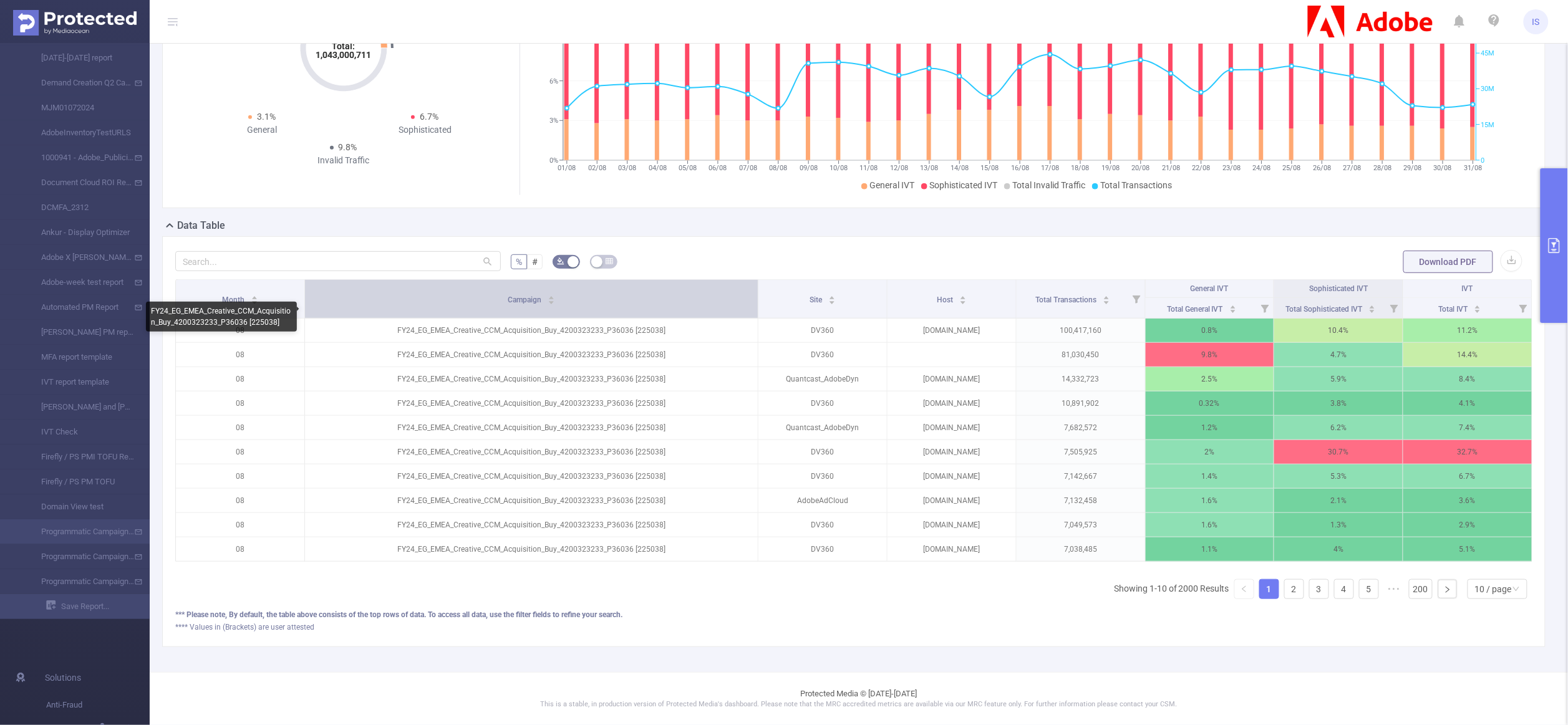
click at [547, 299] on icon "icon: caret-down" at bounding box center [551, 303] width 7 height 7
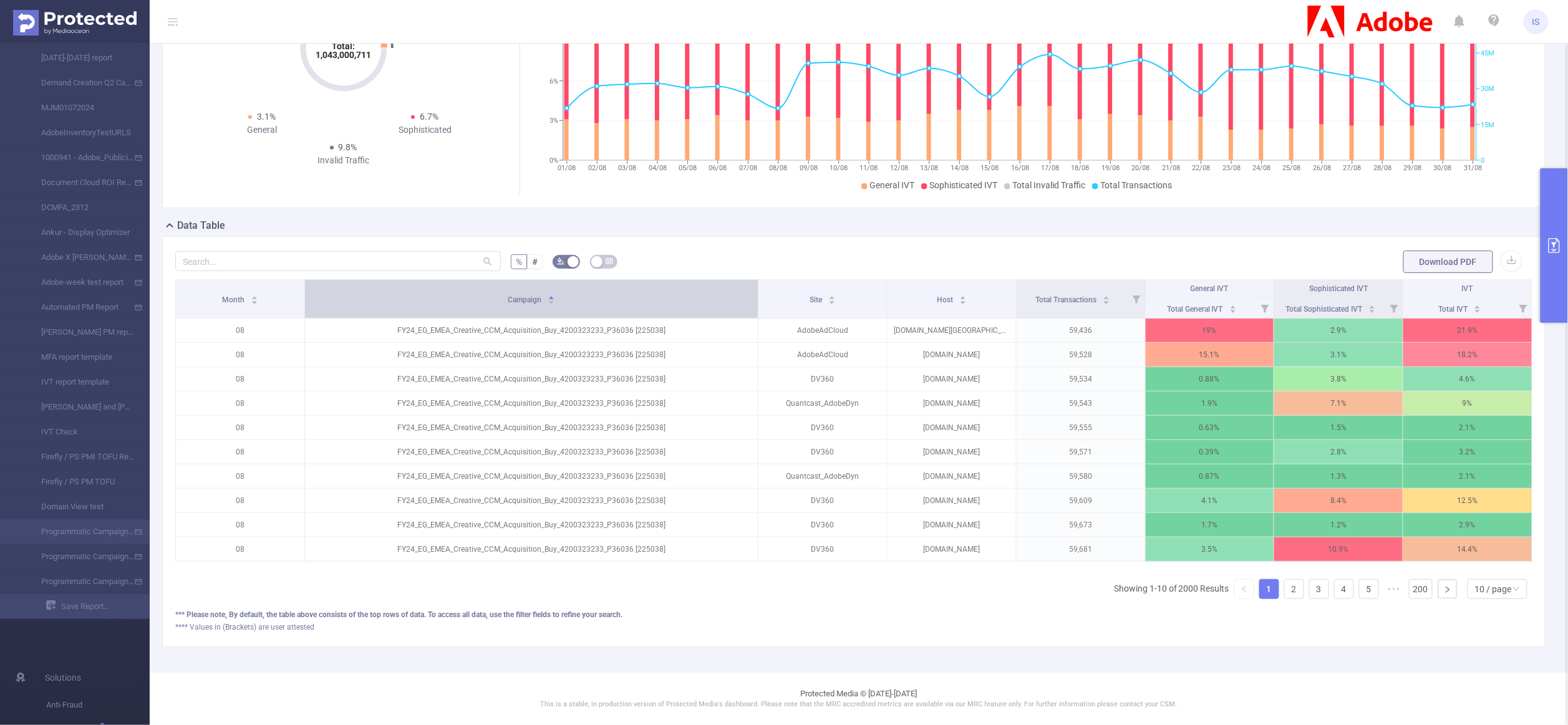
click at [547, 299] on icon "icon: caret-down" at bounding box center [551, 303] width 7 height 7
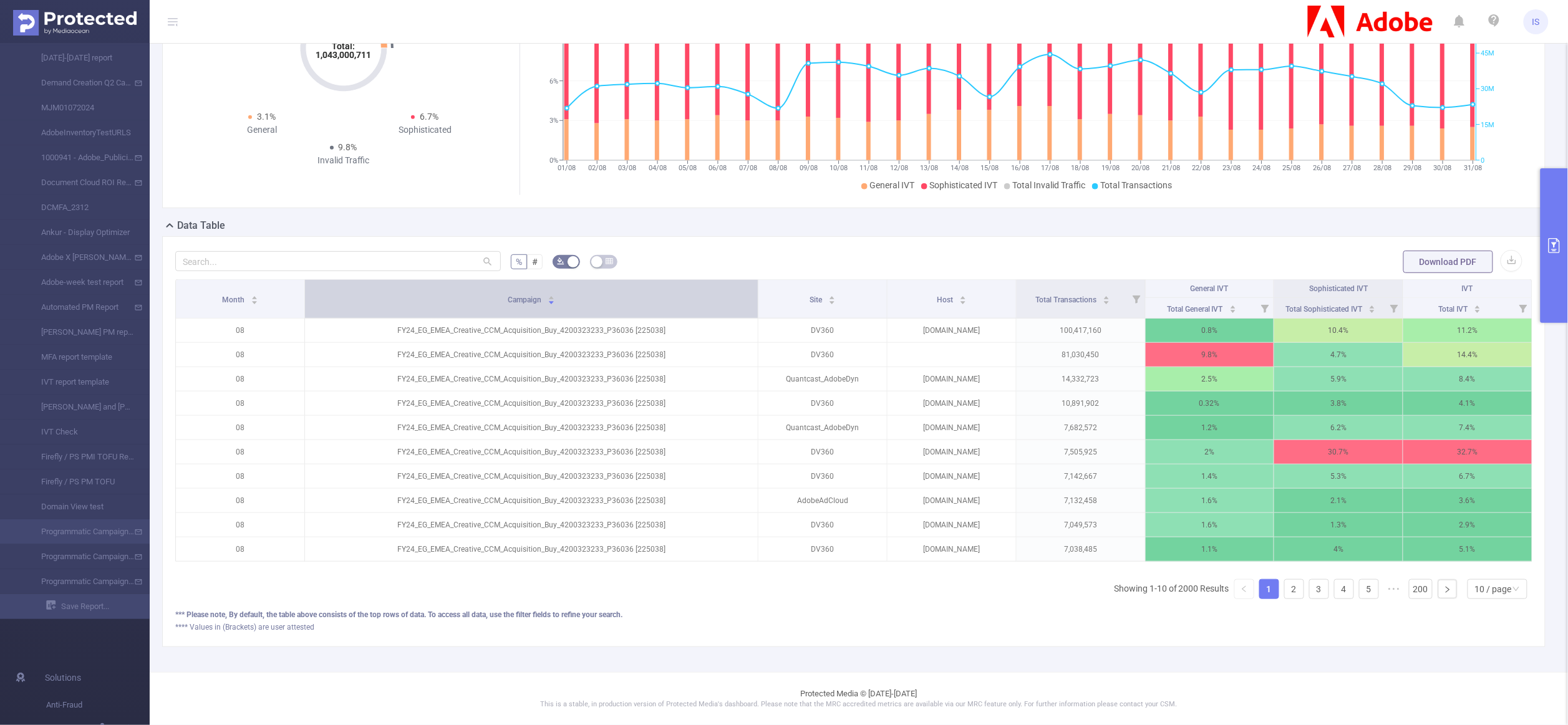
click at [547, 299] on icon "icon: caret-down" at bounding box center [551, 303] width 7 height 7
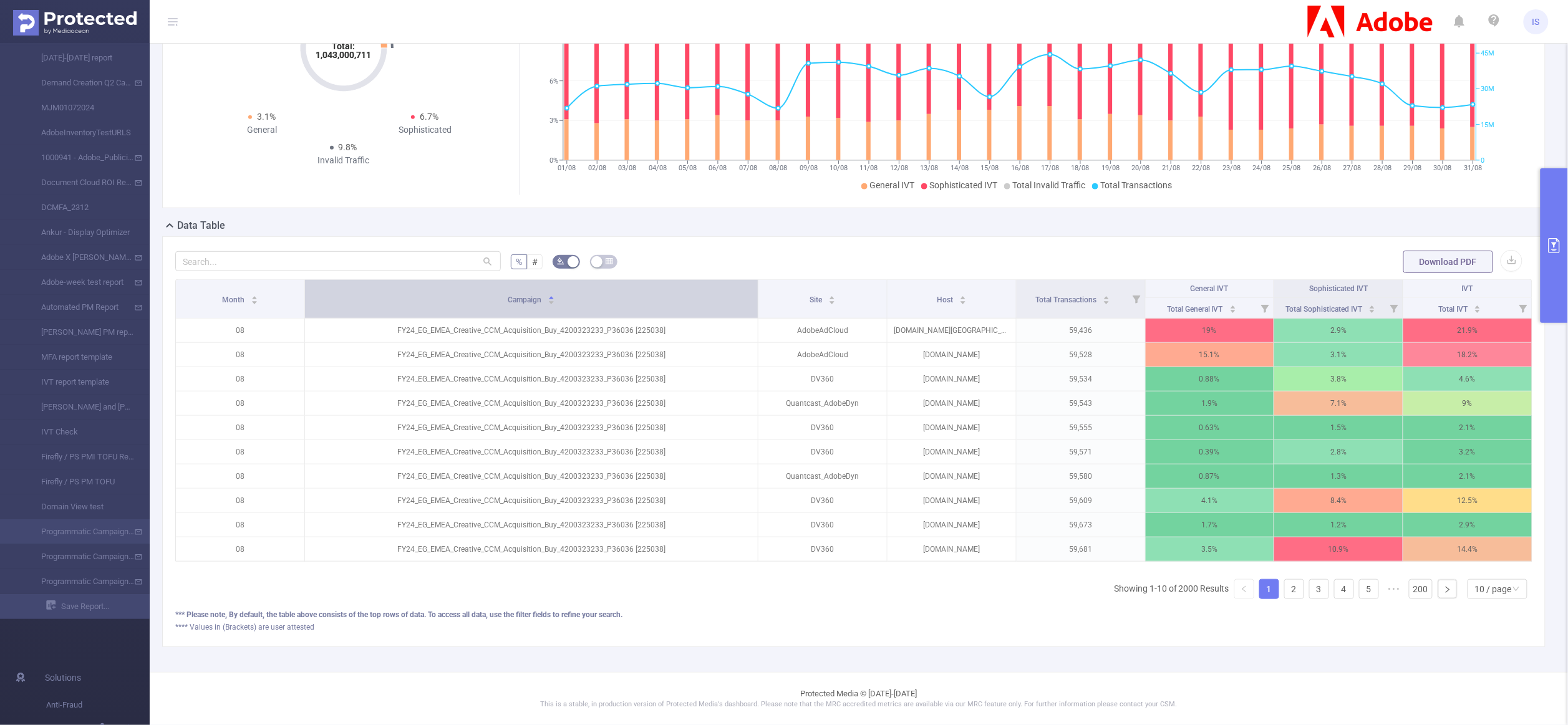
click at [547, 299] on icon "icon: caret-down" at bounding box center [551, 303] width 7 height 7
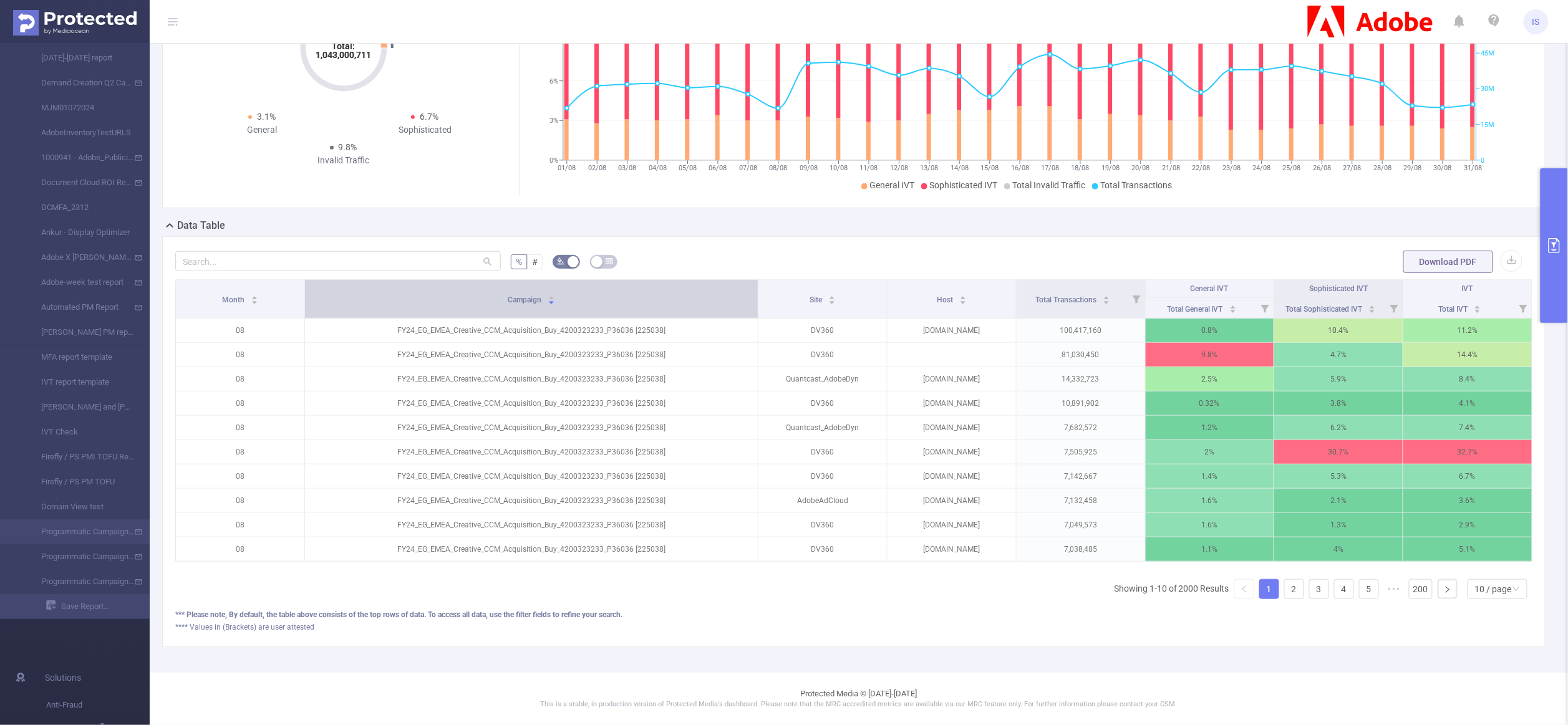
click at [547, 299] on icon "icon: caret-down" at bounding box center [551, 303] width 7 height 7
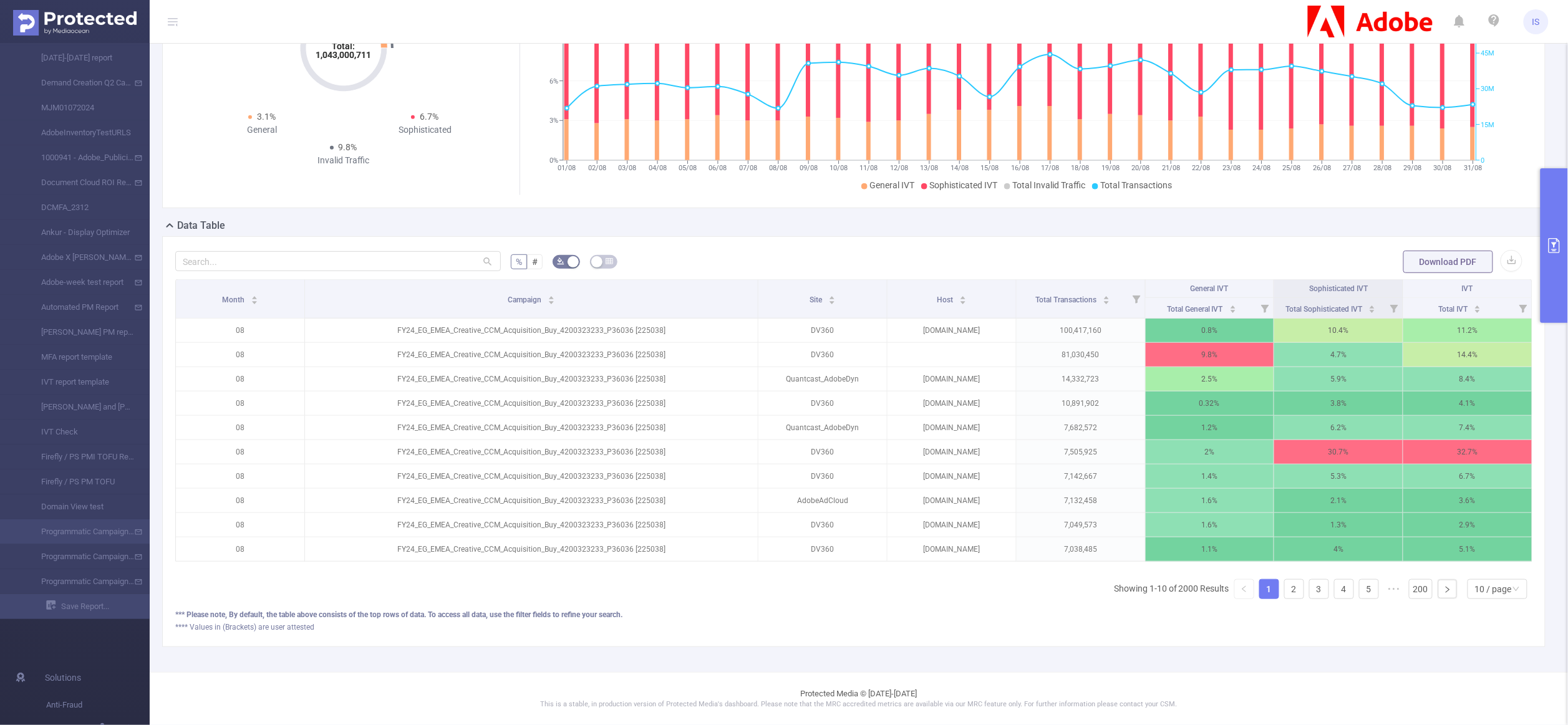
click at [1553, 264] on button "primary" at bounding box center [1553, 245] width 27 height 155
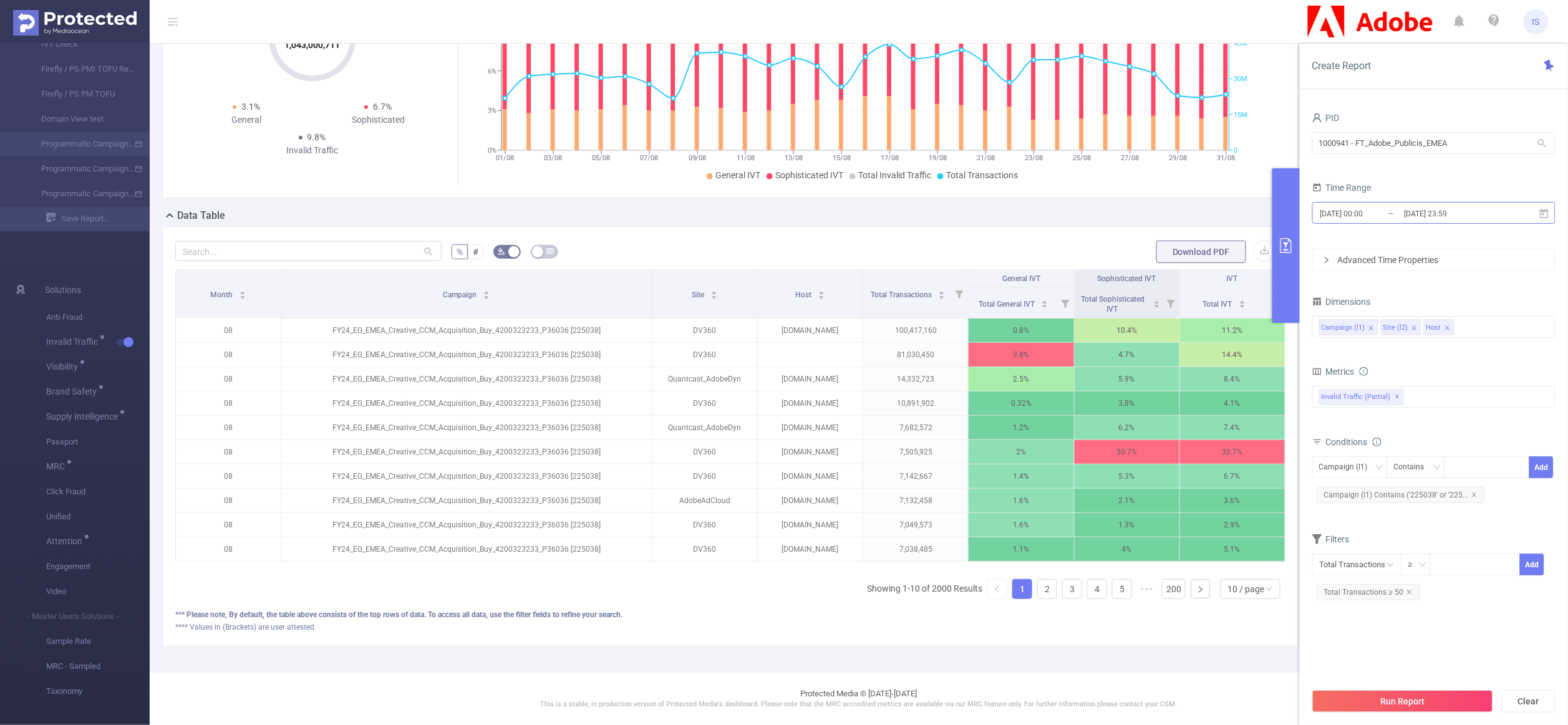
click at [1370, 219] on input "2025-08-01 00:00" at bounding box center [1369, 213] width 101 height 17
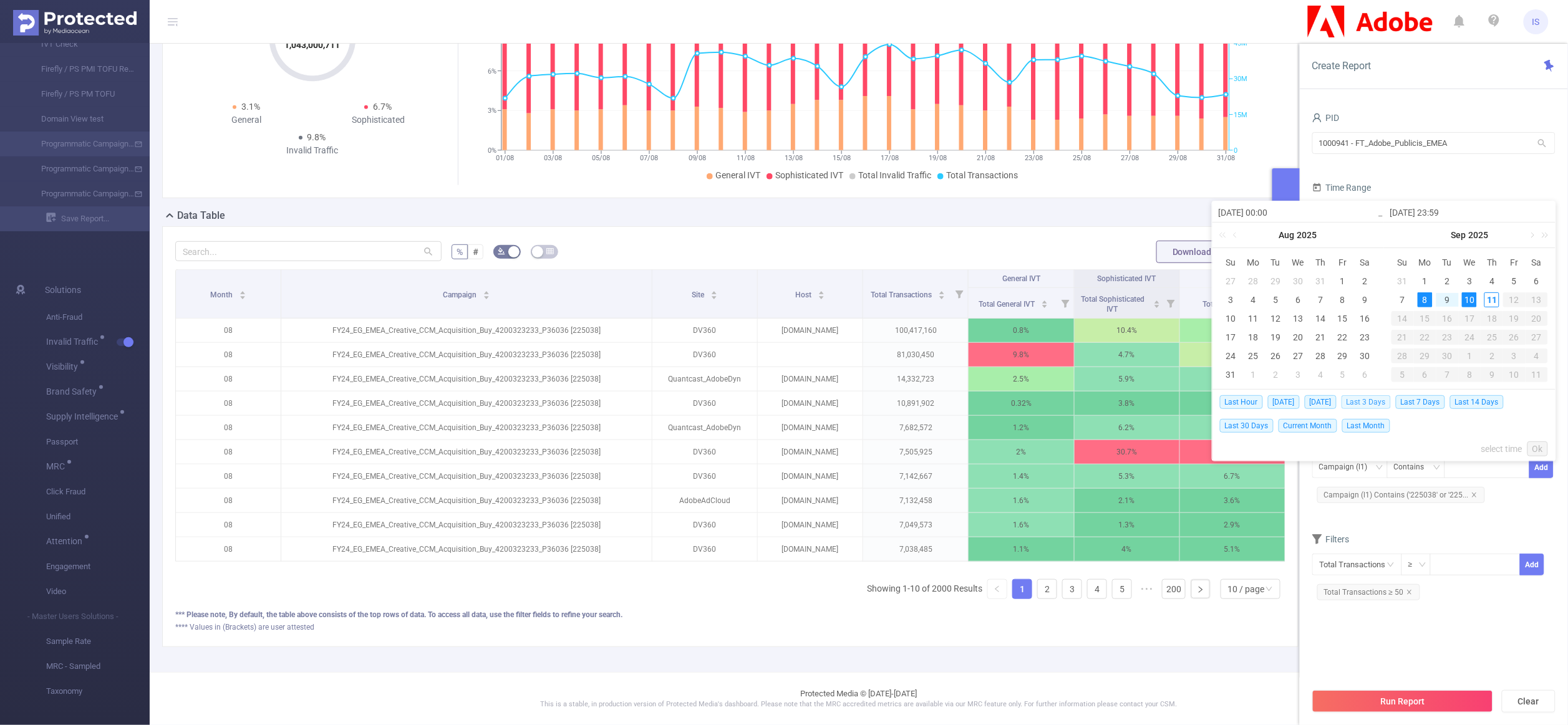
click at [1384, 406] on span "Last 3 Days" at bounding box center [1366, 402] width 49 height 14
type input "2025-09-08 00:00"
type input "2025-09-10 23:59"
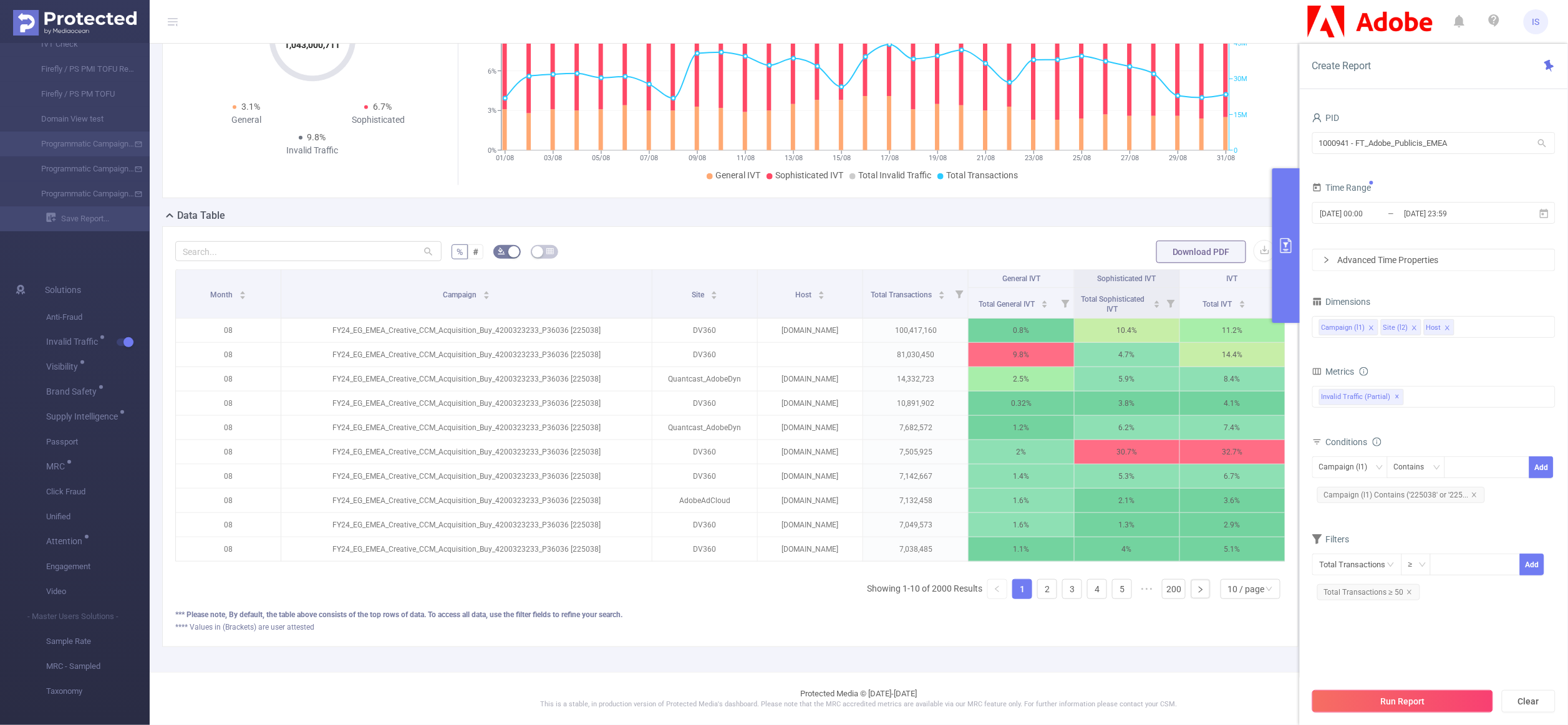
click at [1441, 706] on button "Run Report" at bounding box center [1403, 701] width 181 height 23
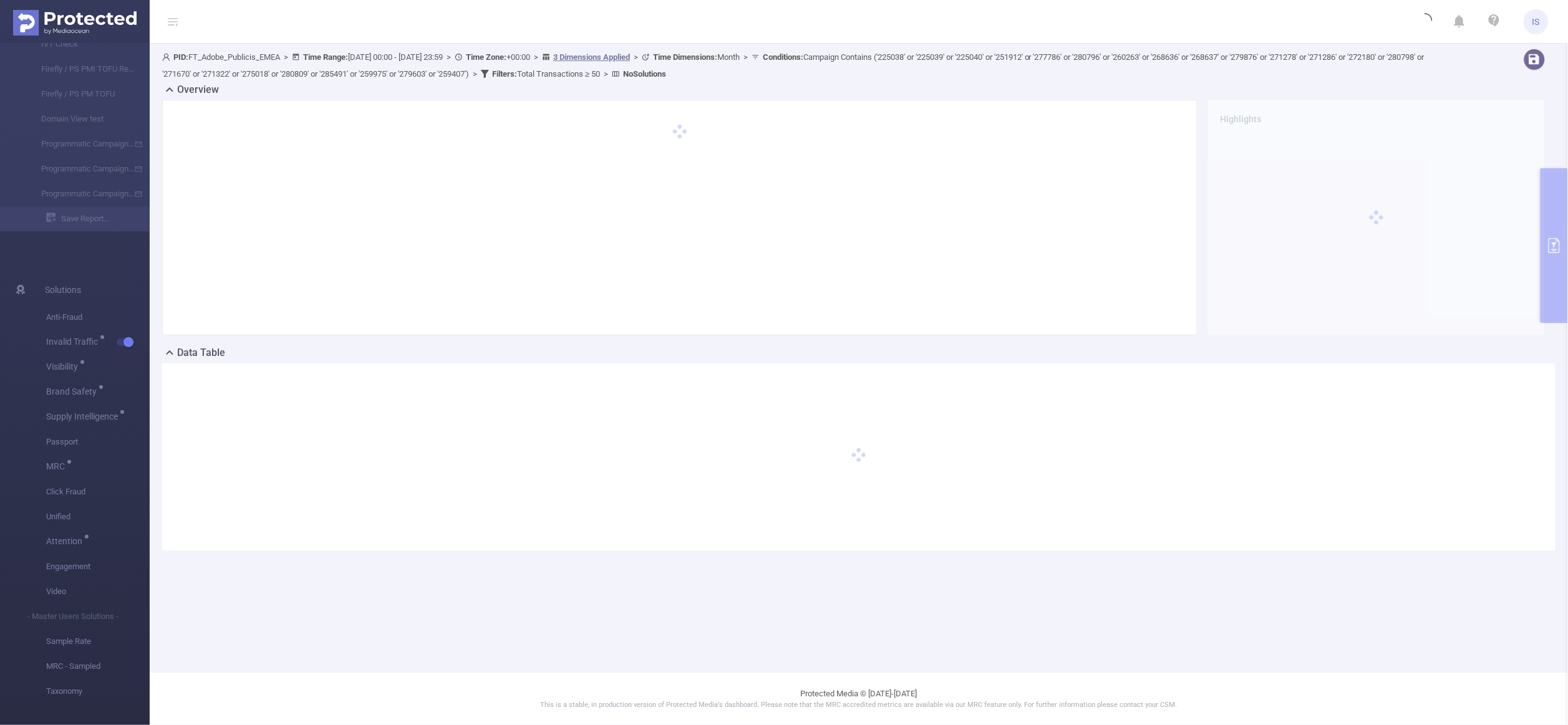
scroll to position [0, 0]
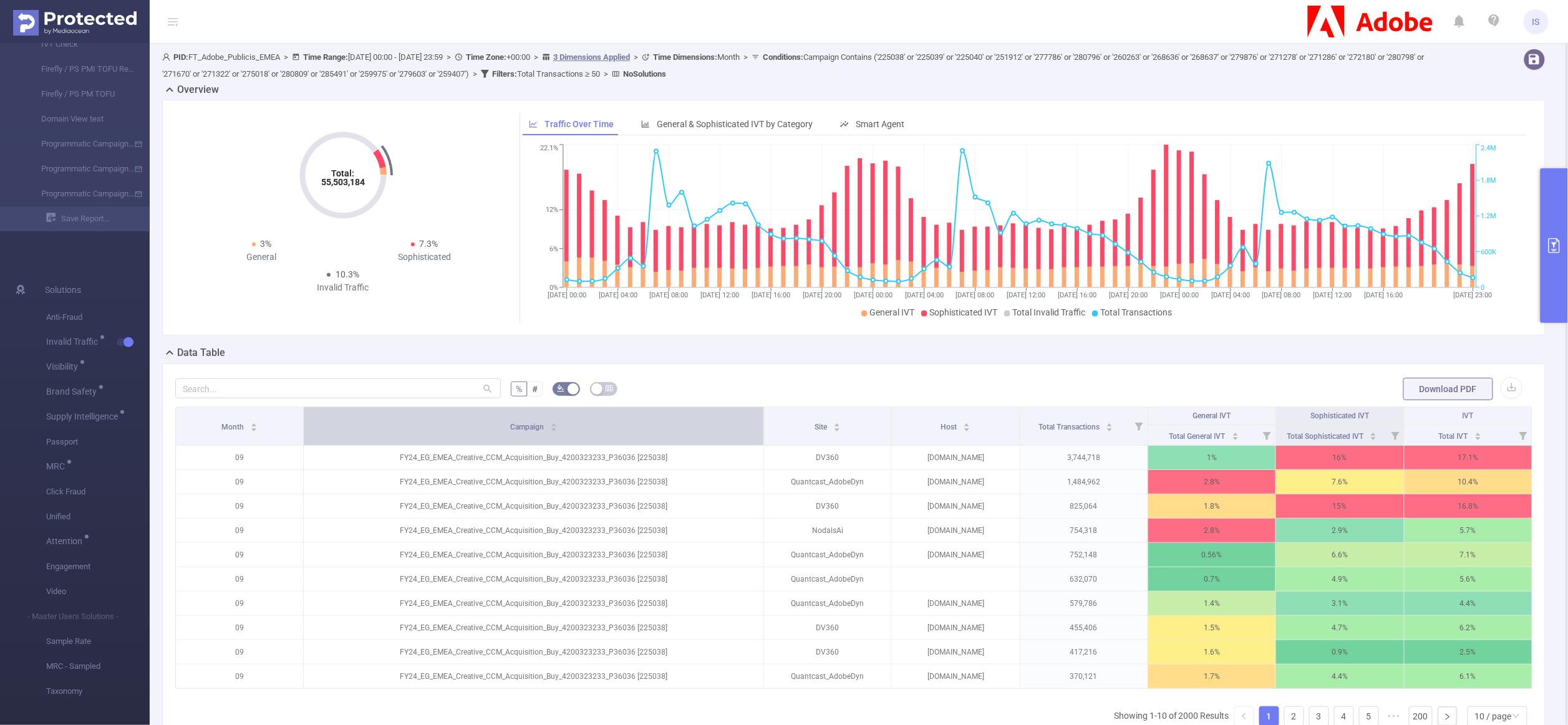
drag, startPoint x: 510, startPoint y: 438, endPoint x: 648, endPoint y: 427, distance: 138.4
click at [648, 427] on th "Campaign" at bounding box center [533, 427] width 460 height 39
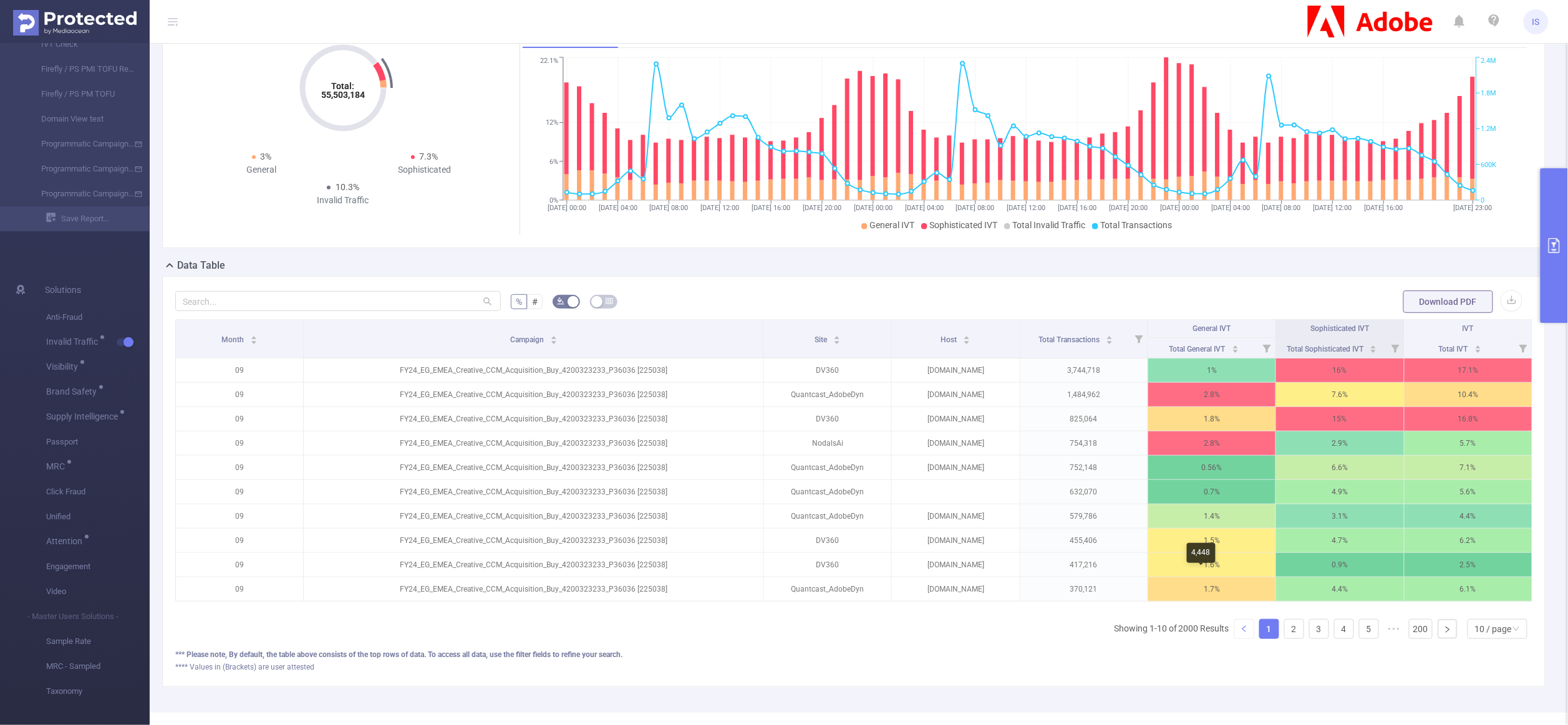
scroll to position [145, 0]
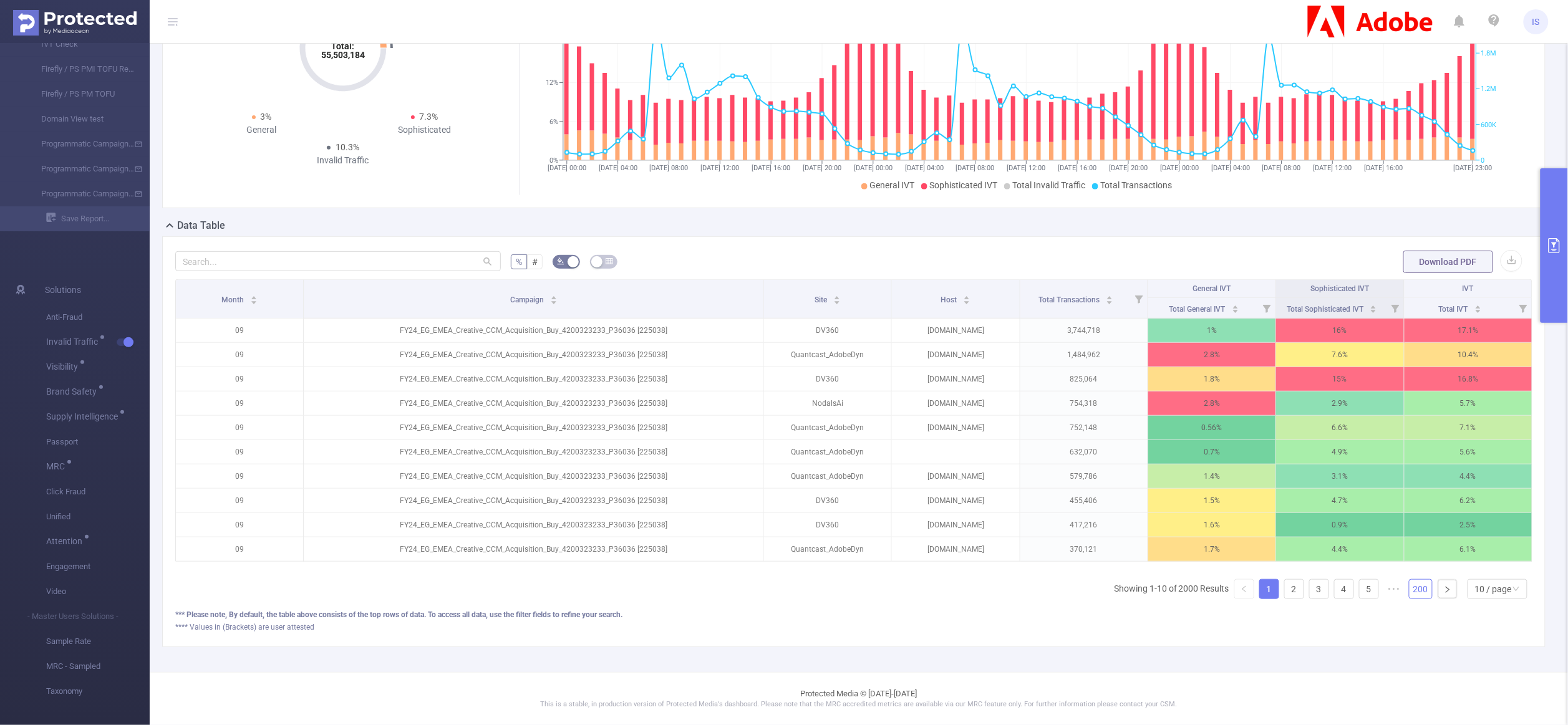
click at [1410, 587] on link "200" at bounding box center [1421, 589] width 23 height 18
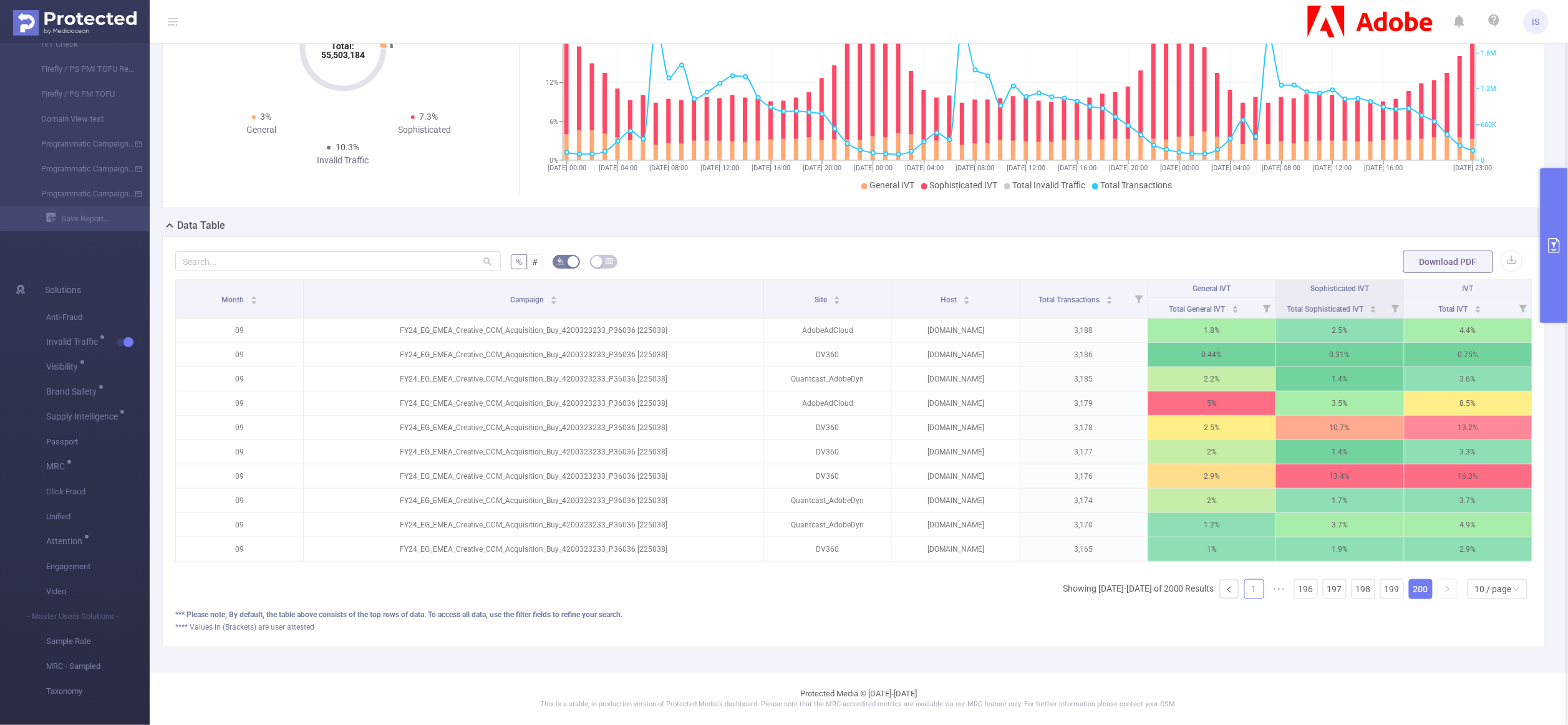
click at [1244, 590] on link "1" at bounding box center [1253, 589] width 18 height 18
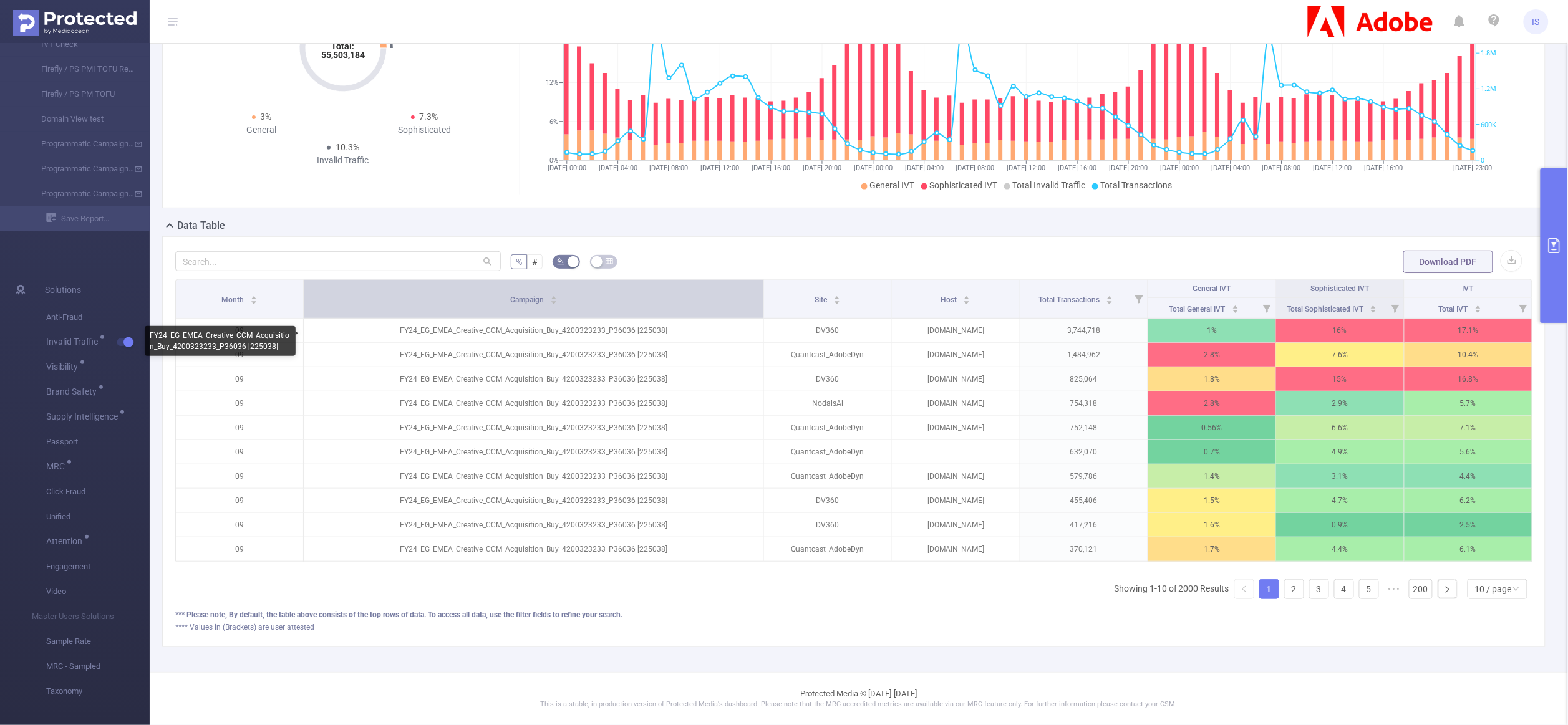
click at [558, 298] on div "Campaign" at bounding box center [534, 298] width 48 height 12
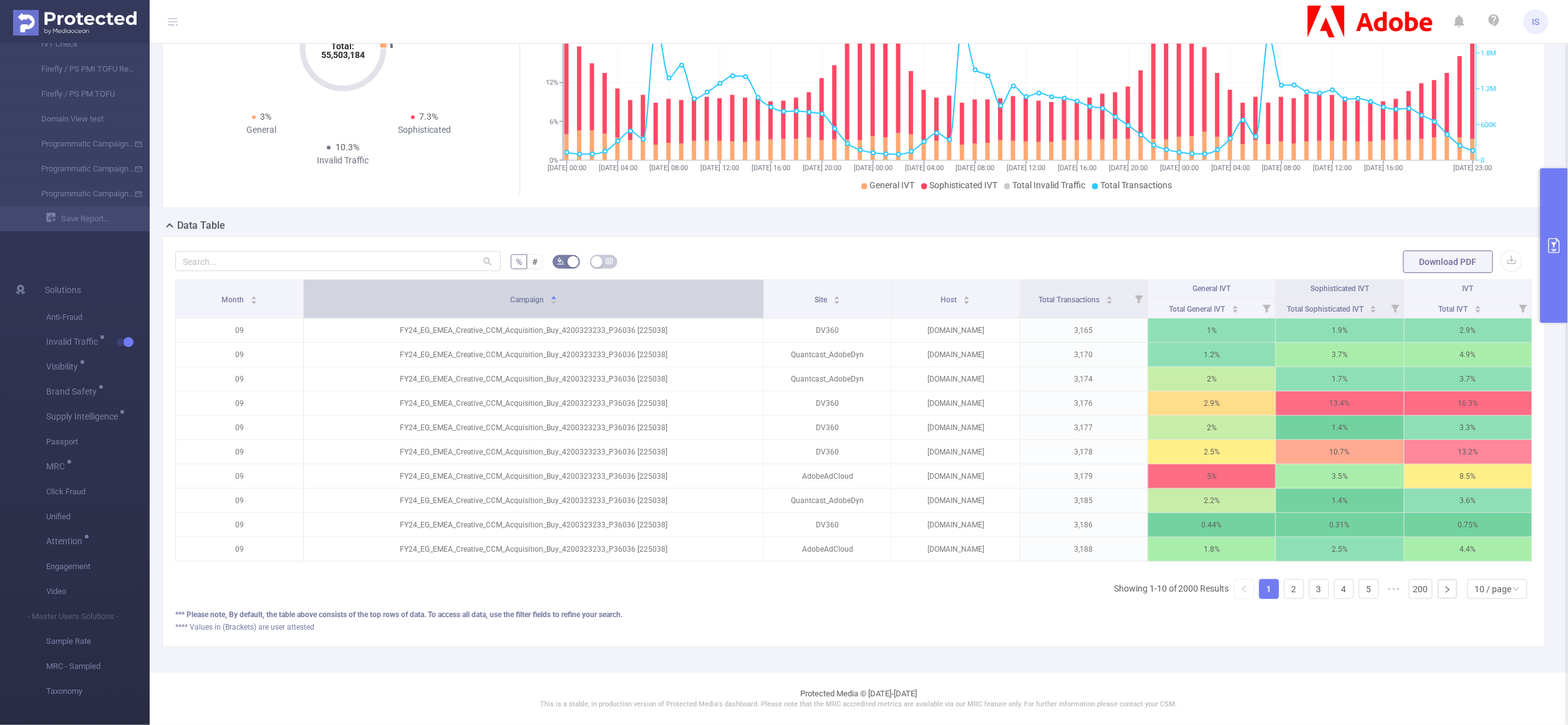
click at [558, 298] on div "Campaign" at bounding box center [534, 298] width 48 height 12
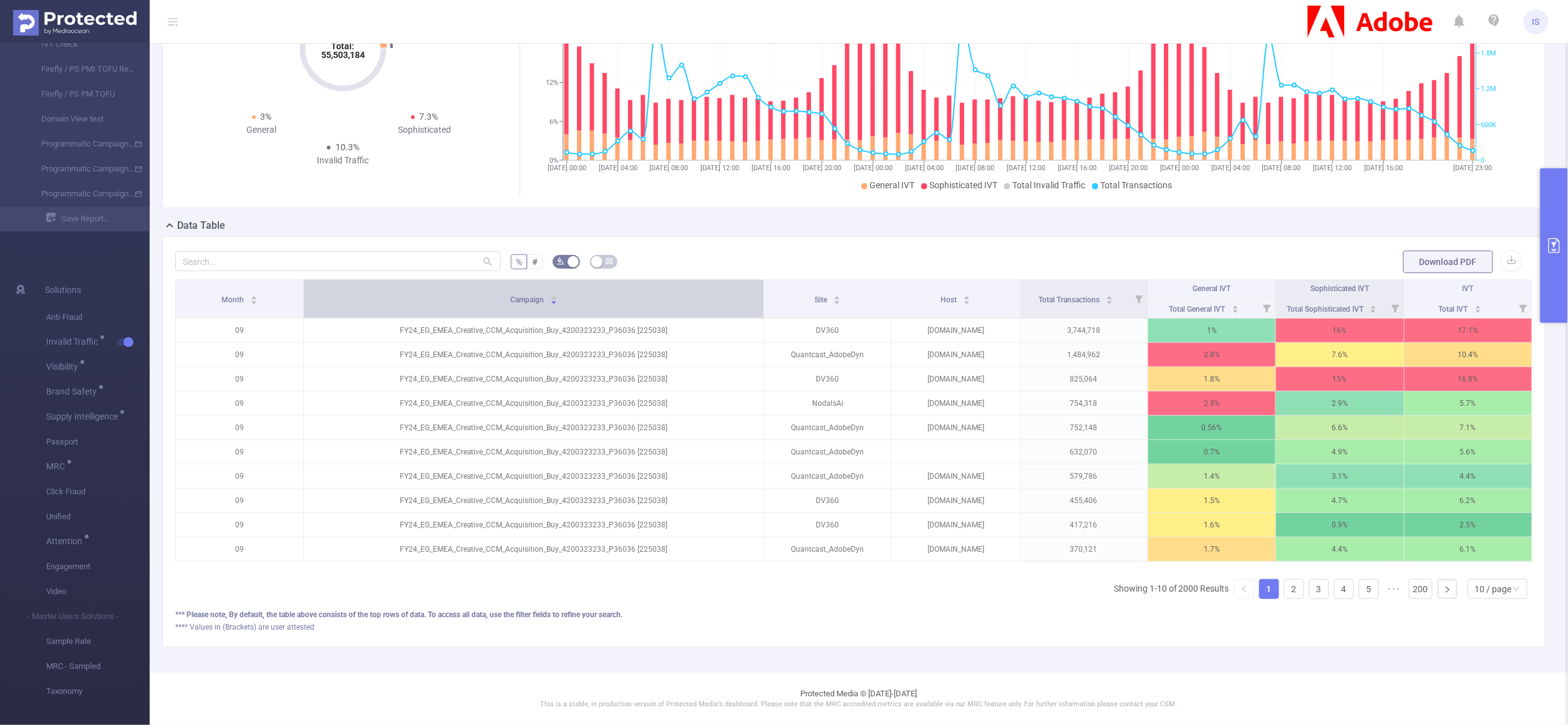
click at [558, 298] on div "Campaign" at bounding box center [534, 298] width 48 height 12
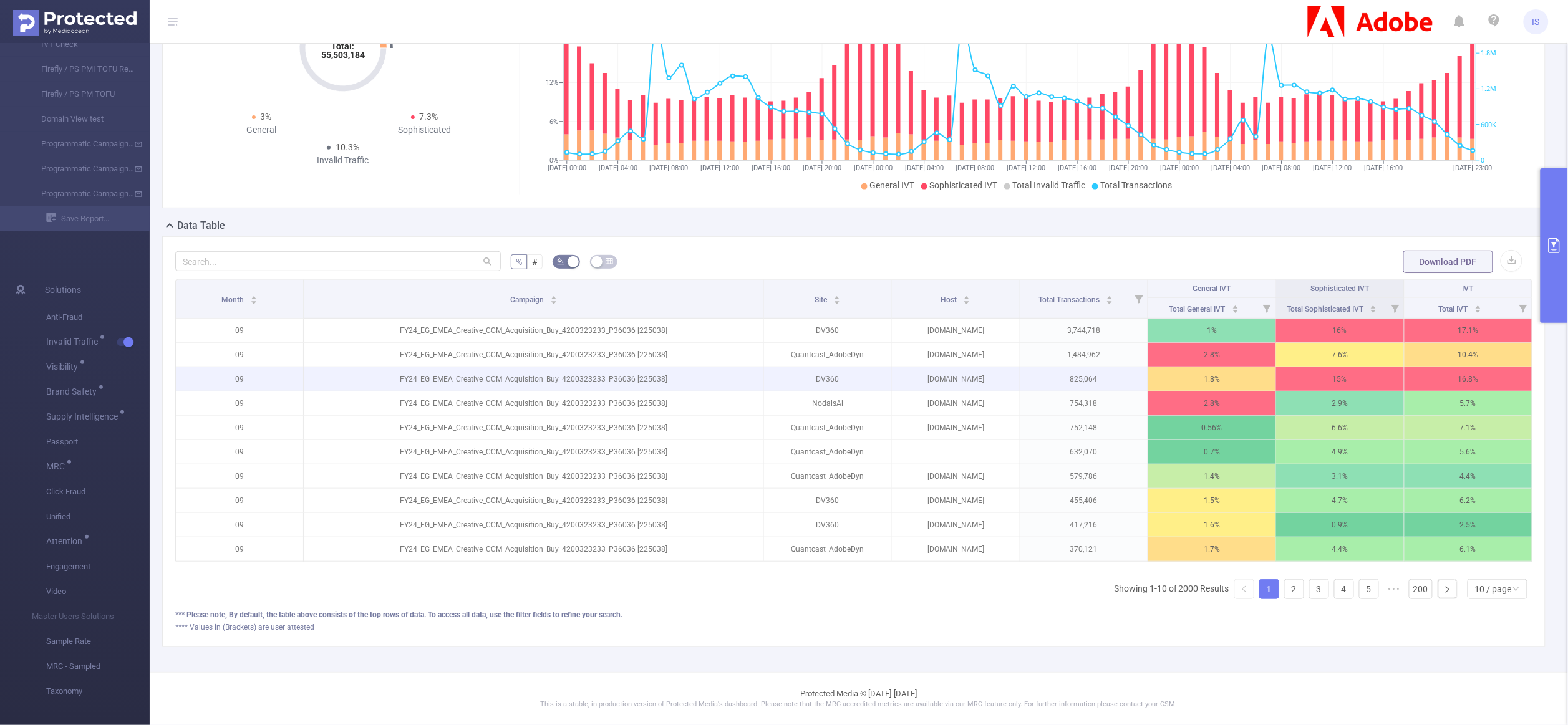
scroll to position [0, 0]
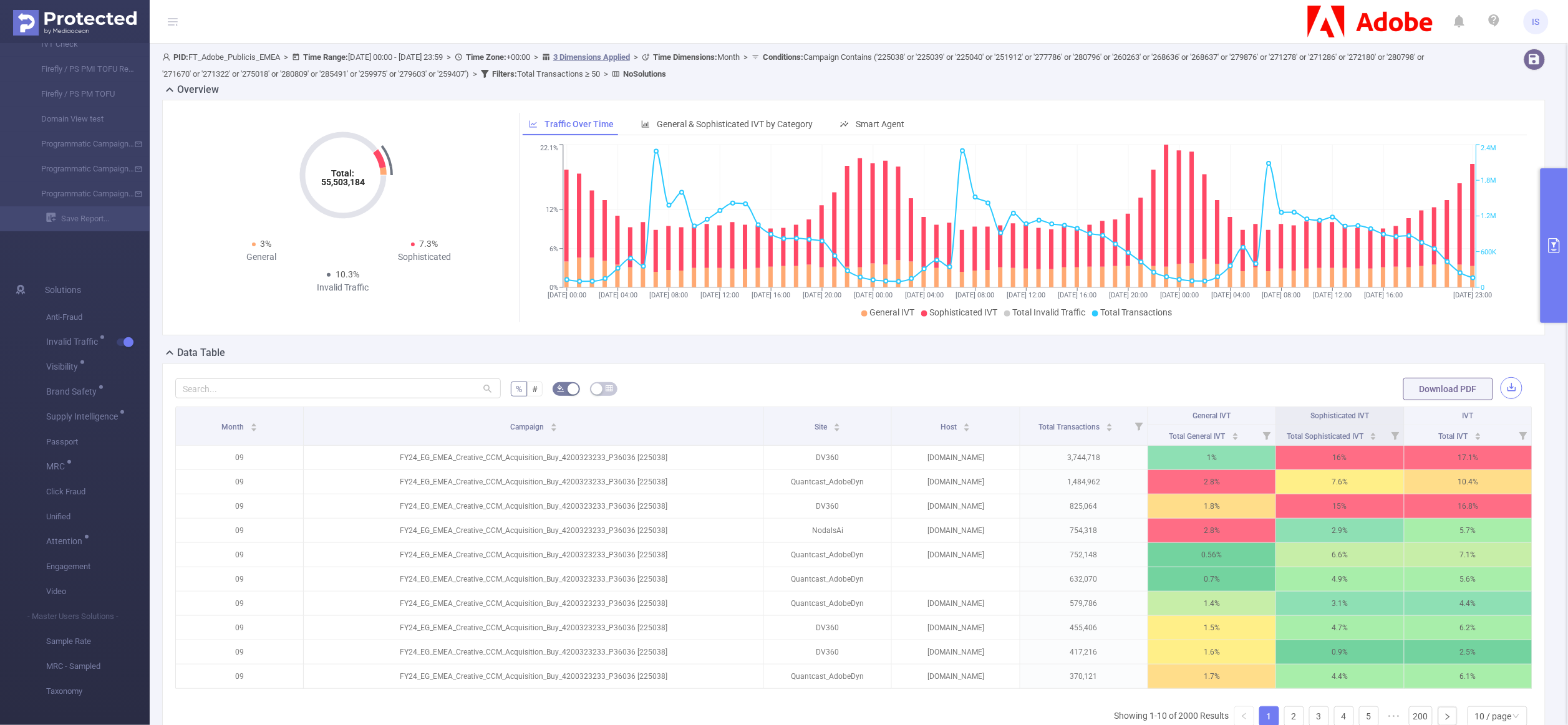
click at [1500, 388] on button "button" at bounding box center [1511, 388] width 22 height 22
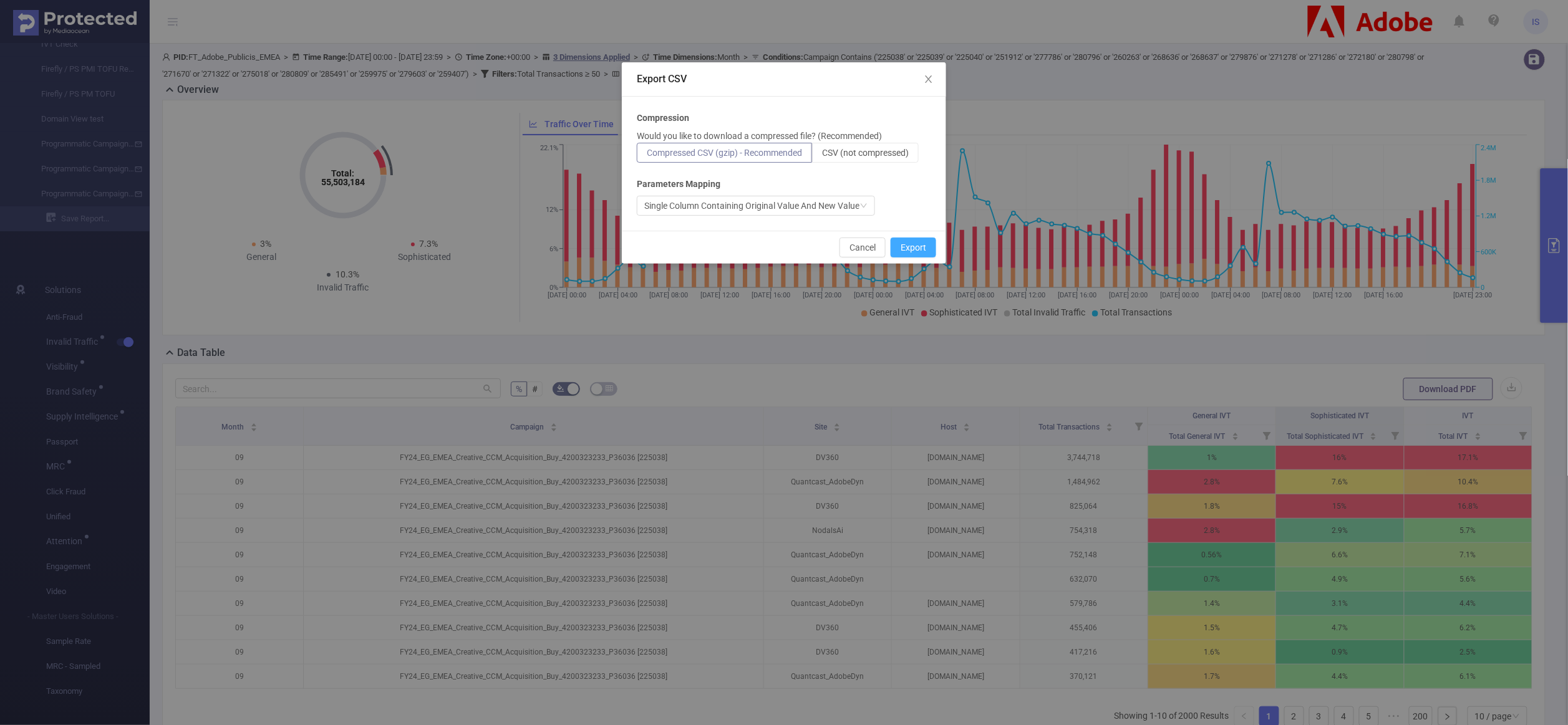
click at [909, 241] on button "Export" at bounding box center [913, 247] width 46 height 20
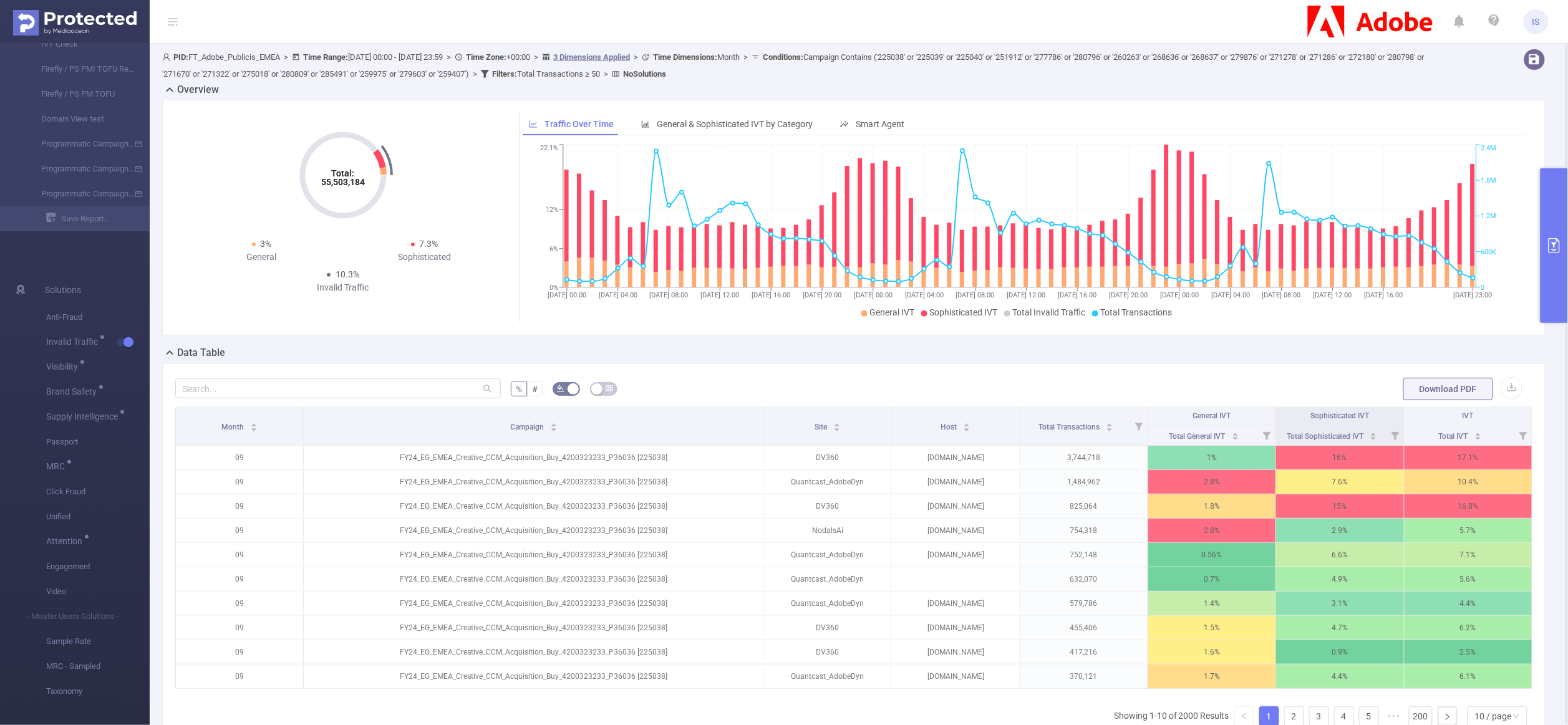
click at [803, 55] on b "Conditions :" at bounding box center [783, 57] width 40 height 10
drag, startPoint x: 838, startPoint y: 55, endPoint x: 611, endPoint y: 77, distance: 228.1
click at [611, 77] on div "PID: FT_Adobe_Publicis_EMEA > Time Range: 2025-09-08 00:00 - 2025-09-10 23:59 >…" at bounding box center [795, 65] width 1267 height 33
copy span "Conditions : Campaign Contains ('225038' or '225039' or '225040' or '251912' or…"
click at [1560, 272] on button "primary" at bounding box center [1553, 245] width 27 height 155
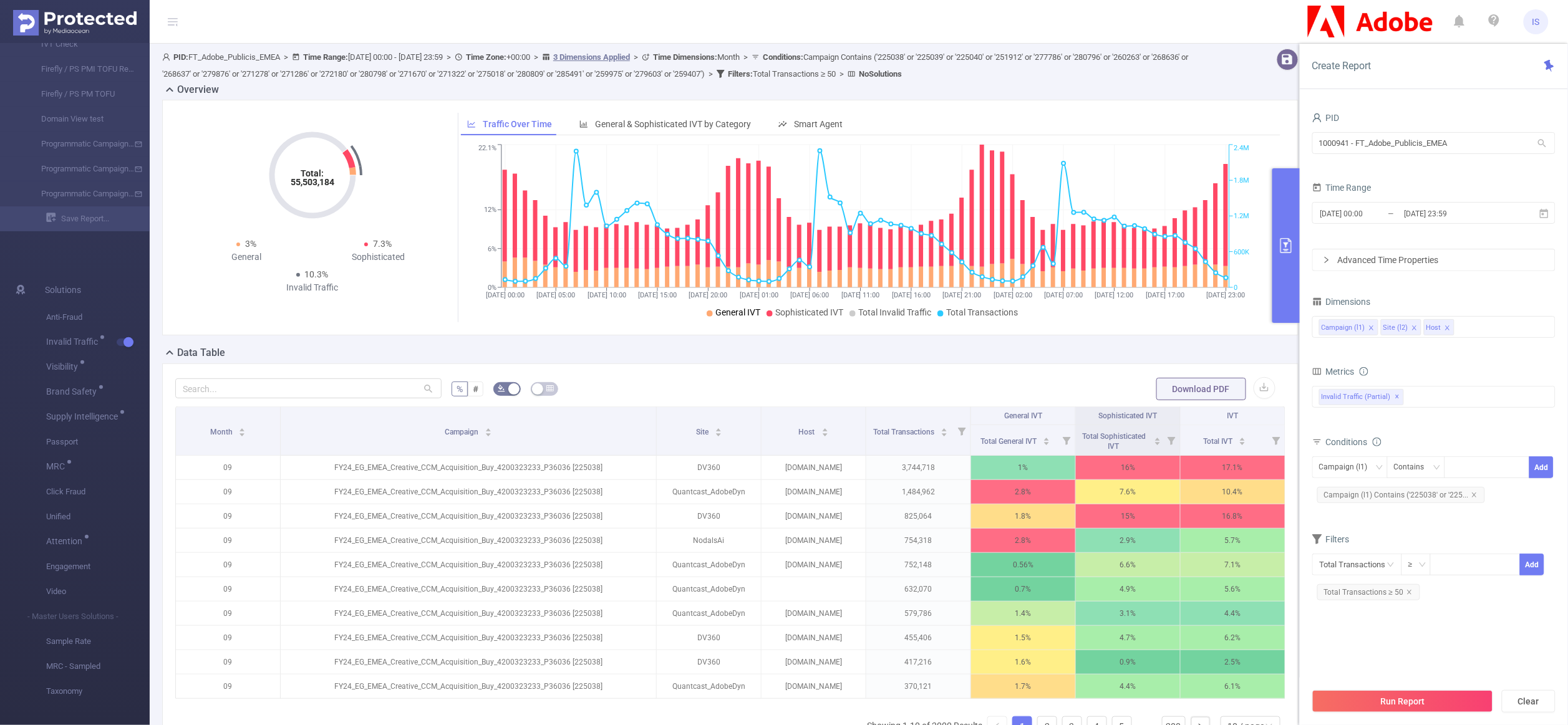
click at [1368, 269] on div "Advanced Time Properties" at bounding box center [1433, 260] width 242 height 21
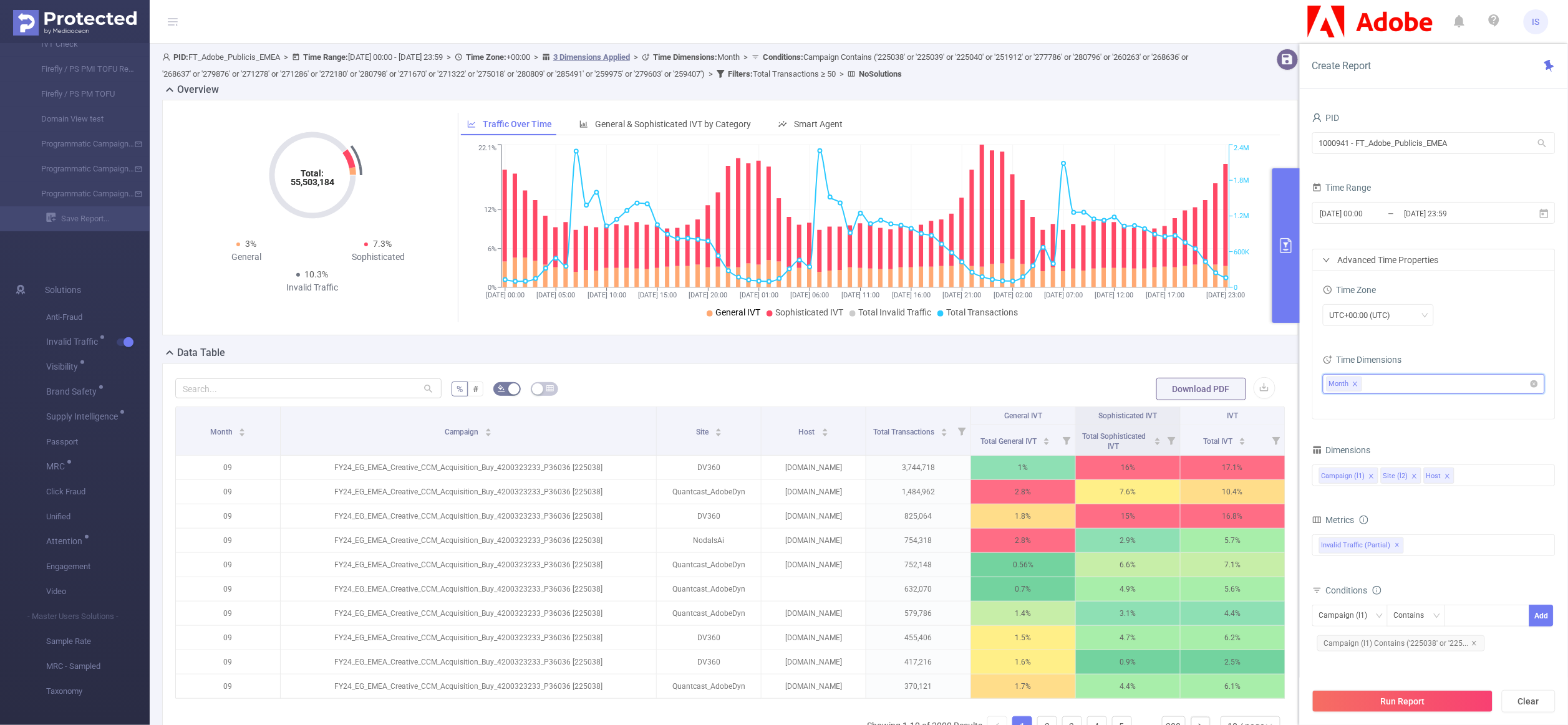
click at [1353, 385] on icon "icon: close" at bounding box center [1354, 384] width 6 height 6
click at [1406, 705] on button "Run Report" at bounding box center [1403, 701] width 181 height 23
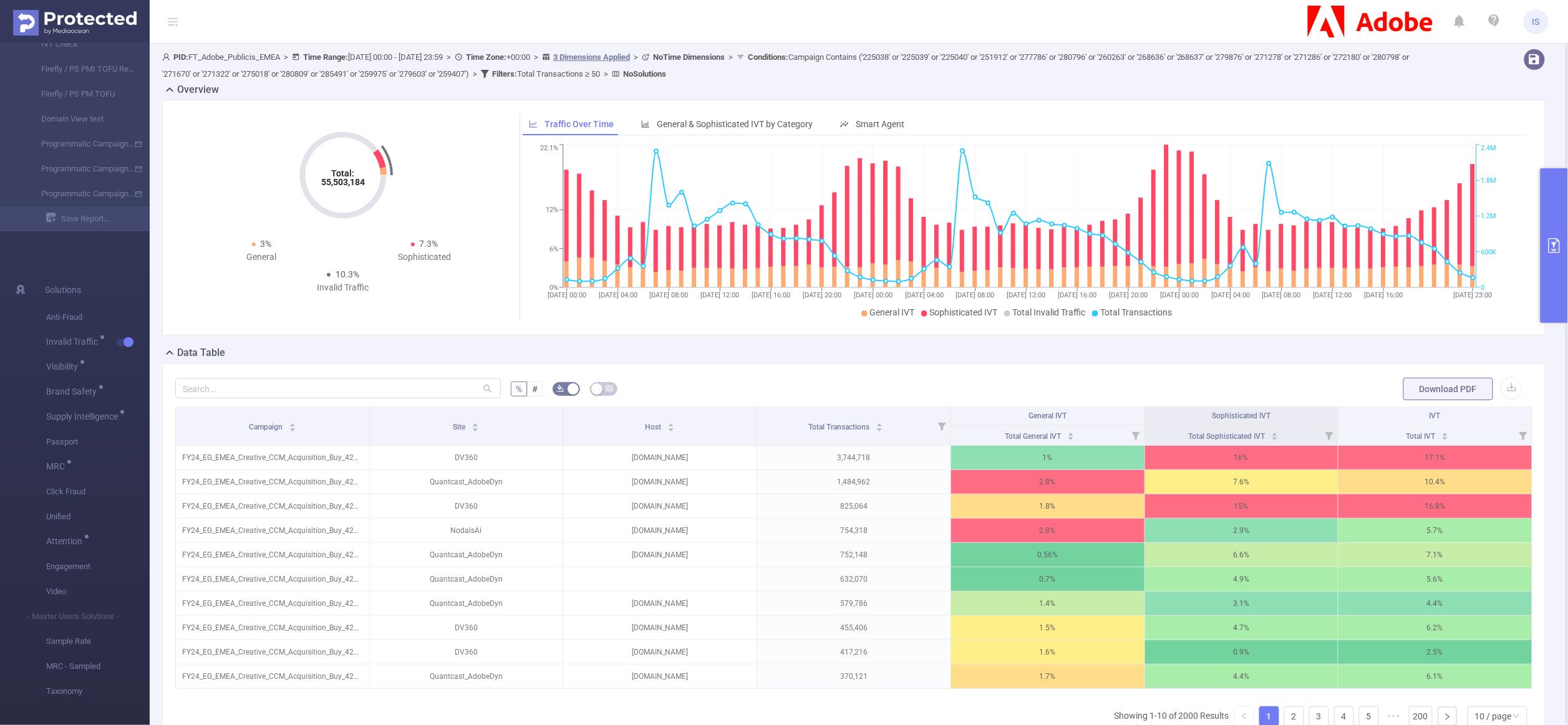
click at [1548, 280] on button "primary" at bounding box center [1553, 245] width 27 height 155
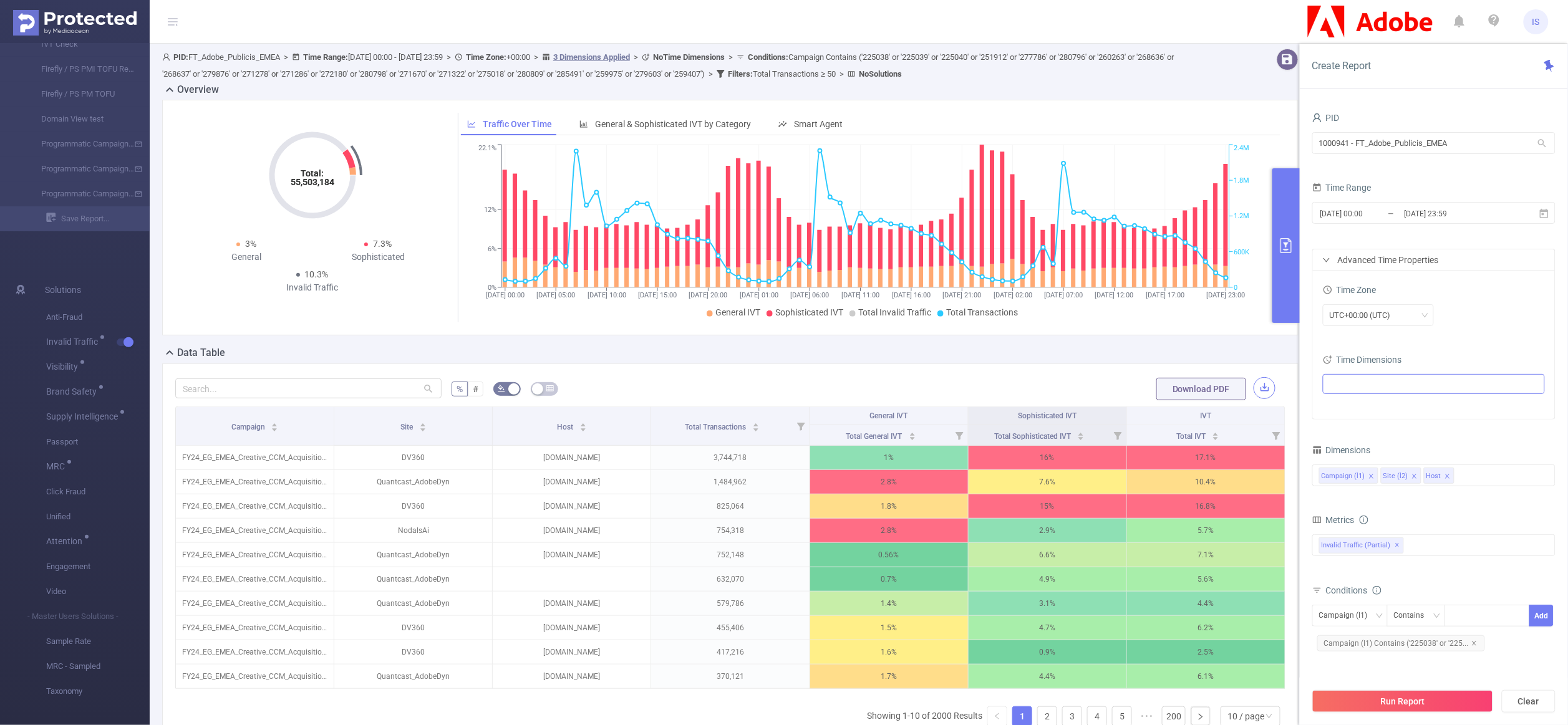
click at [1253, 386] on button "button" at bounding box center [1264, 388] width 22 height 22
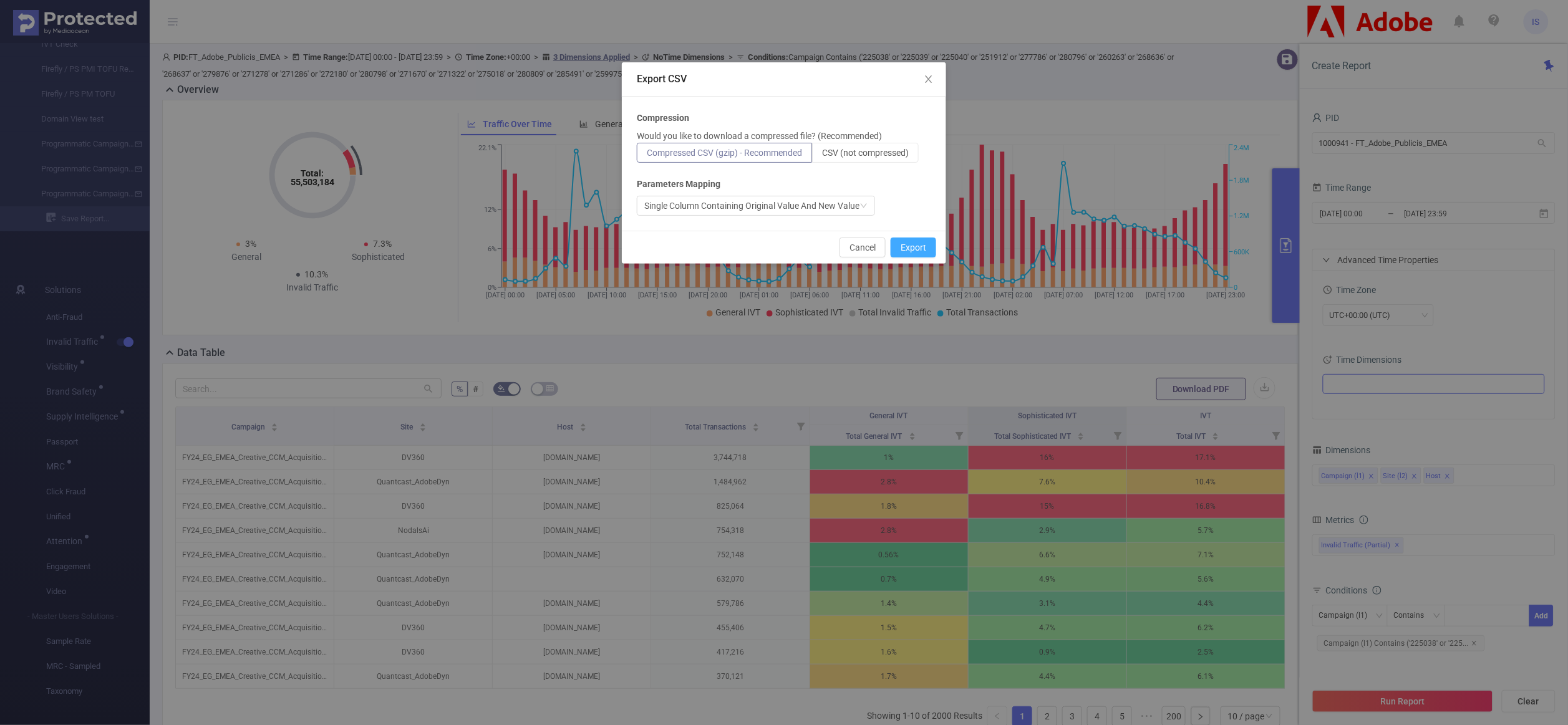
click at [909, 251] on button "Export" at bounding box center [913, 247] width 46 height 20
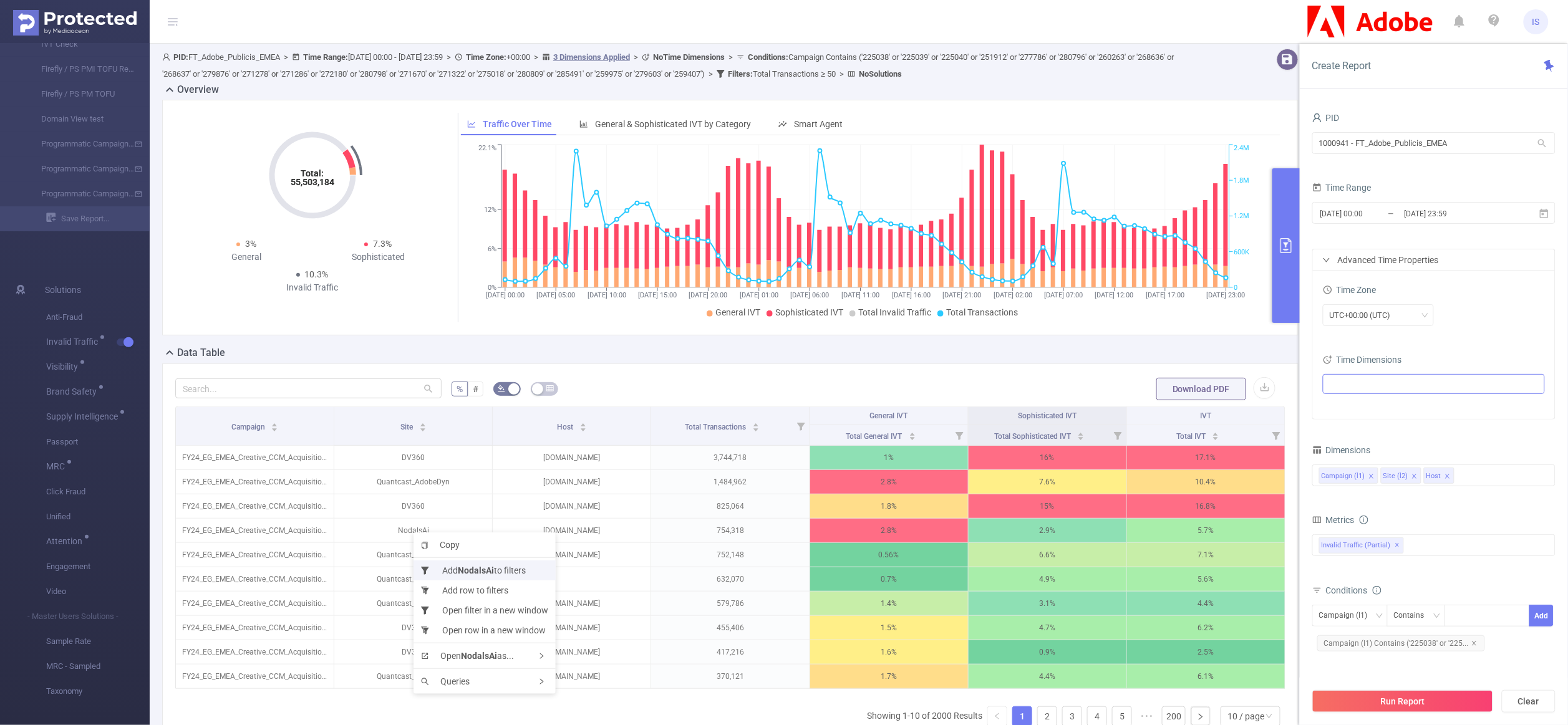
click at [443, 571] on li "Add NodalsAi to filters" at bounding box center [485, 570] width 143 height 20
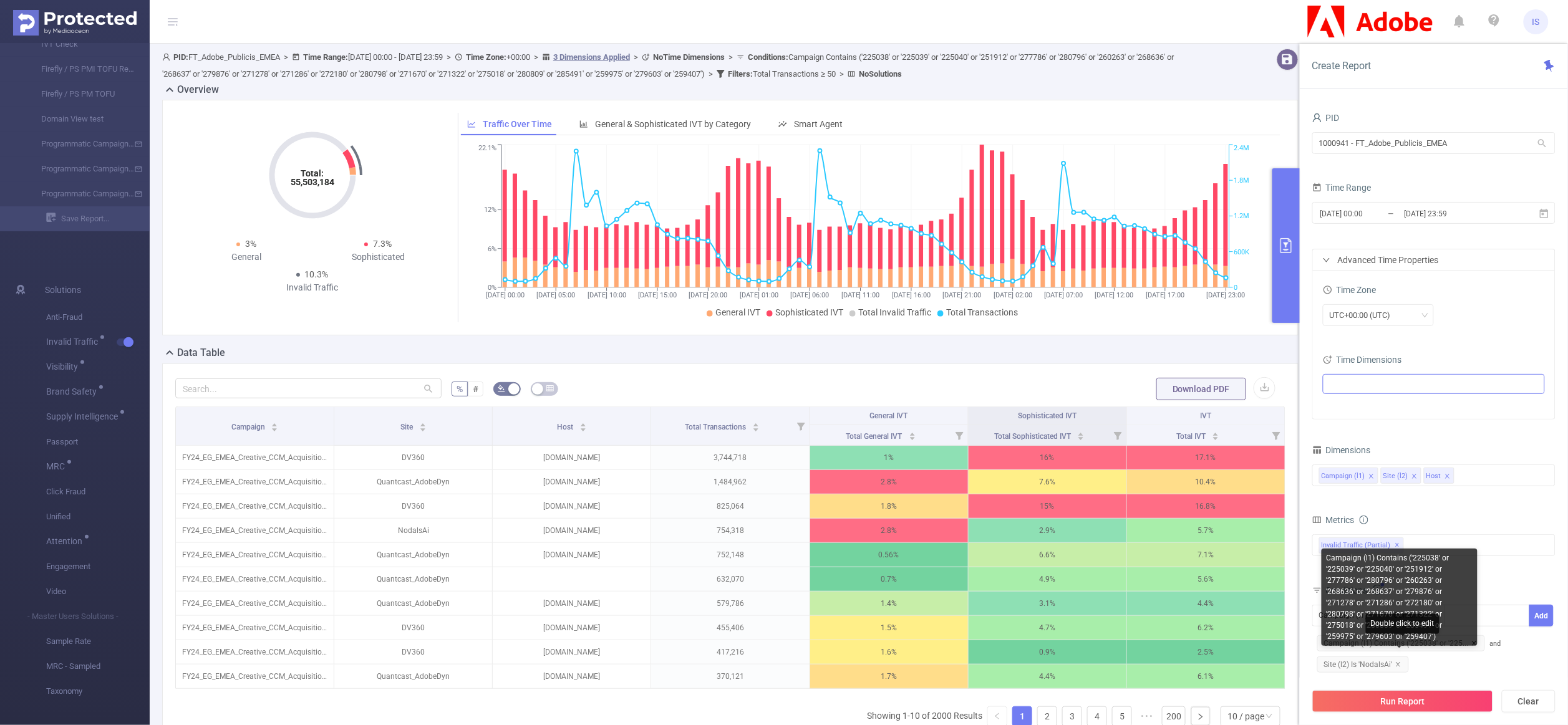
click at [1472, 647] on icon "icon: close" at bounding box center [1474, 643] width 6 height 6
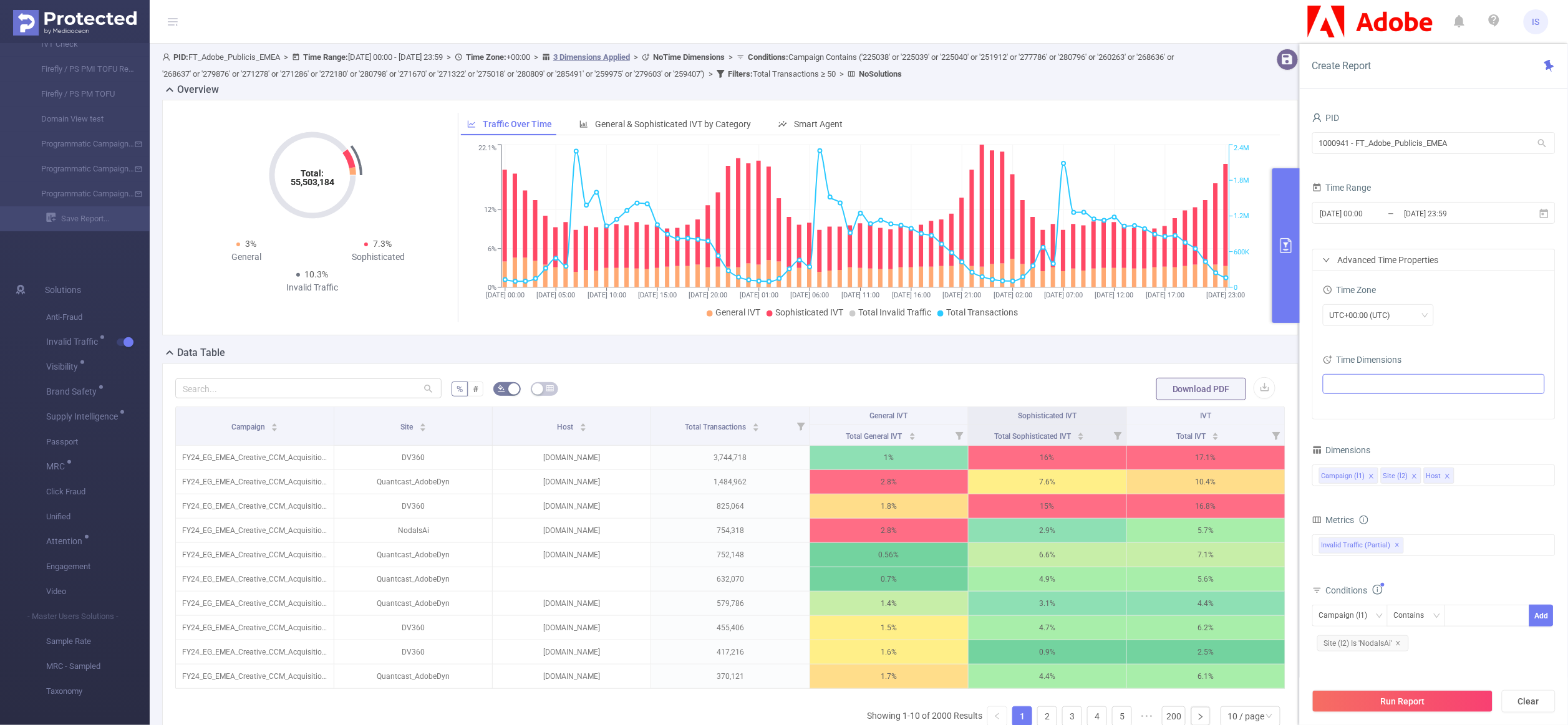
click at [1398, 262] on div "Advanced Time Properties" at bounding box center [1433, 260] width 242 height 21
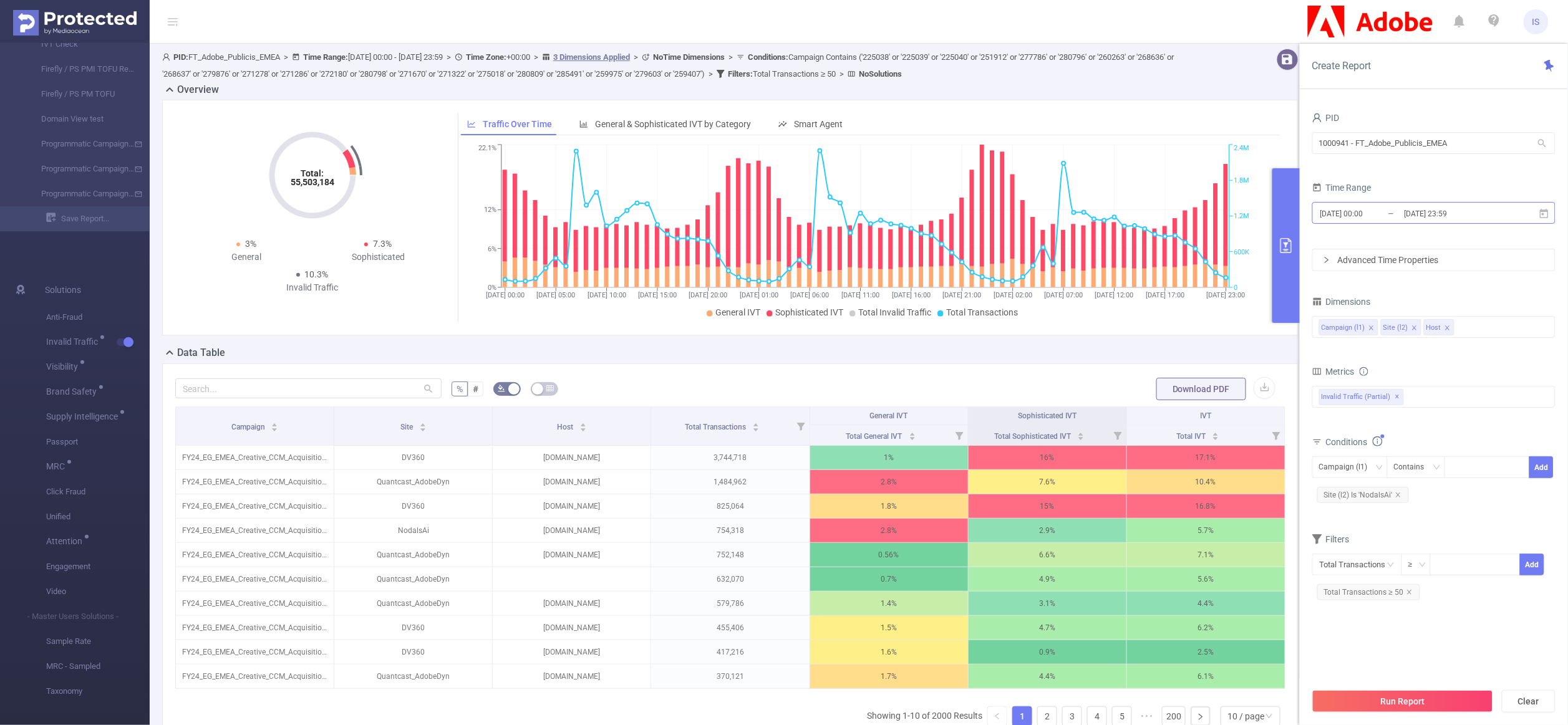
click at [1395, 219] on input "2025-09-08 00:00" at bounding box center [1369, 213] width 101 height 17
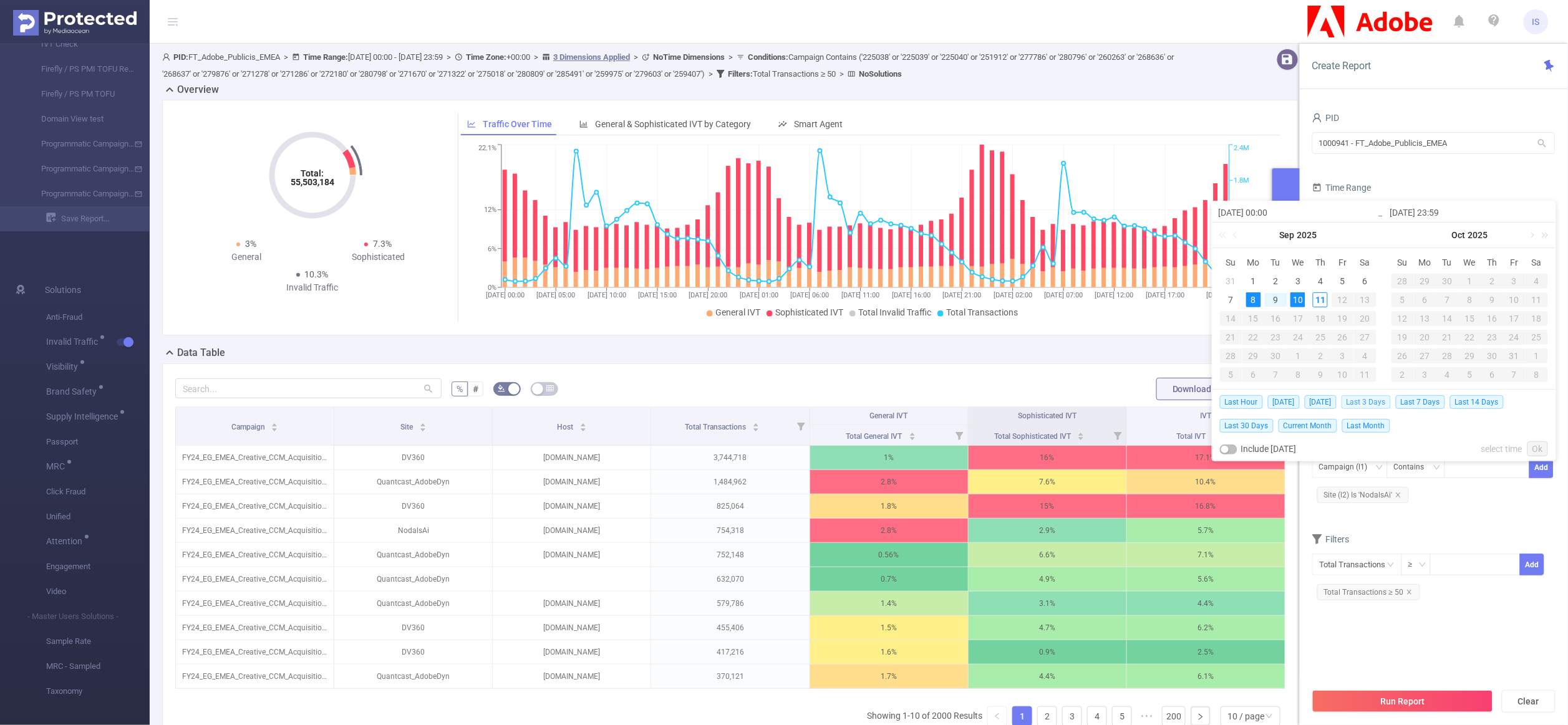
click at [1384, 399] on span "Last 3 Days" at bounding box center [1366, 402] width 49 height 14
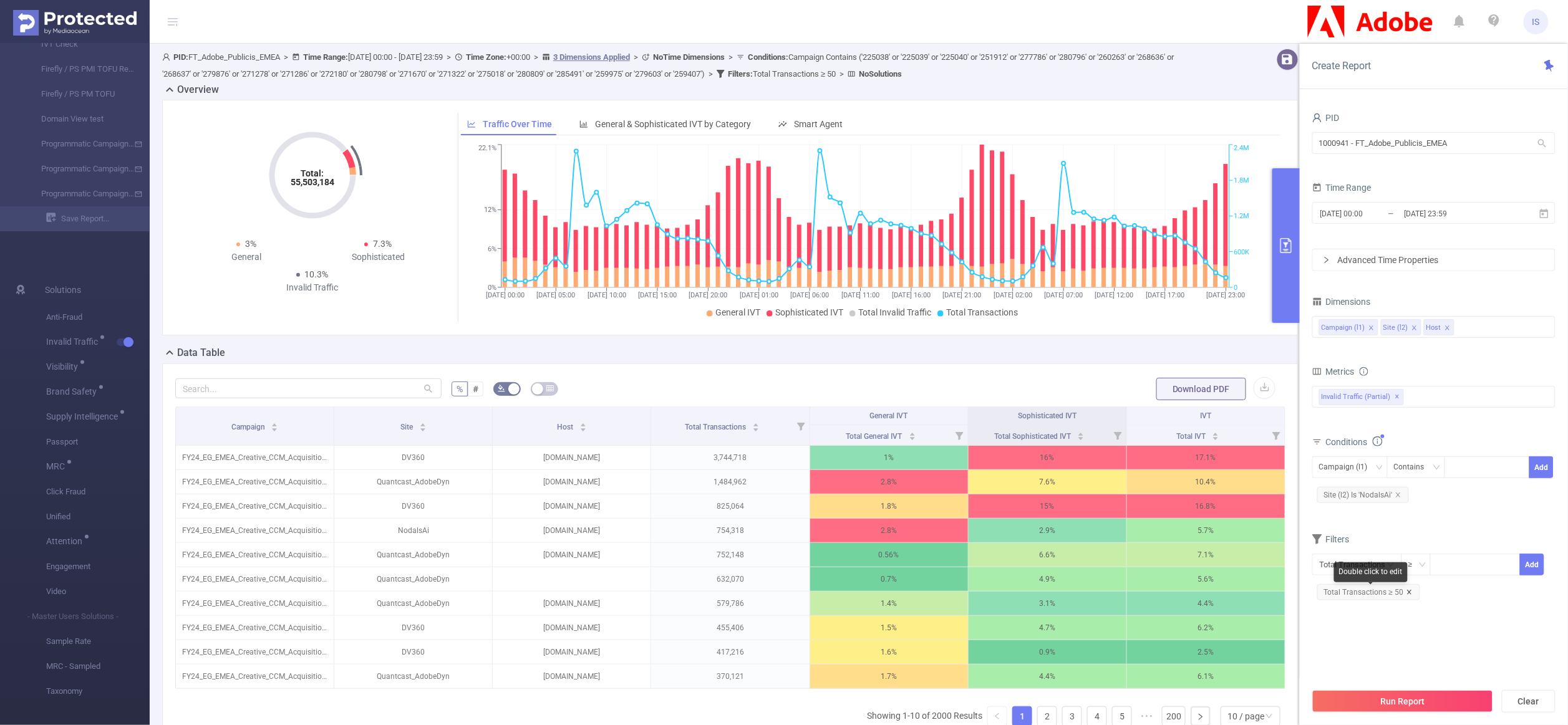
click at [1409, 594] on icon "icon: close" at bounding box center [1409, 592] width 6 height 6
click at [1469, 331] on div "Campaign (l1) Site (l2) Host" at bounding box center [1433, 326] width 230 height 20
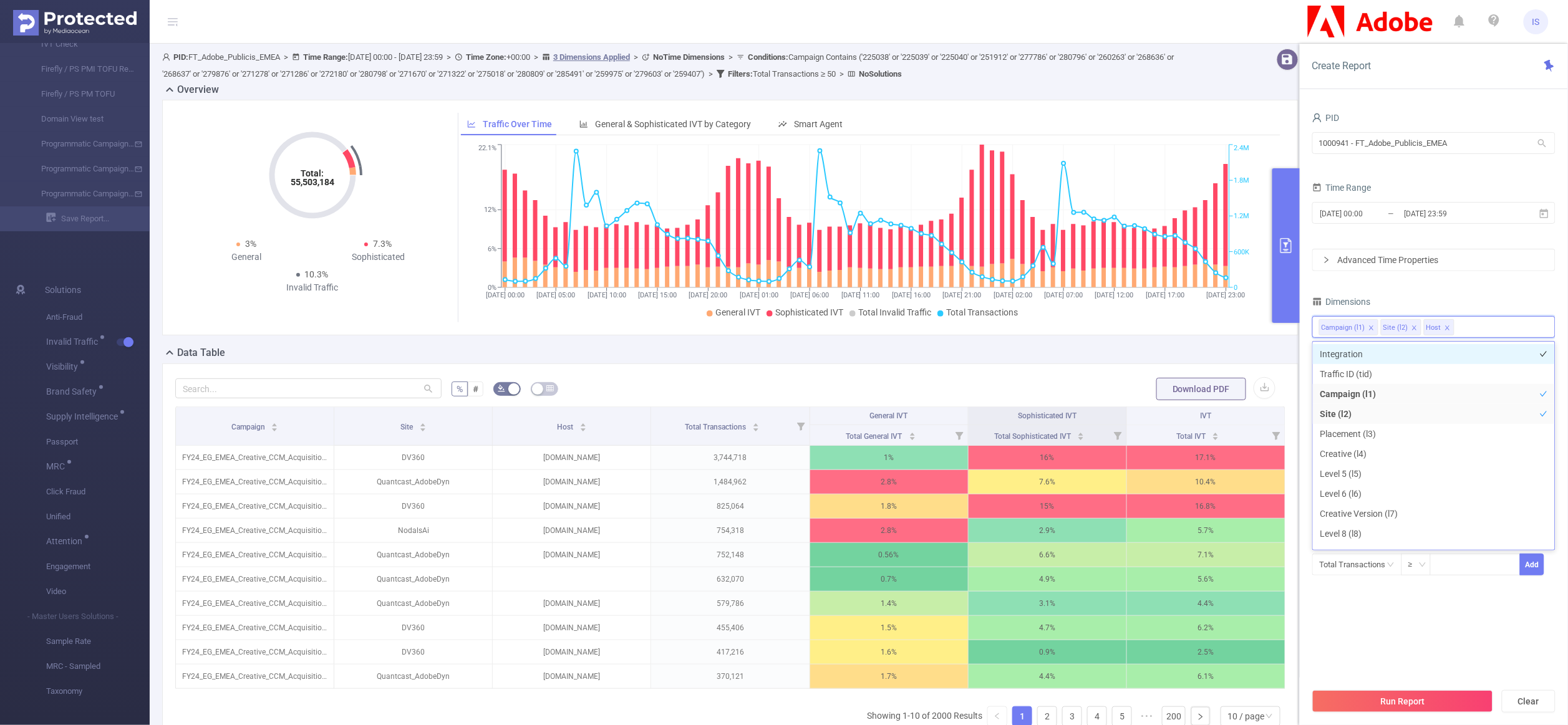
click at [1371, 354] on li "Integration" at bounding box center [1433, 354] width 242 height 20
click at [1371, 367] on li "Traffic ID (tid)" at bounding box center [1433, 374] width 242 height 20
click at [1437, 707] on button "Run Report" at bounding box center [1403, 701] width 181 height 23
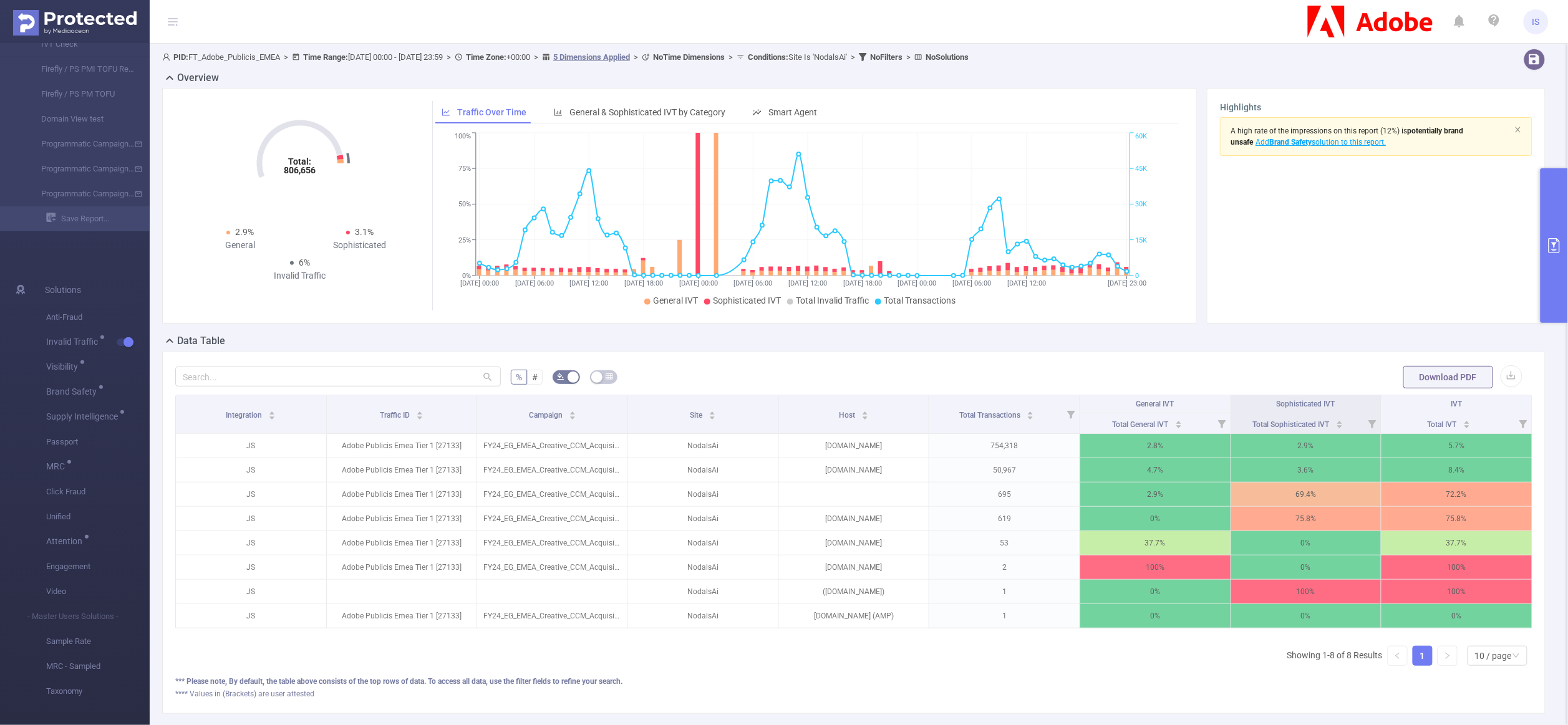
click at [1555, 286] on button "primary" at bounding box center [1553, 245] width 27 height 155
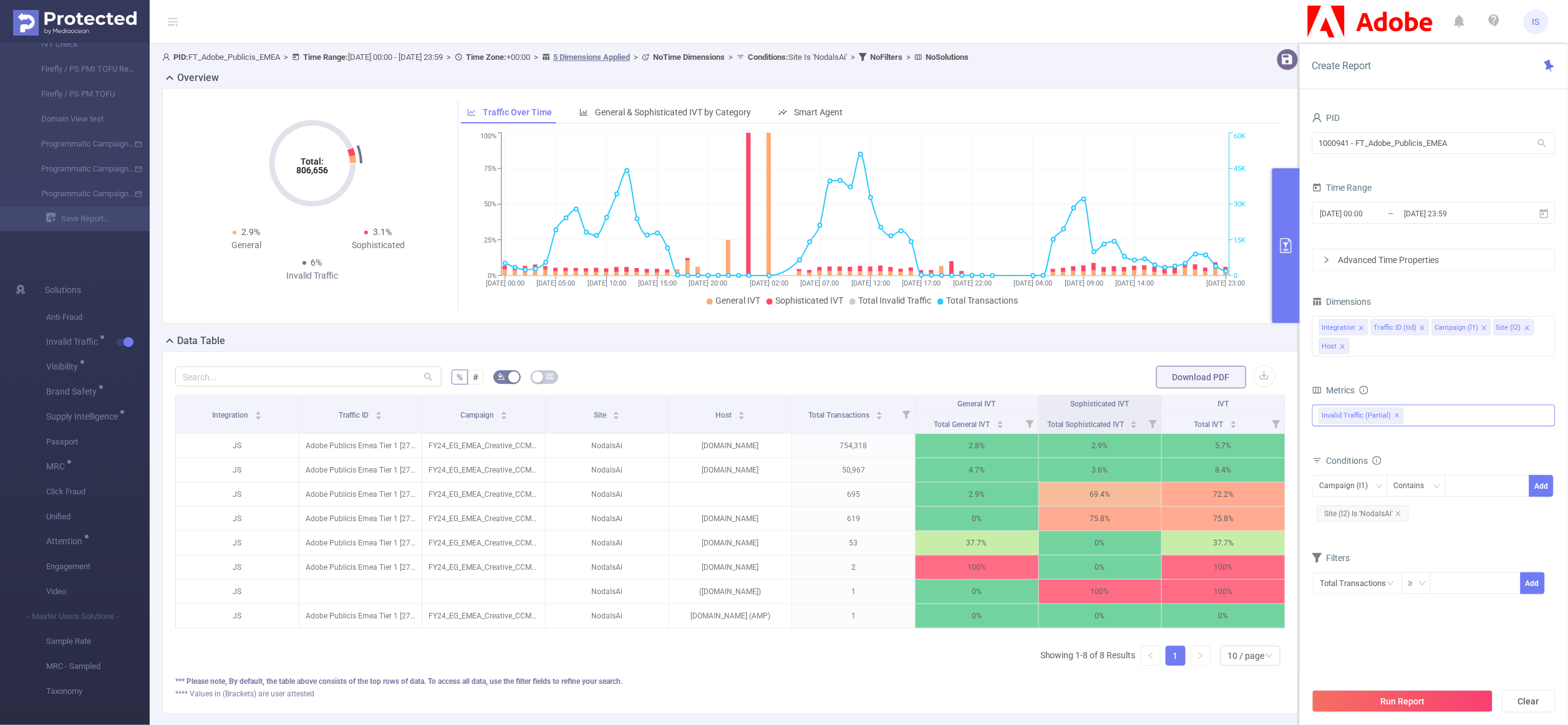
click at [1427, 414] on div "Invalid Traffic (partial) ✕ Anti-Fraud Invalid Traffic Visibility Brand Safety …" at bounding box center [1433, 415] width 243 height 22
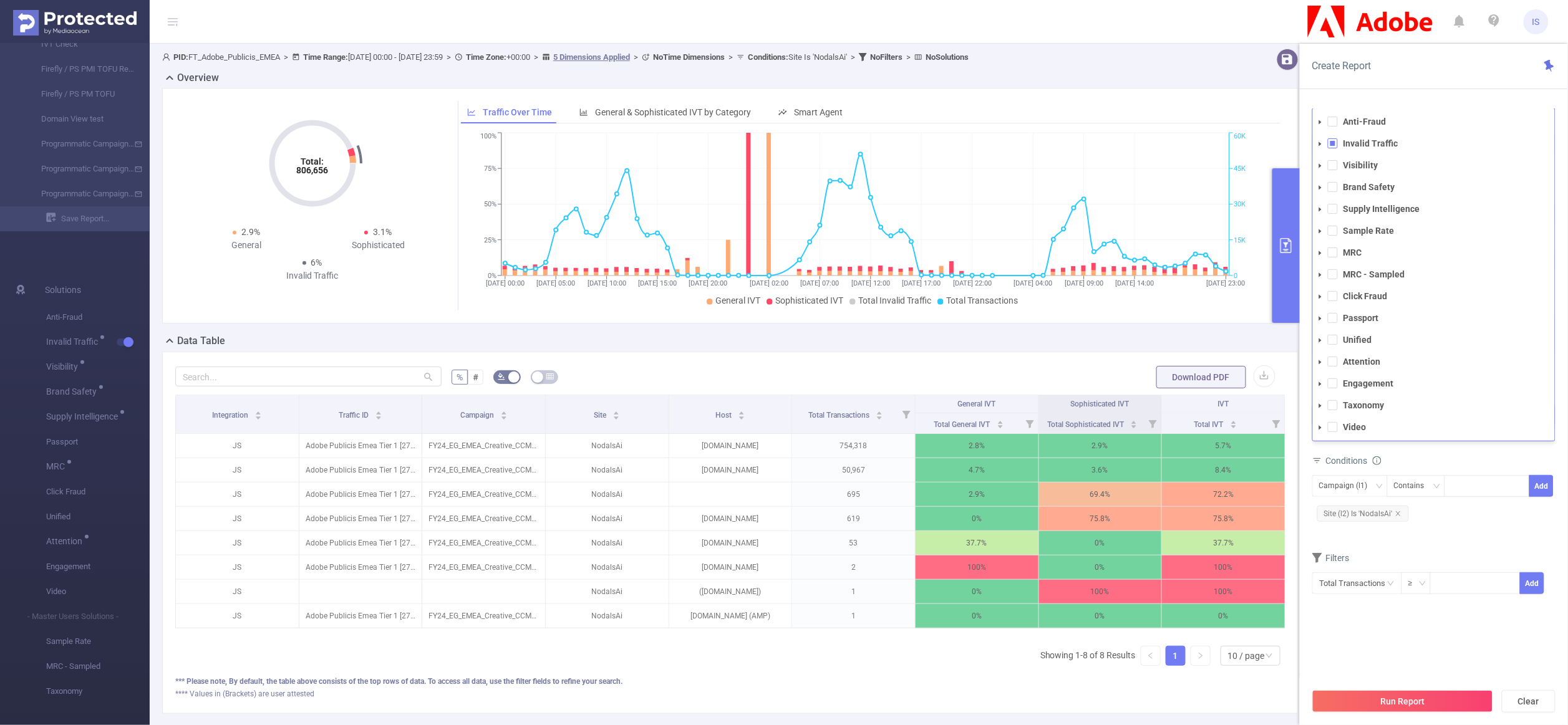
click at [1323, 141] on icon "icon: caret-down" at bounding box center [1320, 143] width 6 height 6
click at [1336, 144] on span at bounding box center [1332, 143] width 10 height 10
click at [1322, 148] on span at bounding box center [1320, 143] width 15 height 15
click at [1335, 166] on span at bounding box center [1332, 165] width 10 height 10
click at [1331, 187] on span at bounding box center [1332, 187] width 10 height 10
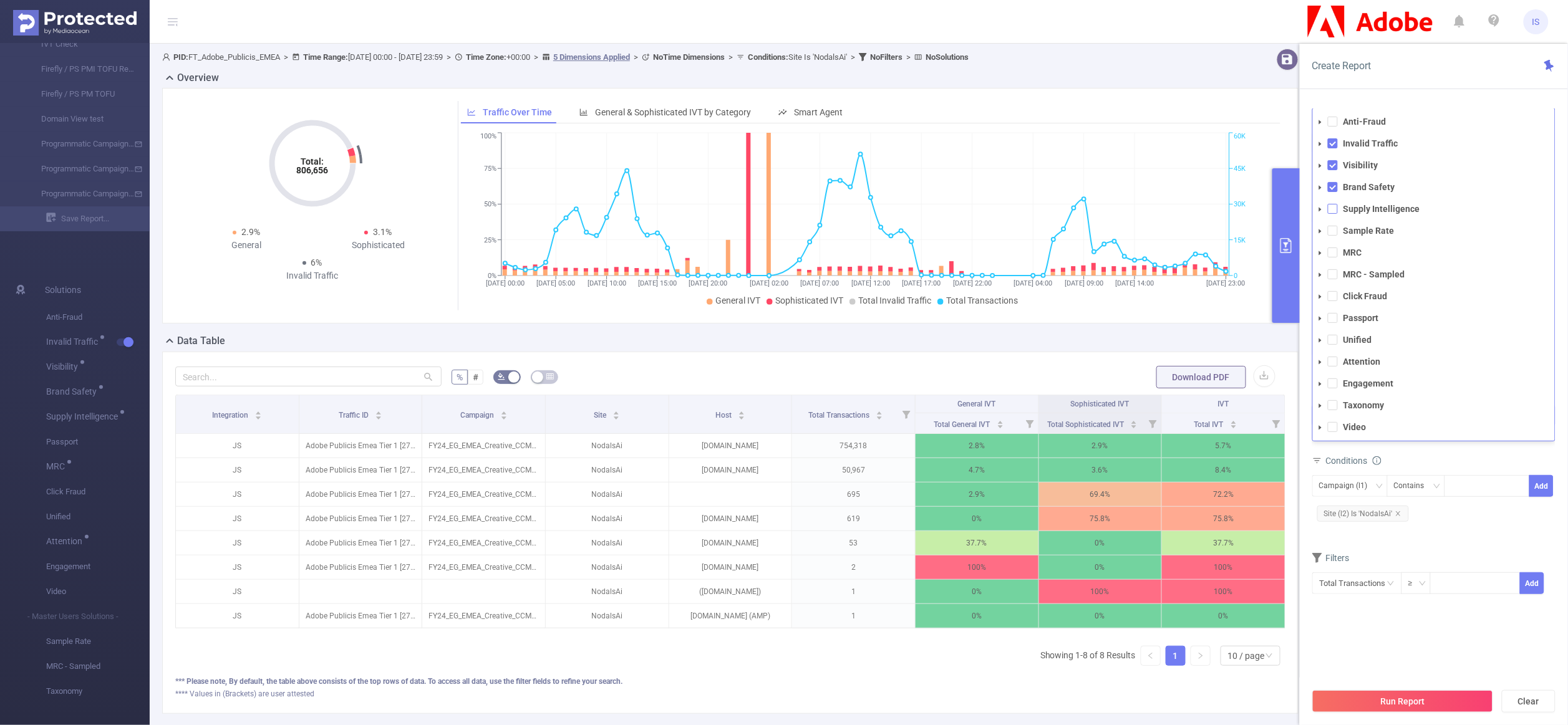
click at [1335, 211] on span at bounding box center [1332, 209] width 10 height 10
click at [1424, 708] on button "Run Report" at bounding box center [1403, 701] width 181 height 23
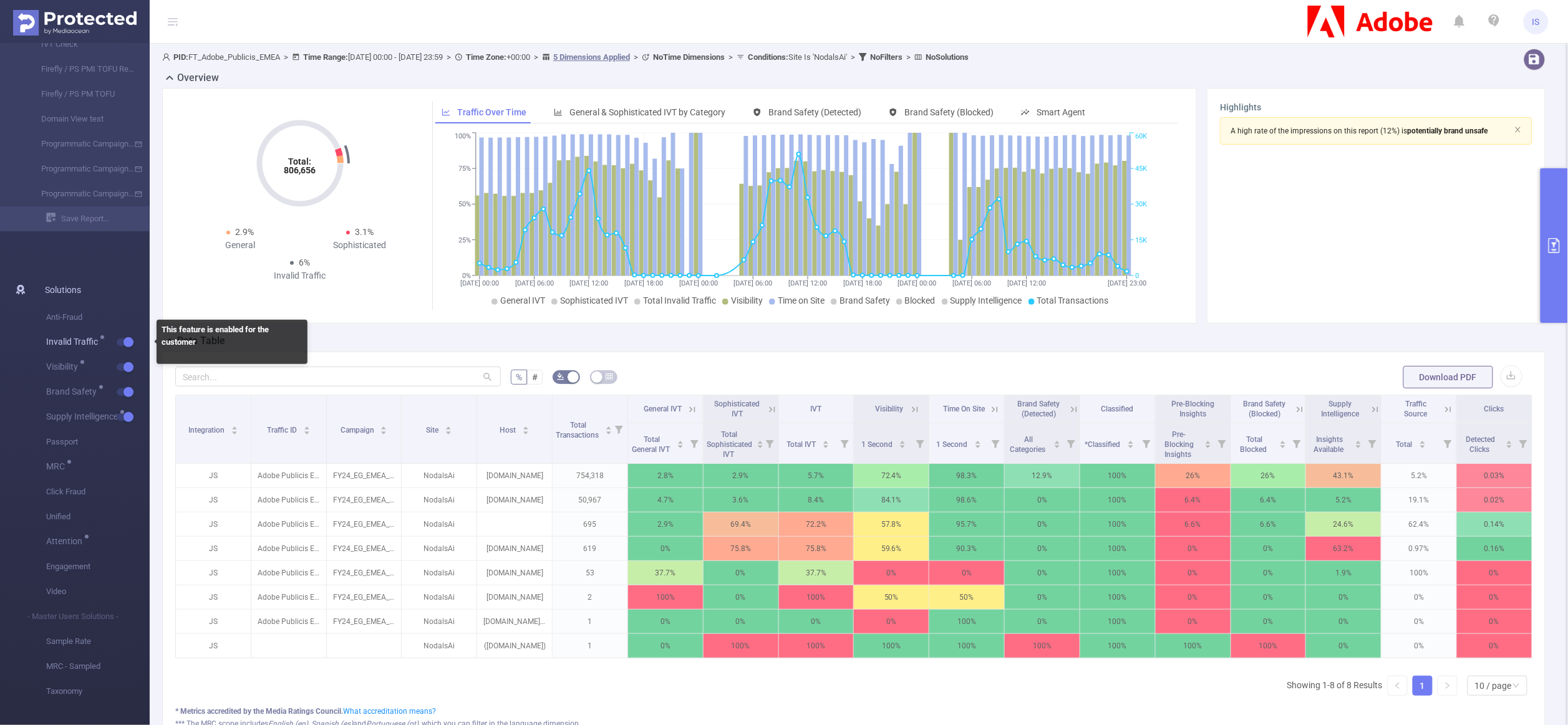
click at [130, 341] on button "button" at bounding box center [126, 342] width 18 height 8
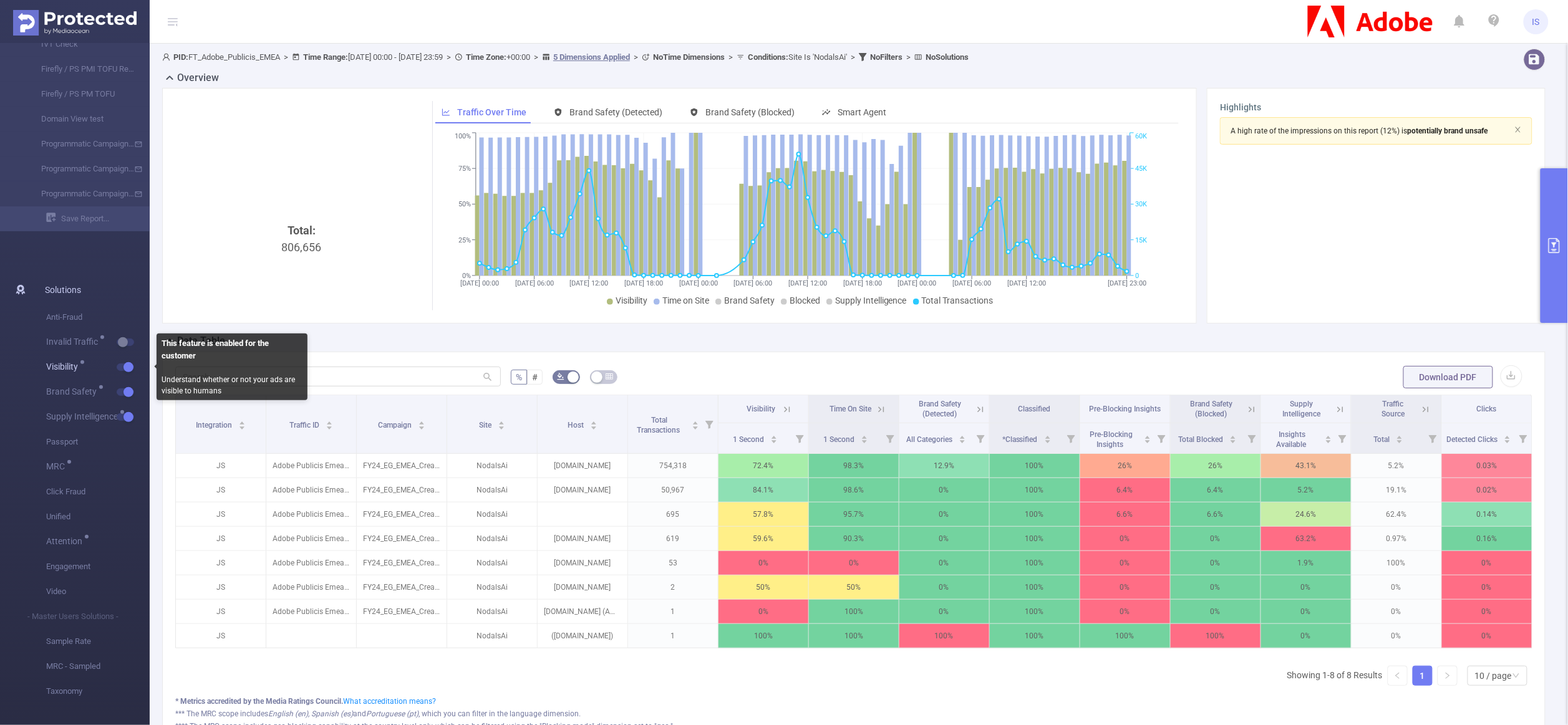
click at [123, 365] on button "button" at bounding box center [126, 367] width 18 height 8
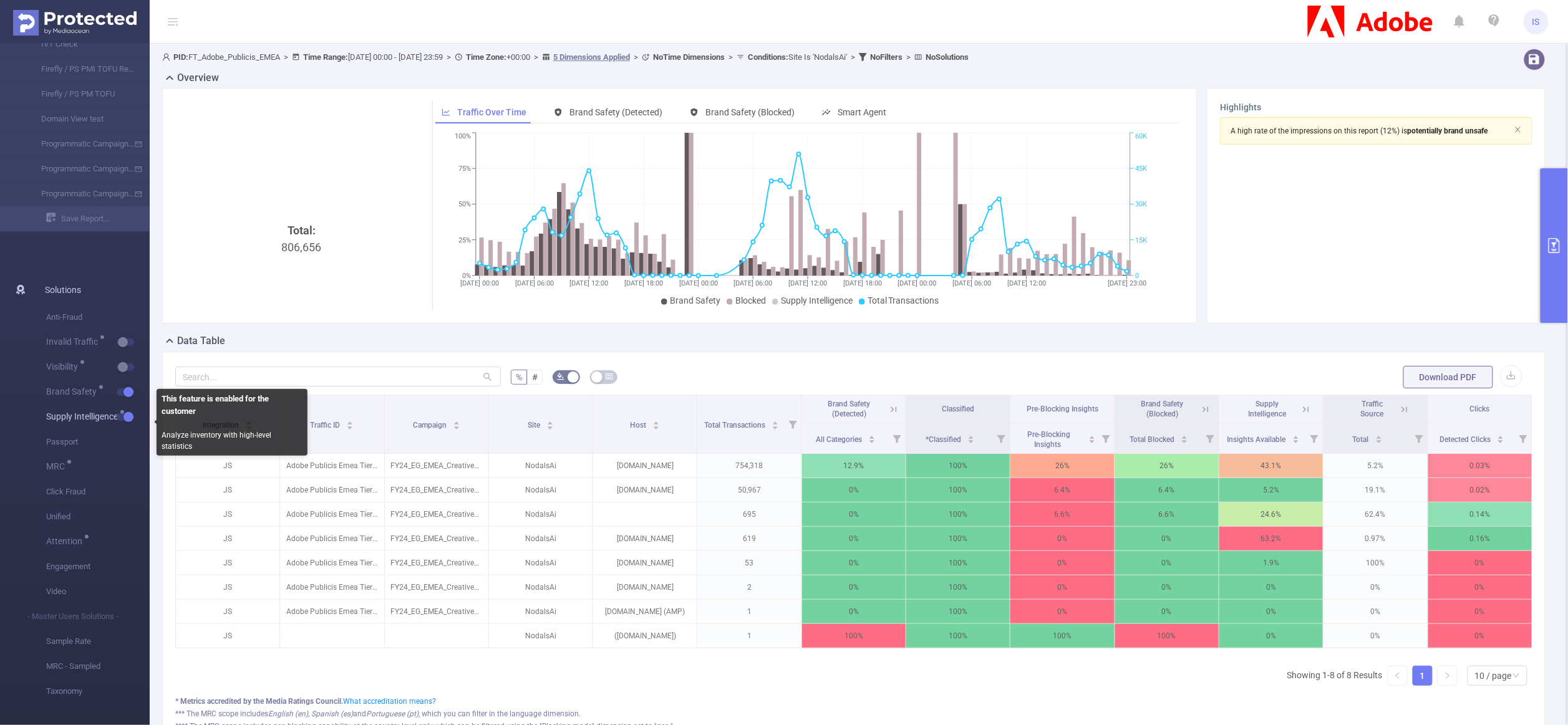
click at [125, 414] on button "button" at bounding box center [126, 417] width 18 height 8
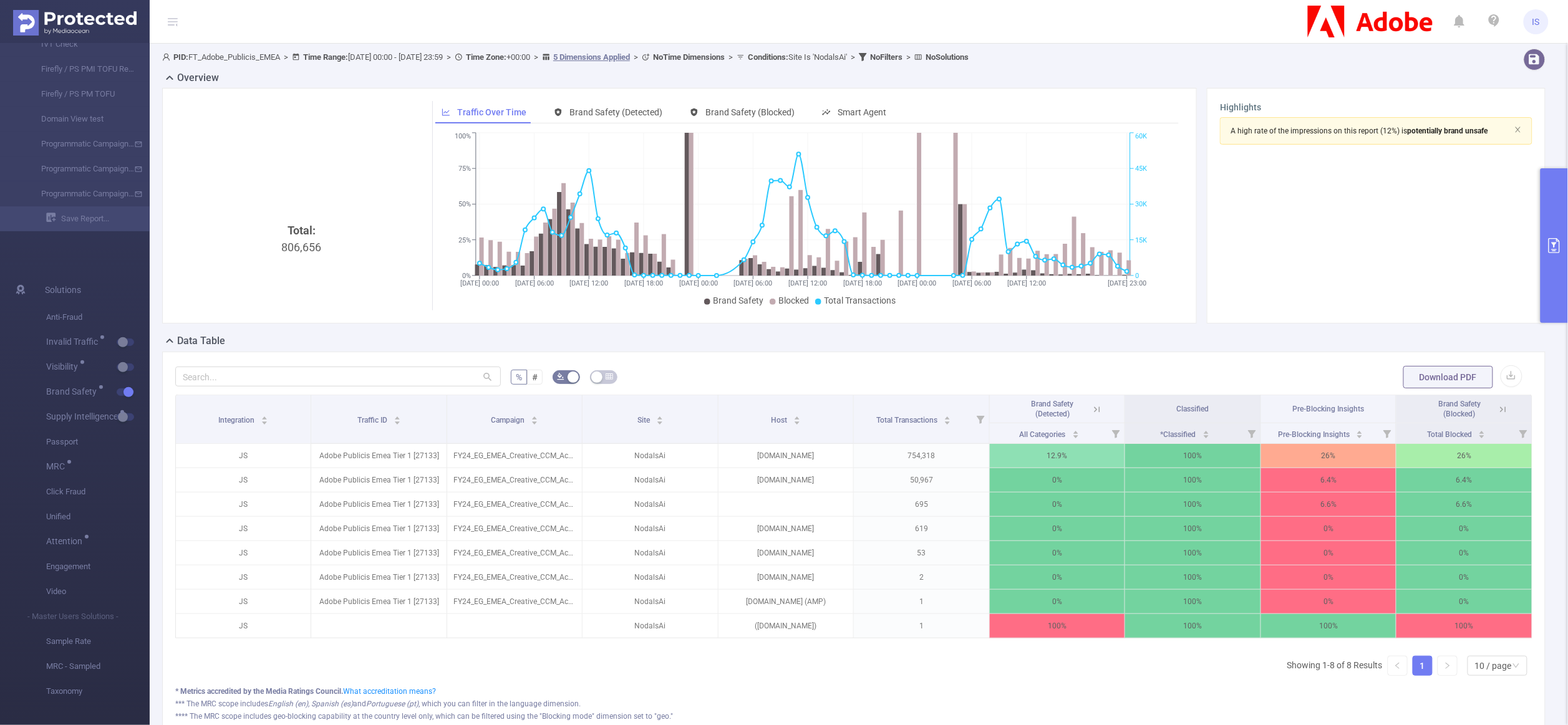
click at [1497, 414] on icon at bounding box center [1502, 409] width 11 height 11
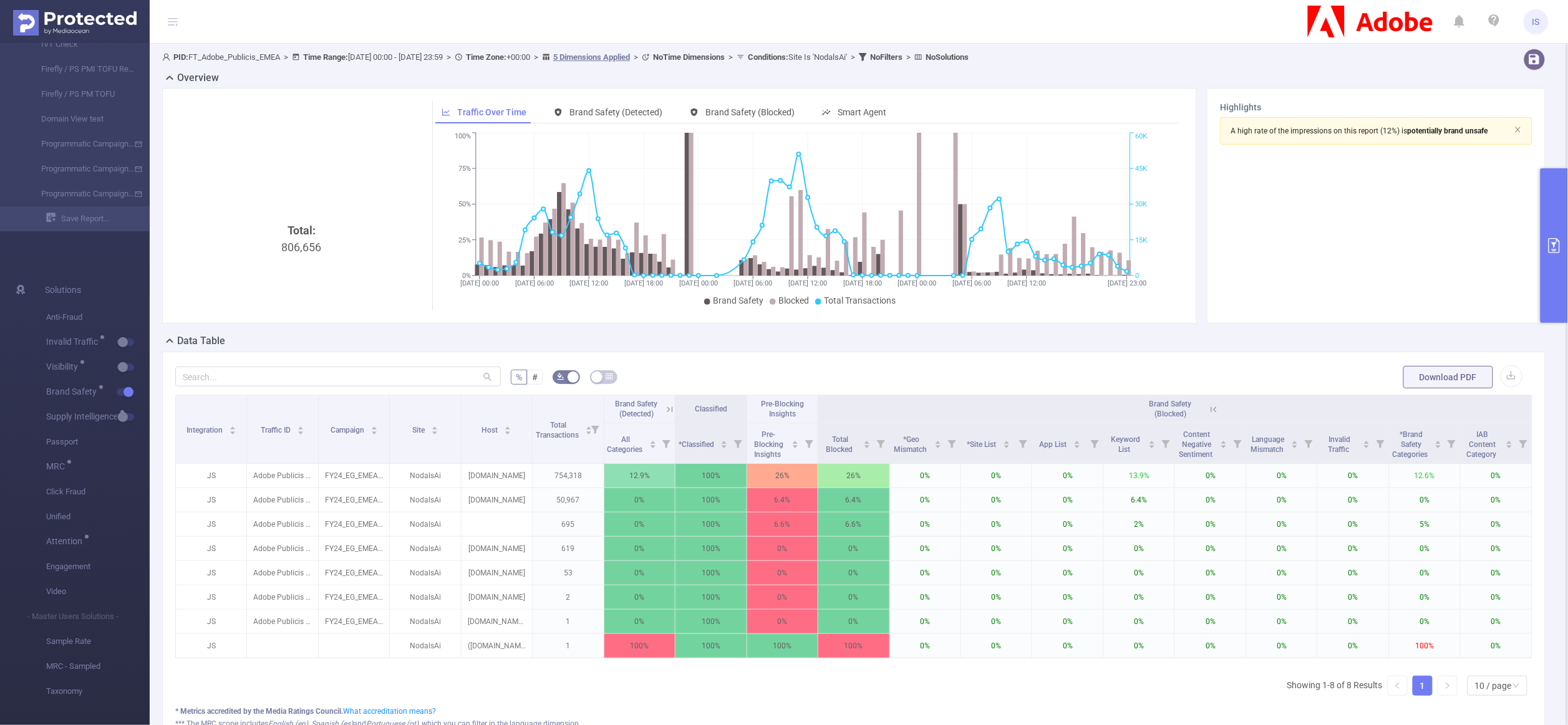
scroll to position [0, 2]
click at [663, 412] on icon at bounding box center [668, 409] width 11 height 11
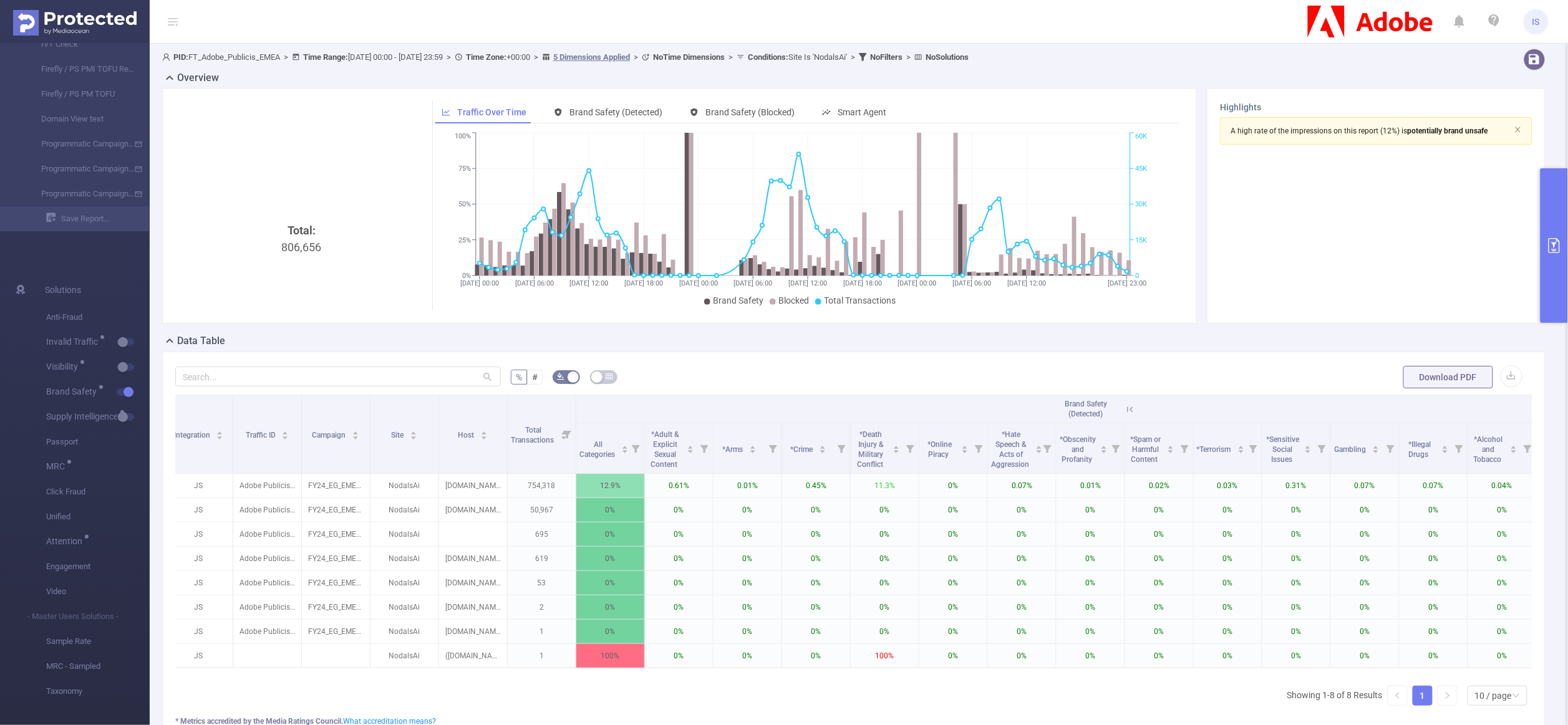
scroll to position [0, 0]
